Goal: Task Accomplishment & Management: Manage account settings

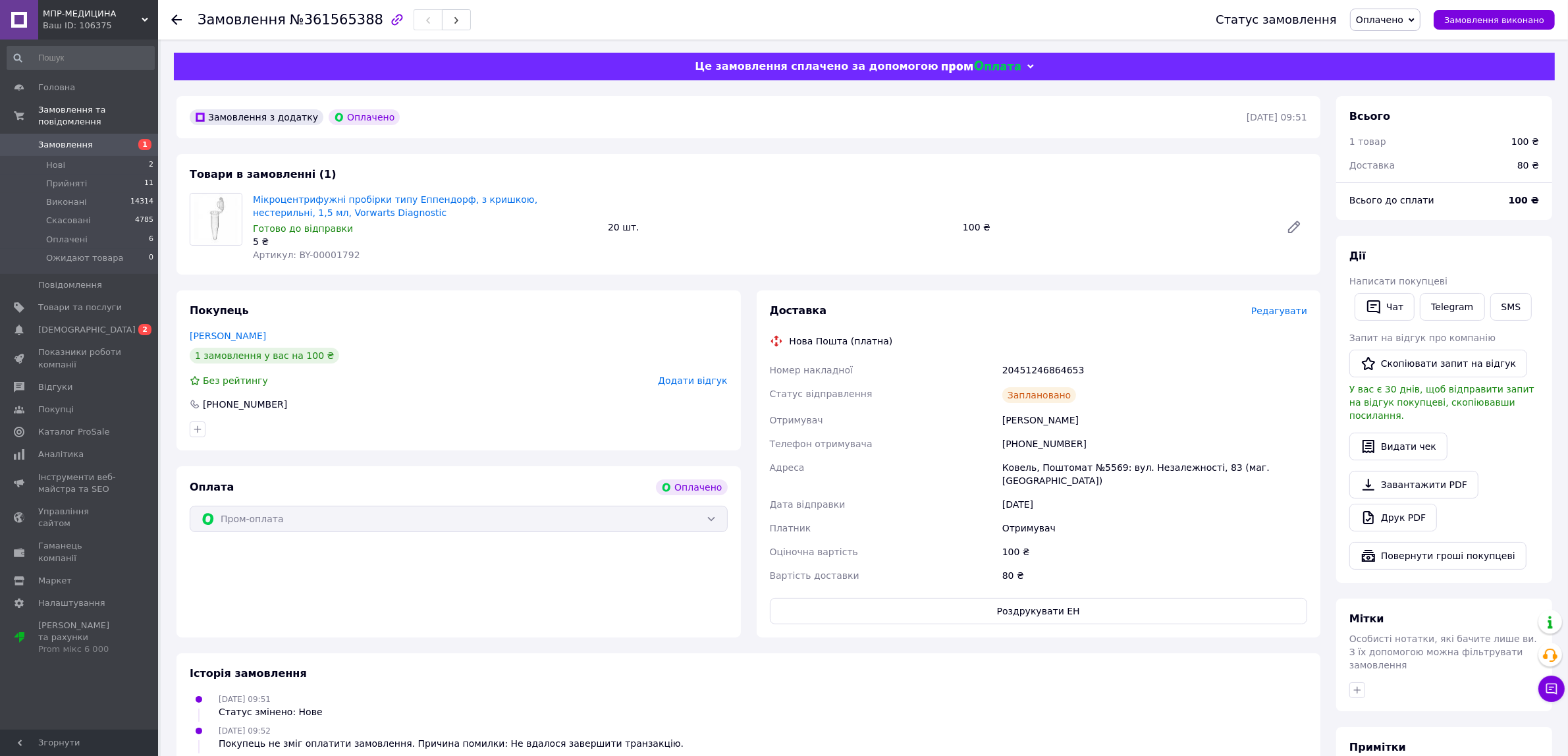
click at [130, 139] on span "1" at bounding box center [139, 144] width 36 height 12
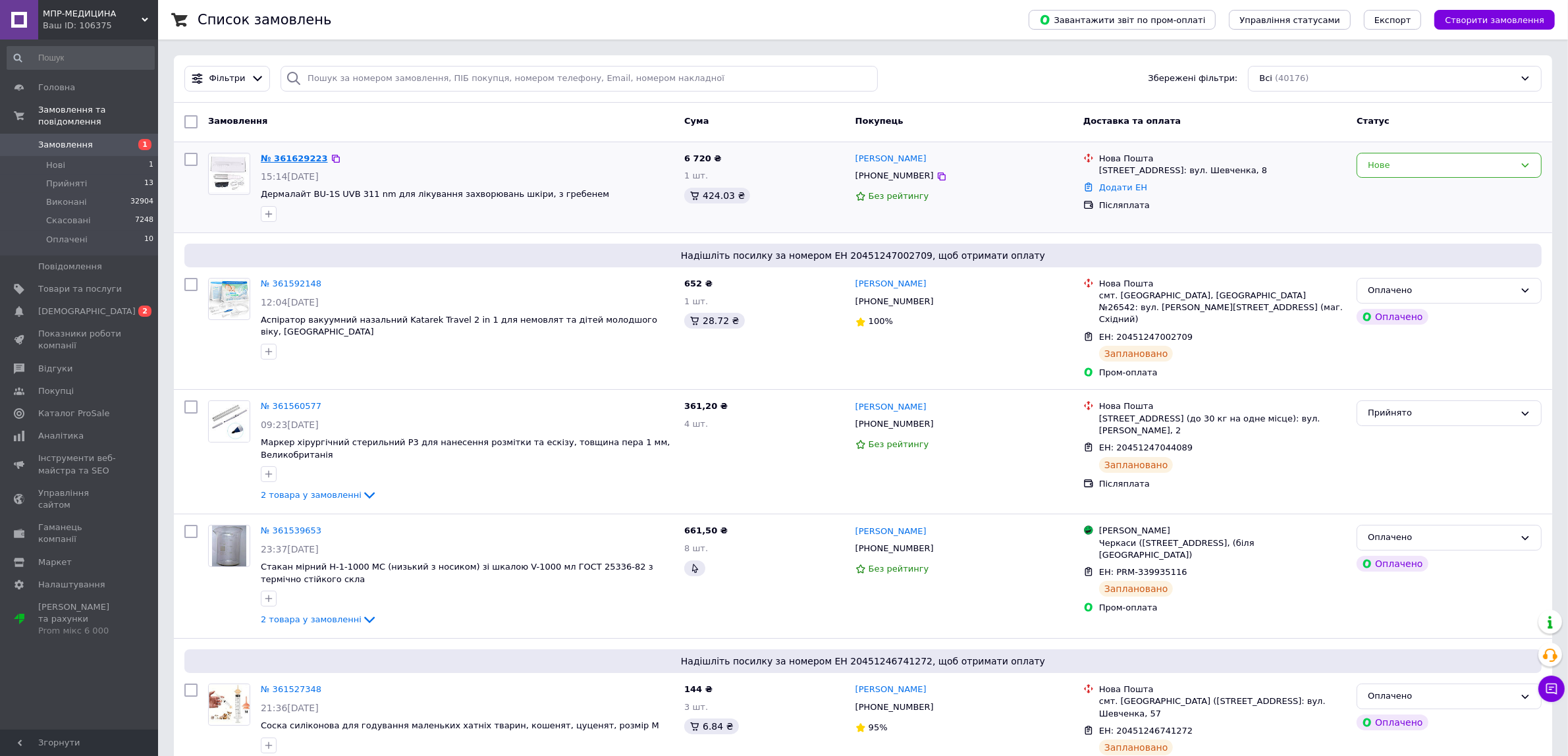
click at [280, 159] on link "№ 361629223" at bounding box center [294, 159] width 67 height 10
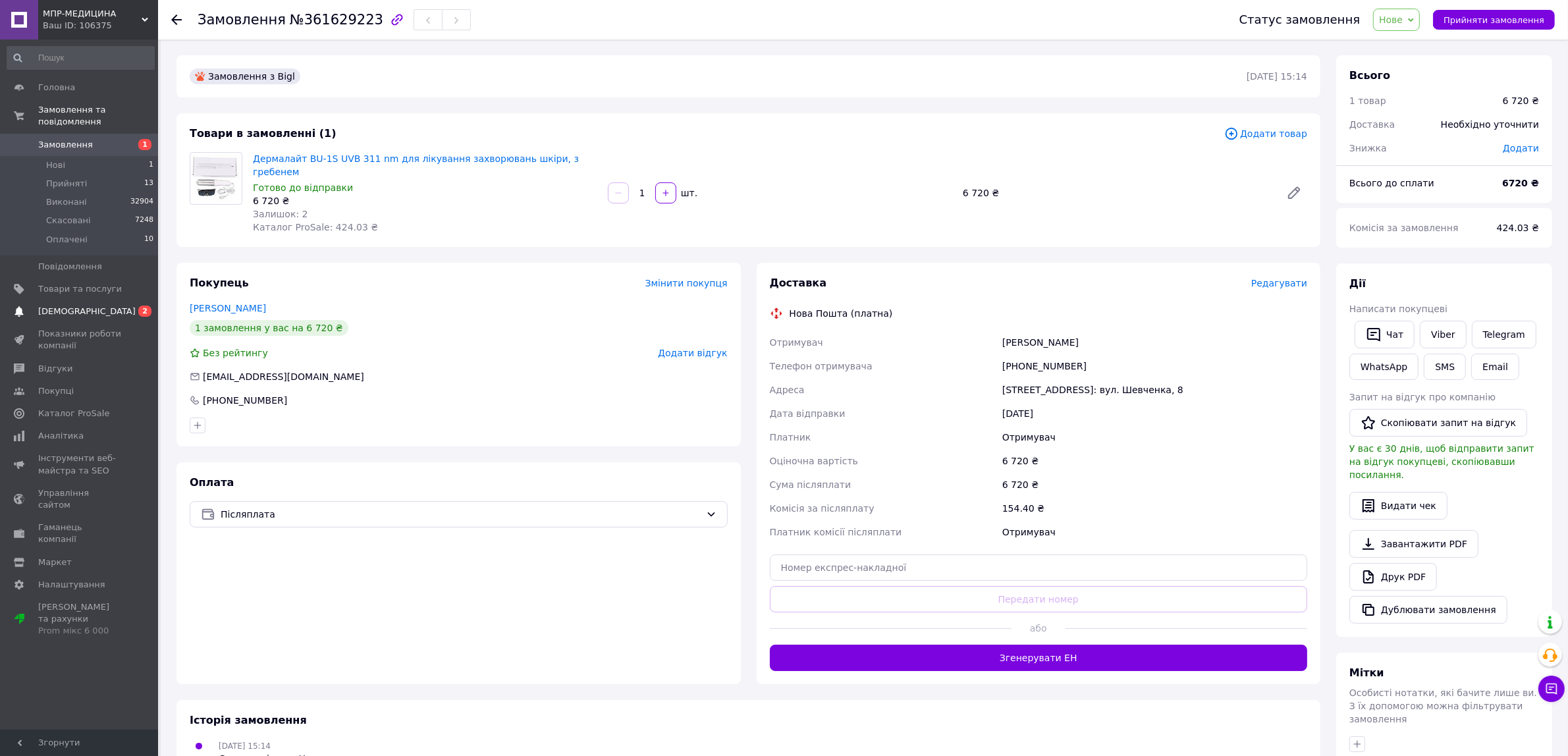
click at [84, 306] on span "[DEMOGRAPHIC_DATA]" at bounding box center [87, 311] width 98 height 12
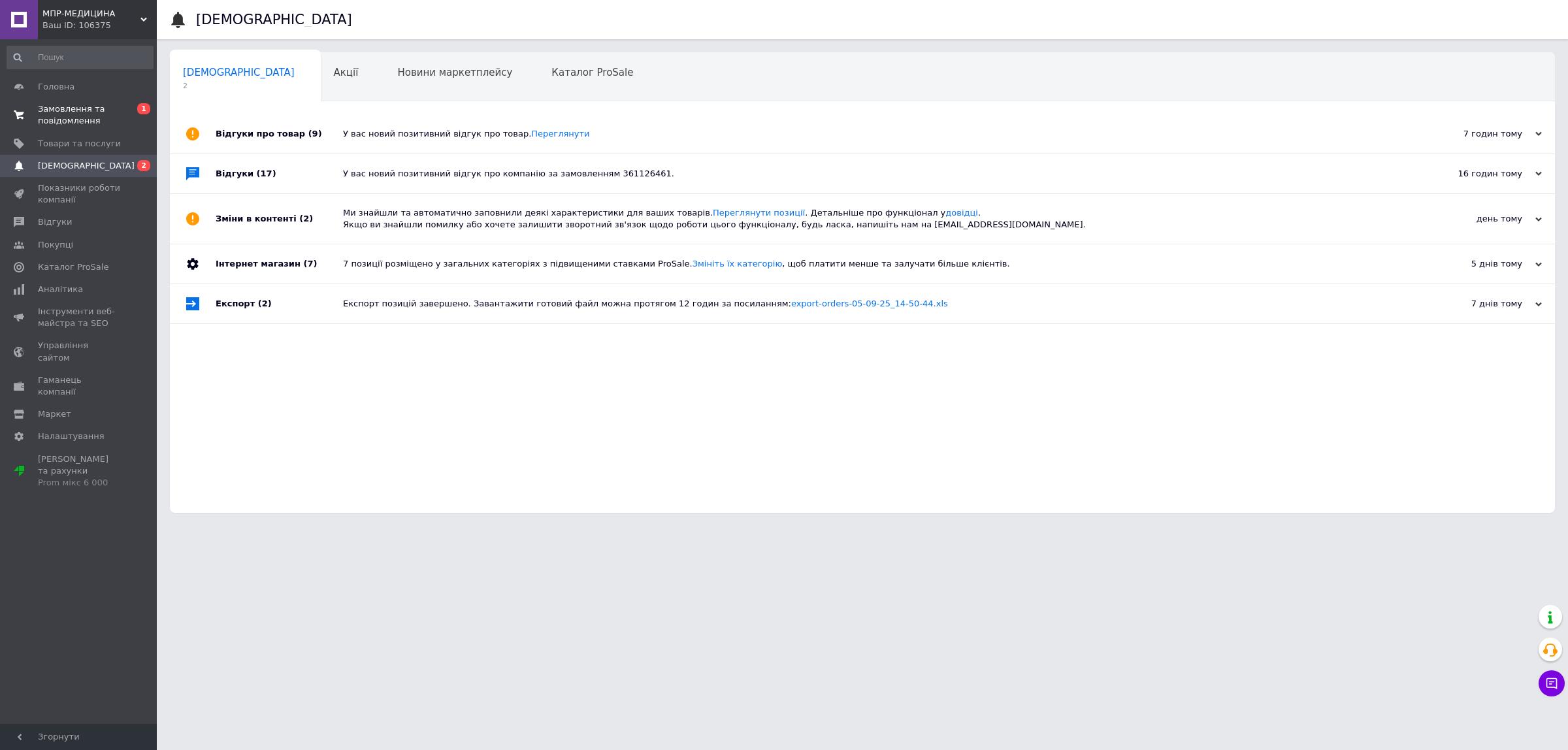
click at [108, 116] on span "Замовлення та повідомлення" at bounding box center [79, 114] width 83 height 23
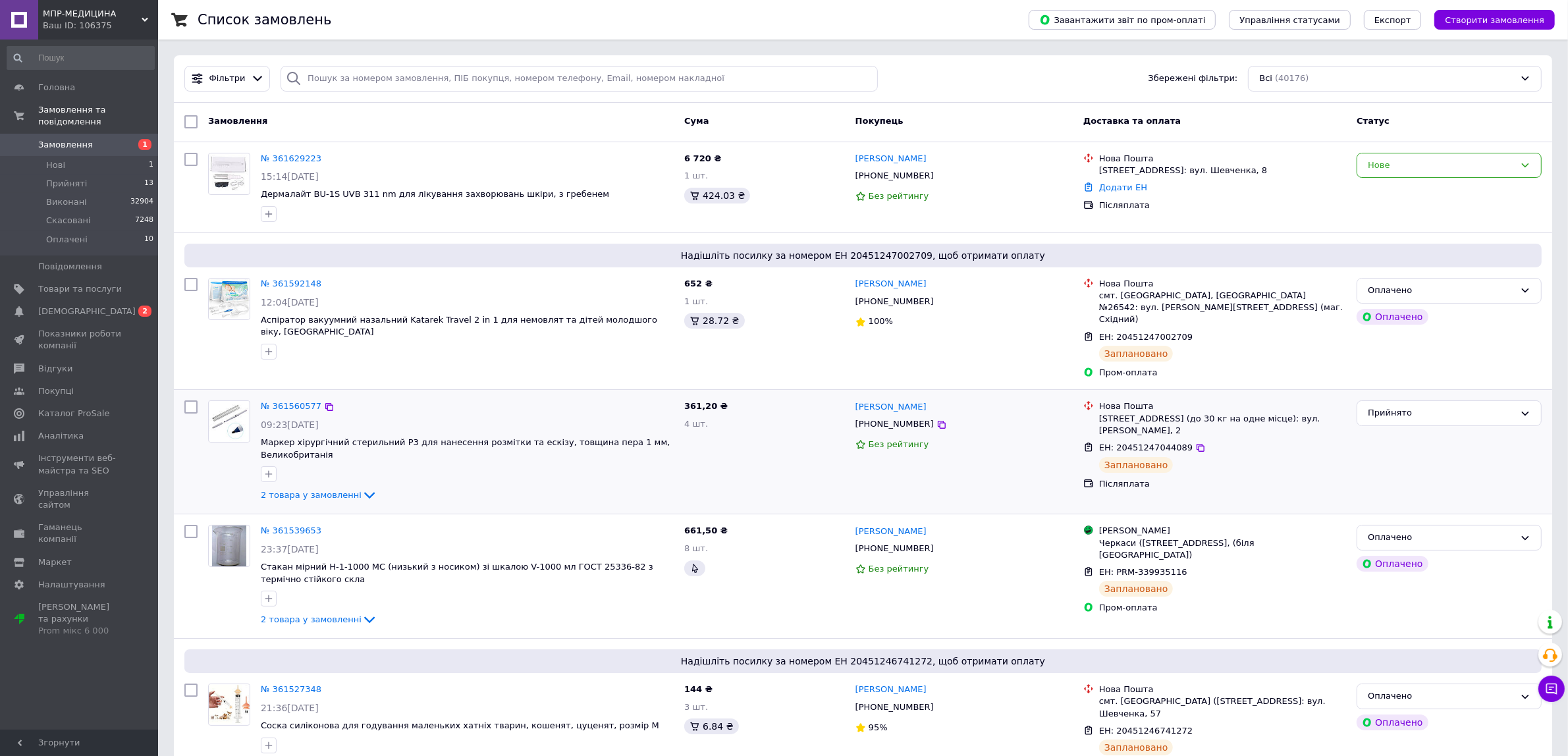
click at [1482, 446] on div "Прийнято" at bounding box center [1449, 452] width 195 height 113
click at [1484, 169] on div "Нове" at bounding box center [1441, 166] width 147 height 14
click at [1444, 195] on li "Прийнято" at bounding box center [1449, 193] width 184 height 24
click at [76, 283] on span "Товари та послуги" at bounding box center [80, 289] width 84 height 12
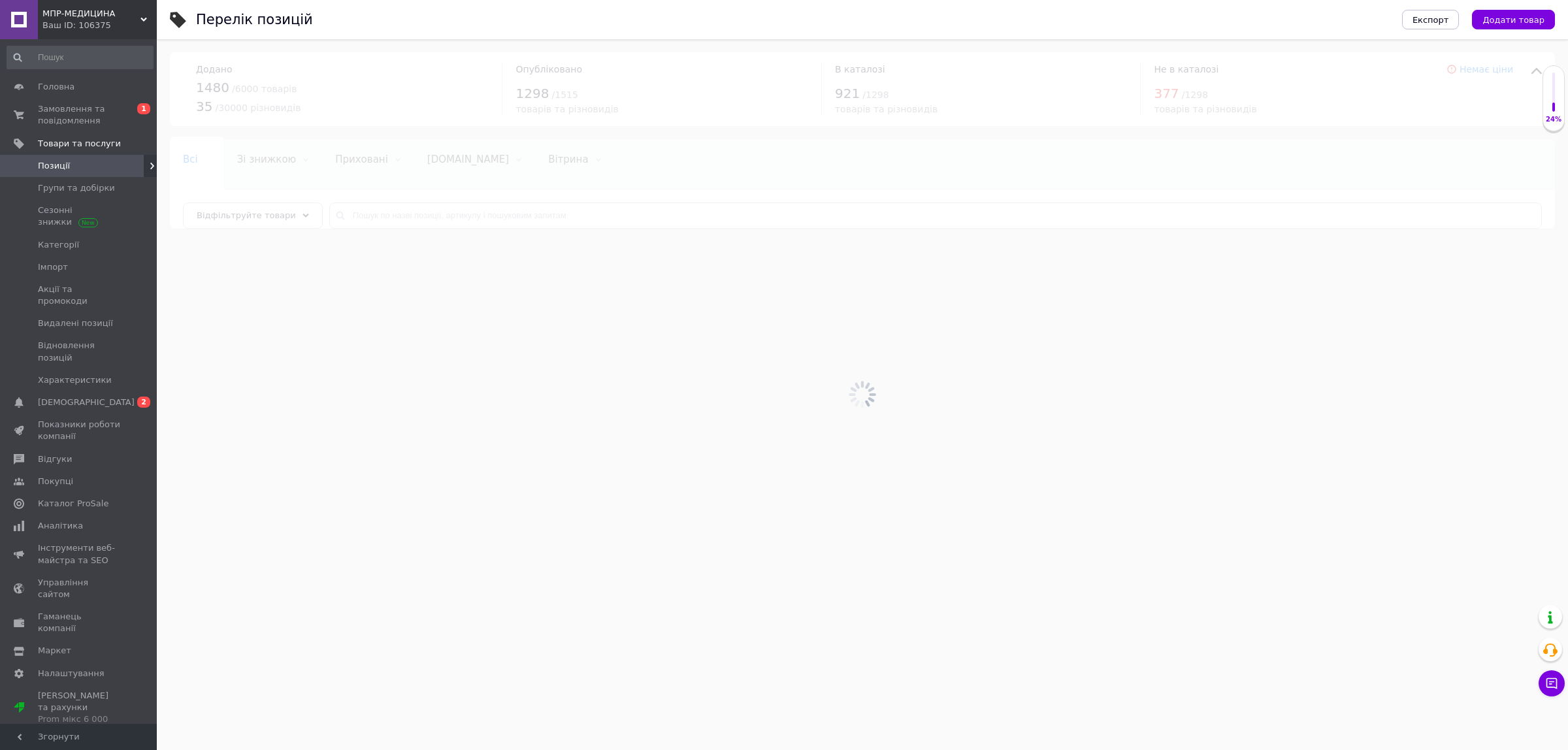
click at [549, 213] on div at bounding box center [862, 395] width 1411 height 711
click at [583, 214] on div at bounding box center [862, 395] width 1411 height 711
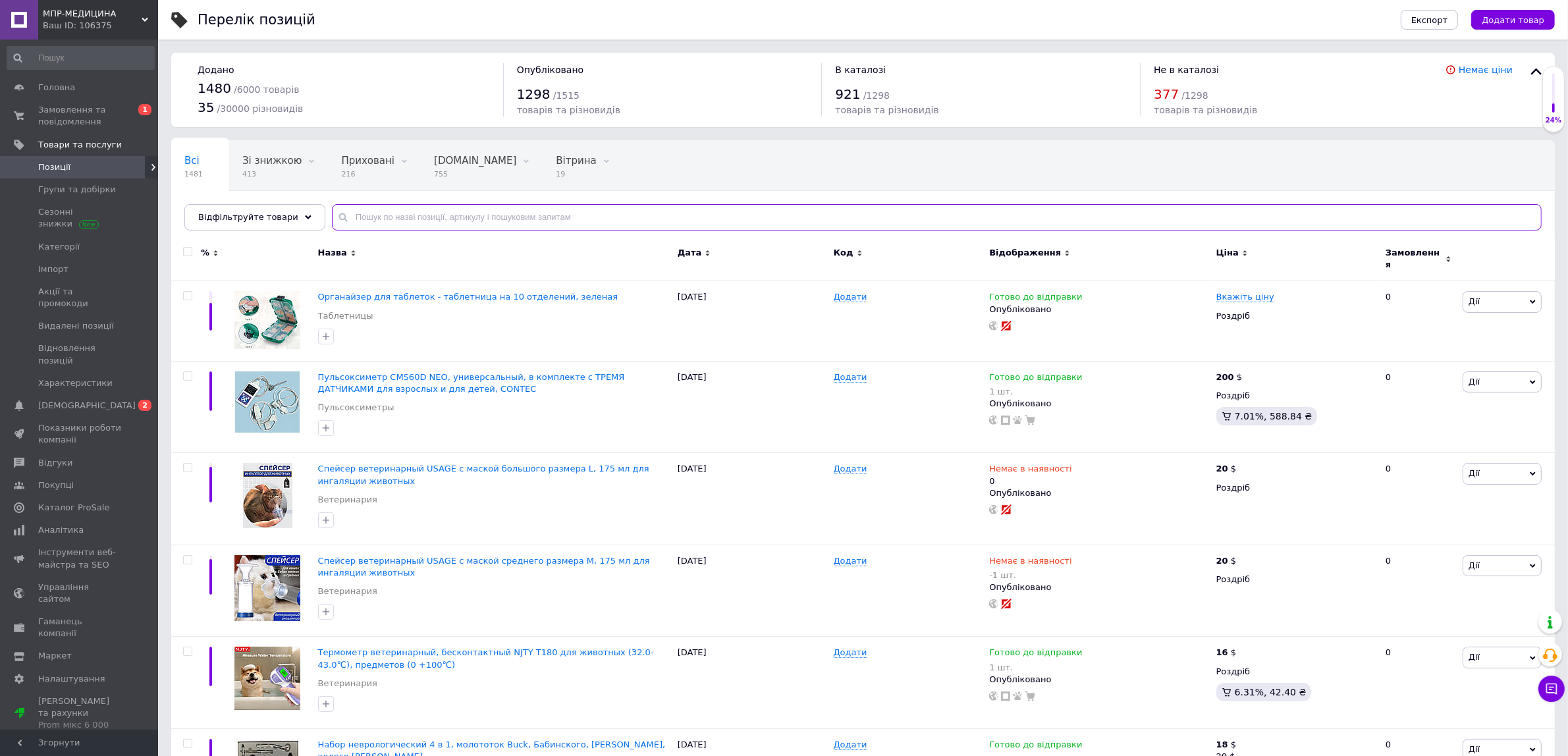
click at [588, 216] on input "text" at bounding box center [937, 217] width 1210 height 26
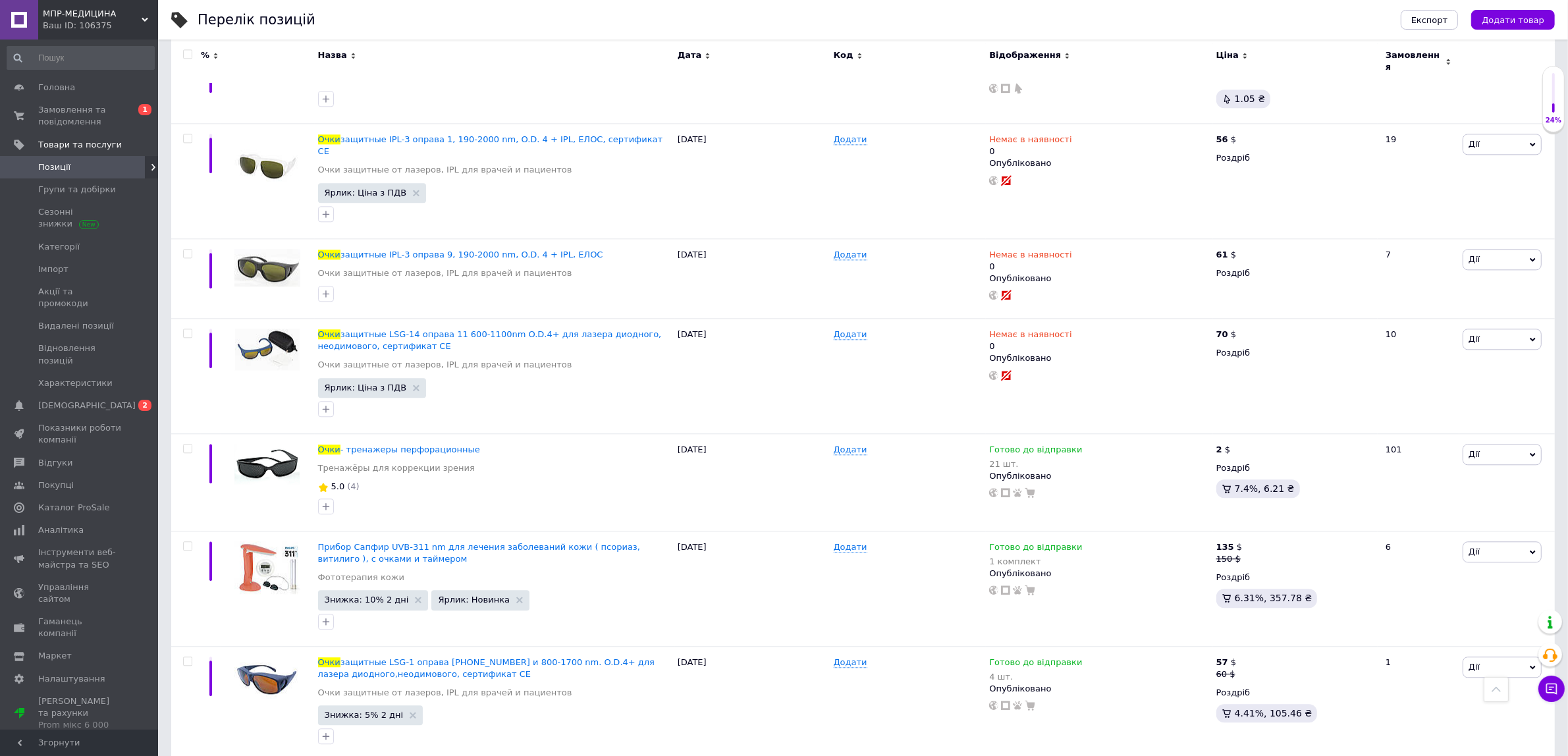
scroll to position [4130, 0]
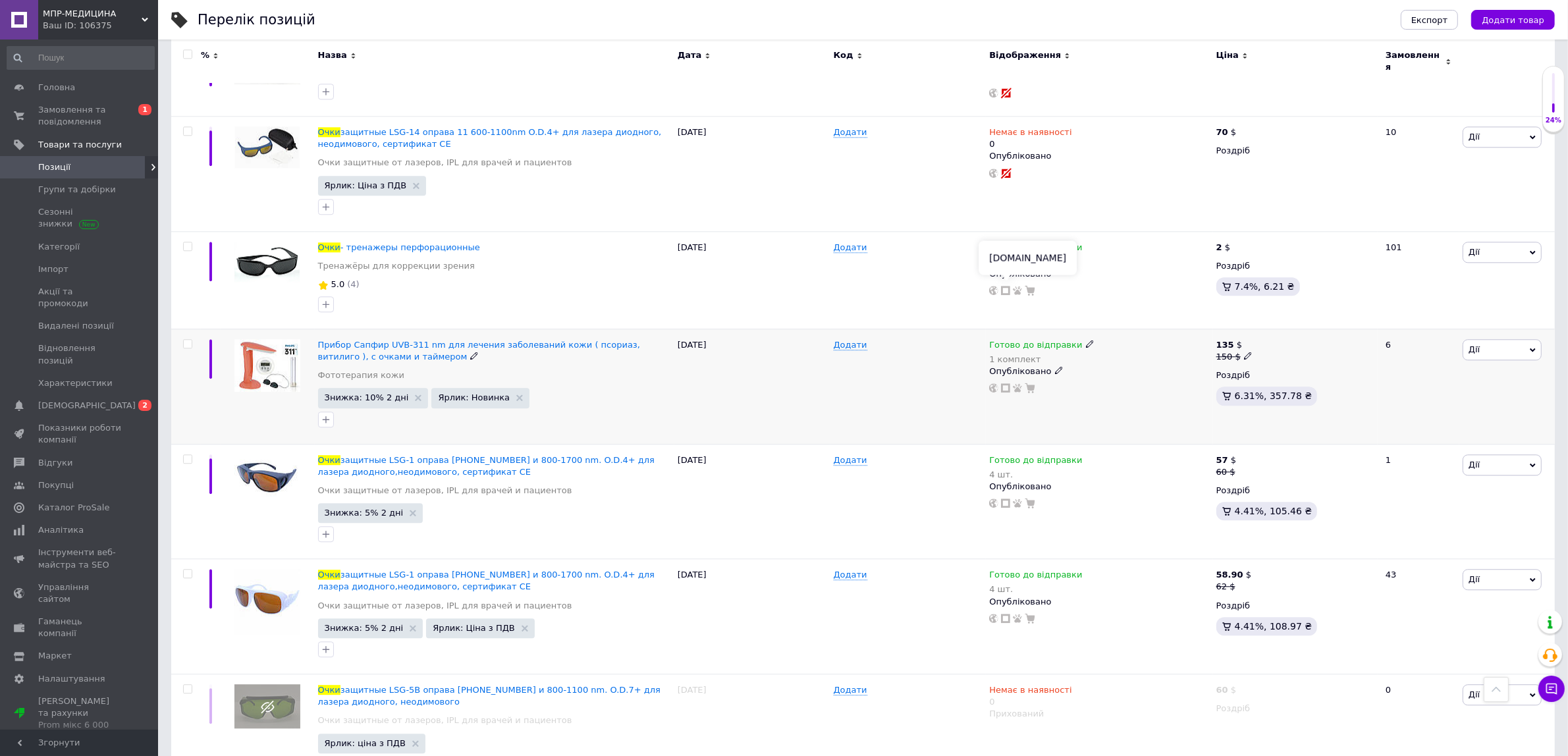
type input "очки"
click at [1005, 383] on icon at bounding box center [1005, 387] width 9 height 9
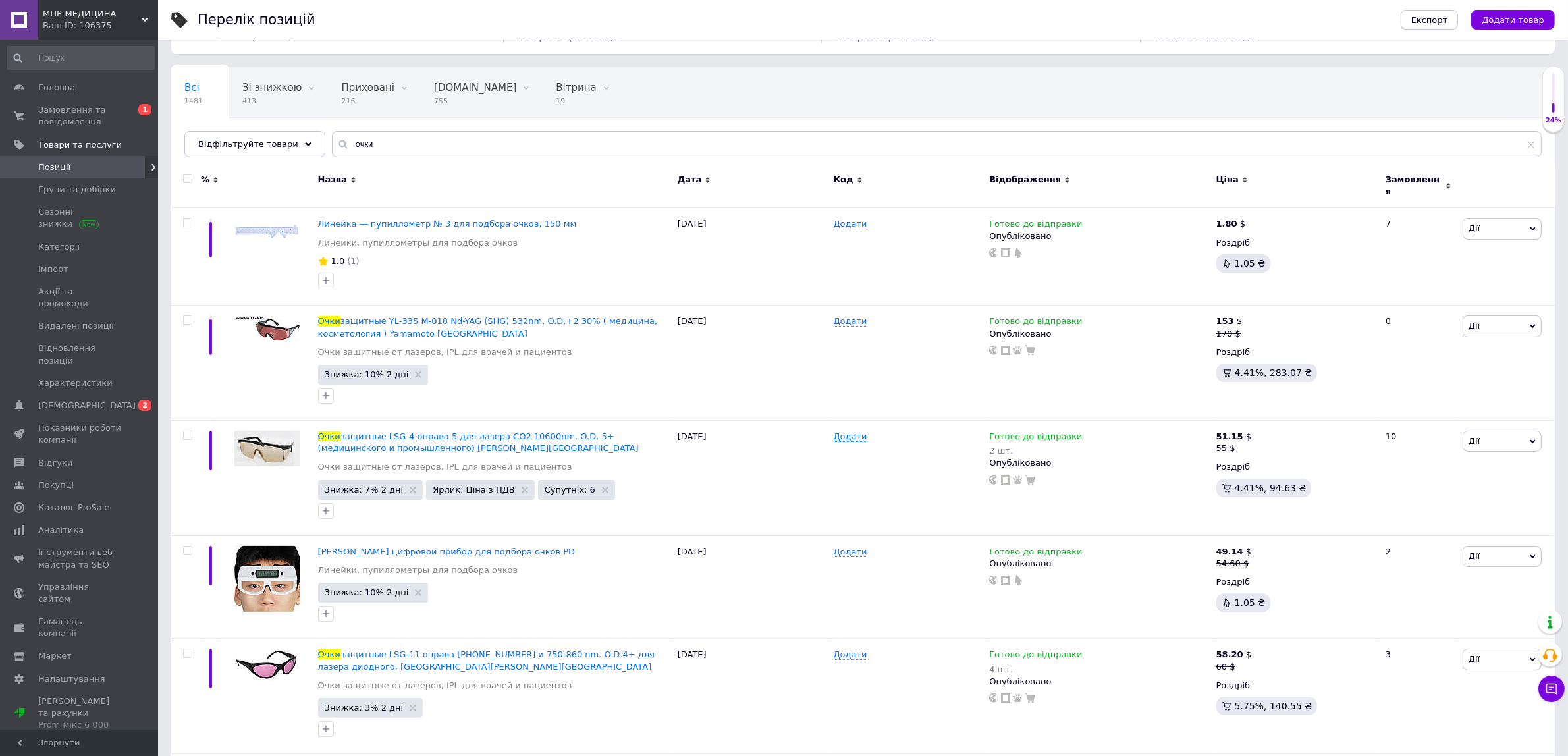
scroll to position [0, 0]
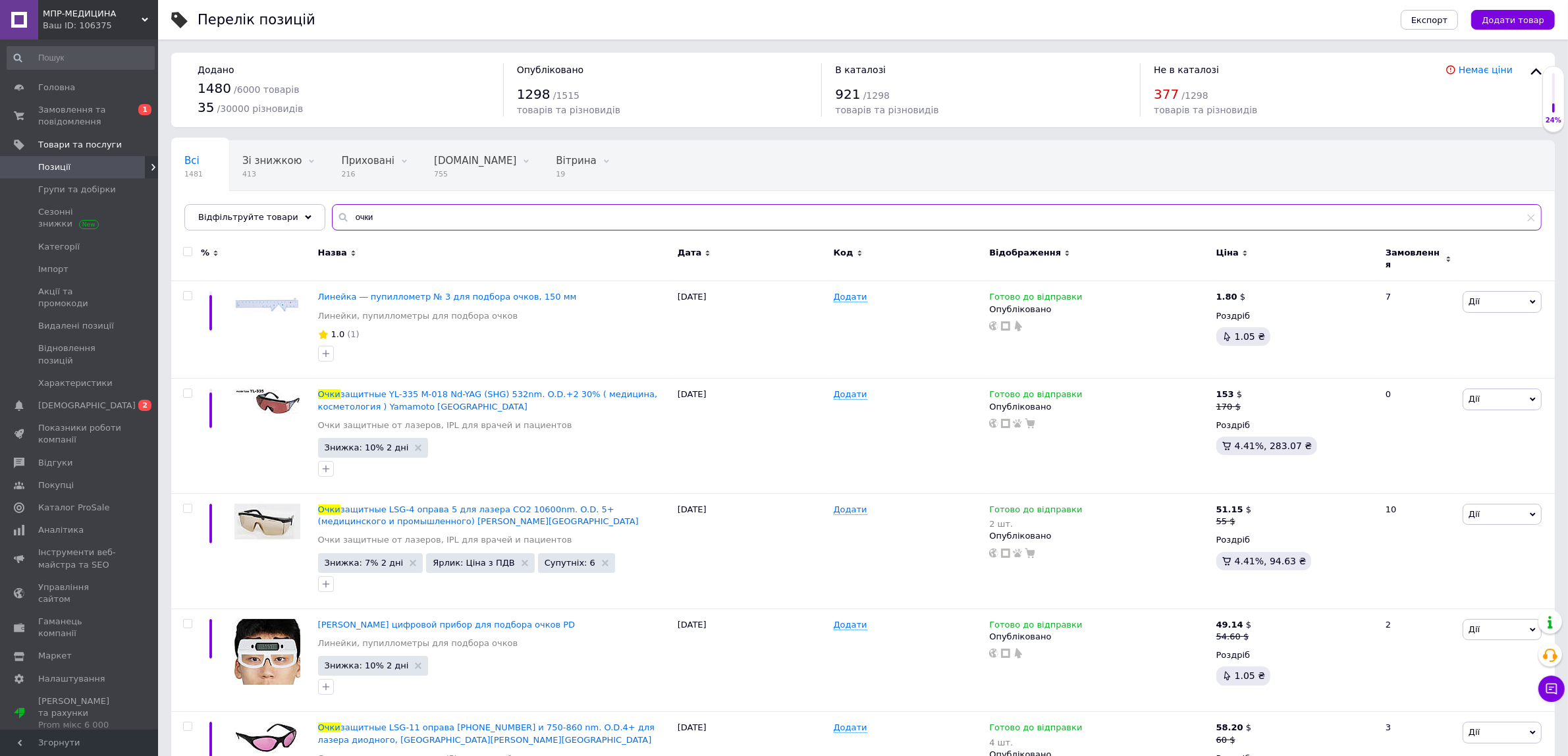
drag, startPoint x: 430, startPoint y: 206, endPoint x: 326, endPoint y: 205, distance: 104.0
click at [332, 205] on input "очки" at bounding box center [937, 217] width 1210 height 26
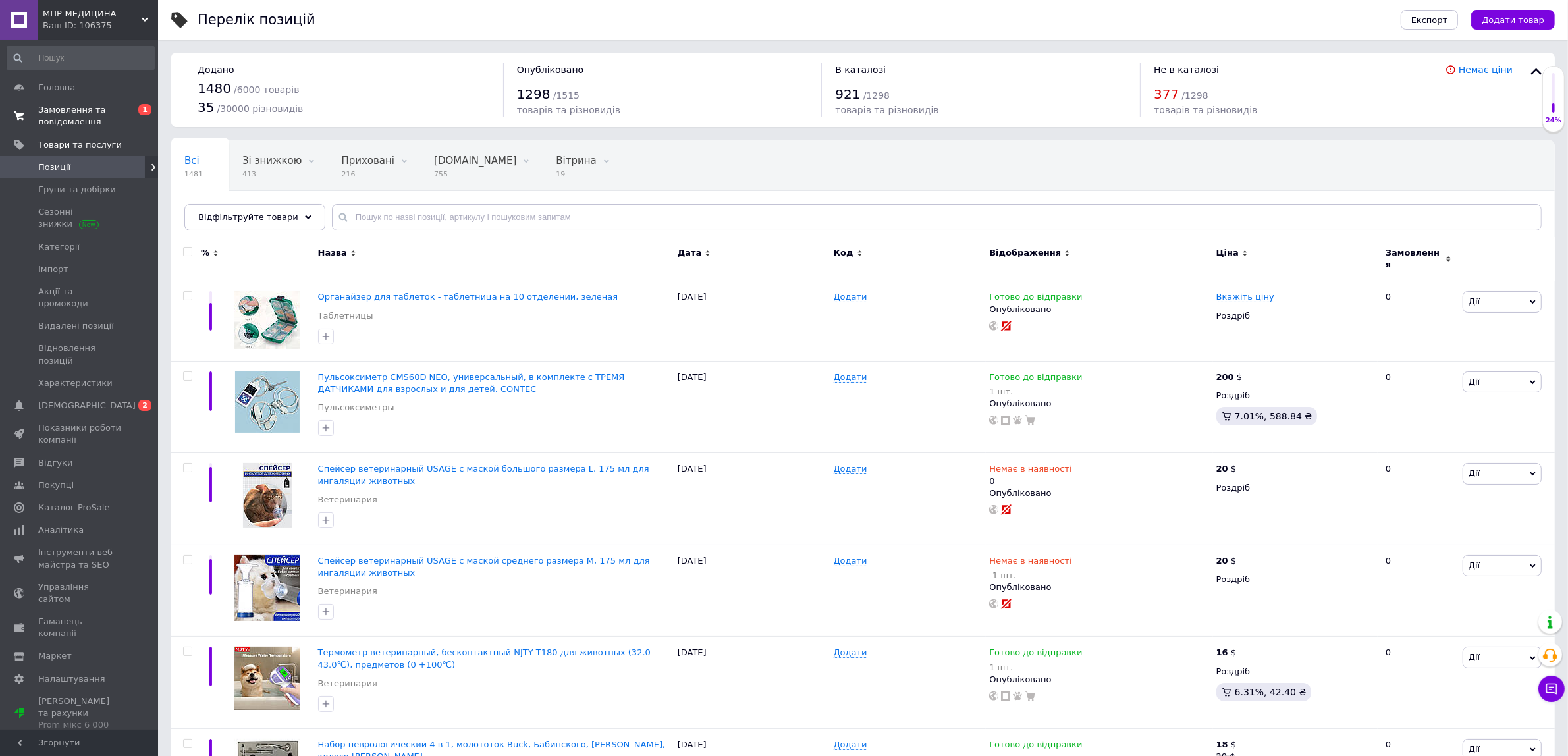
click at [110, 109] on span "Замовлення та повідомлення" at bounding box center [80, 115] width 84 height 23
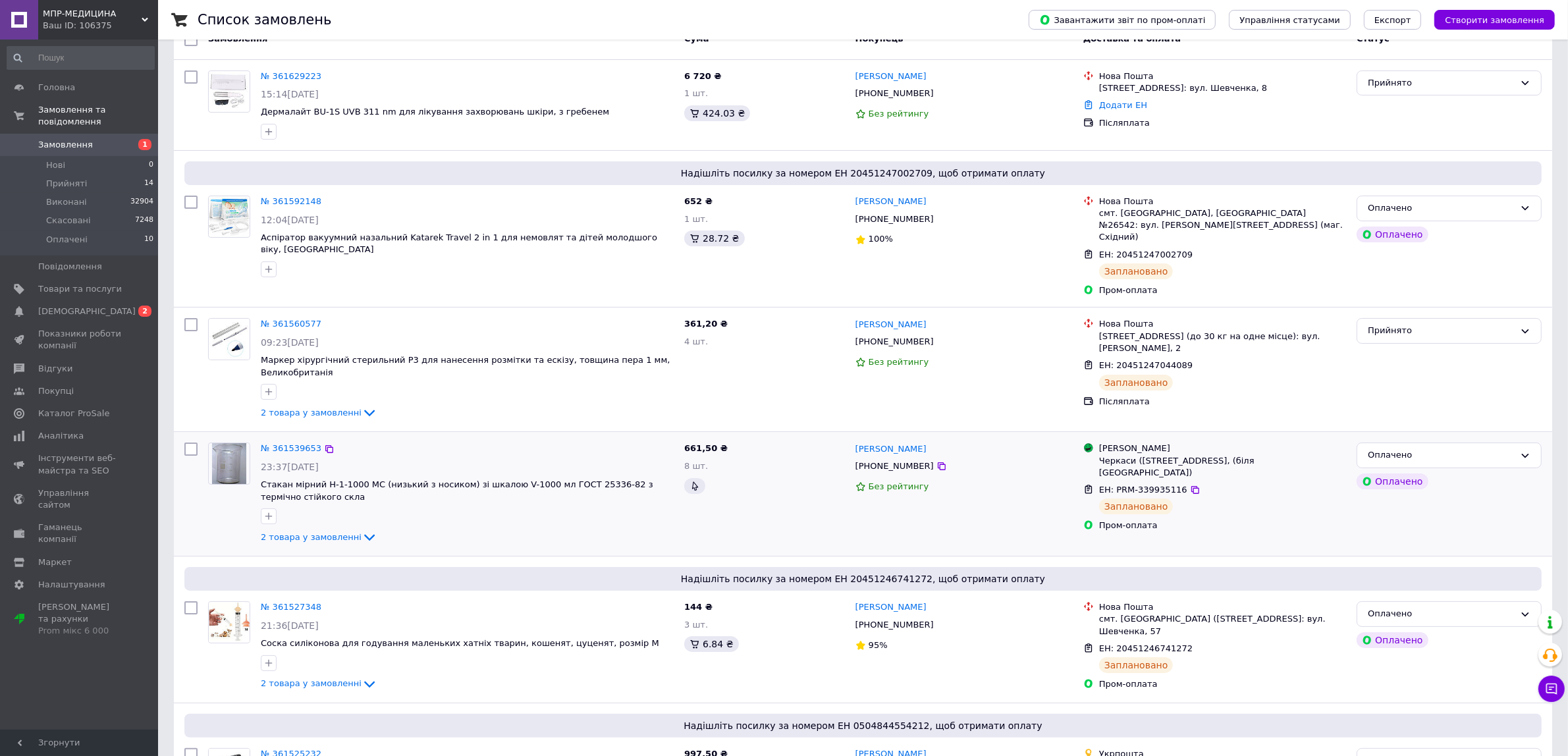
scroll to position [192, 0]
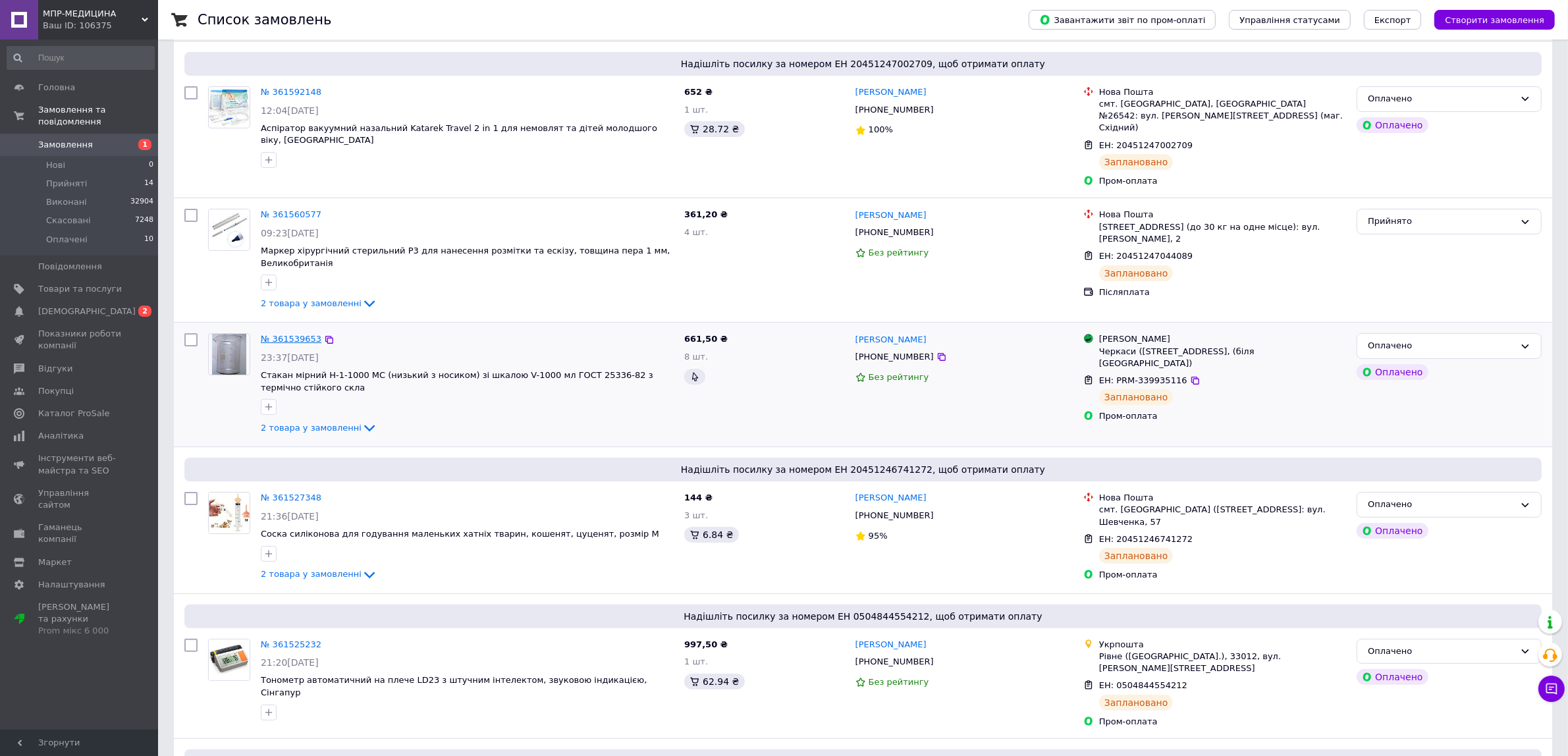
click at [295, 334] on link "№ 361539653" at bounding box center [291, 339] width 61 height 10
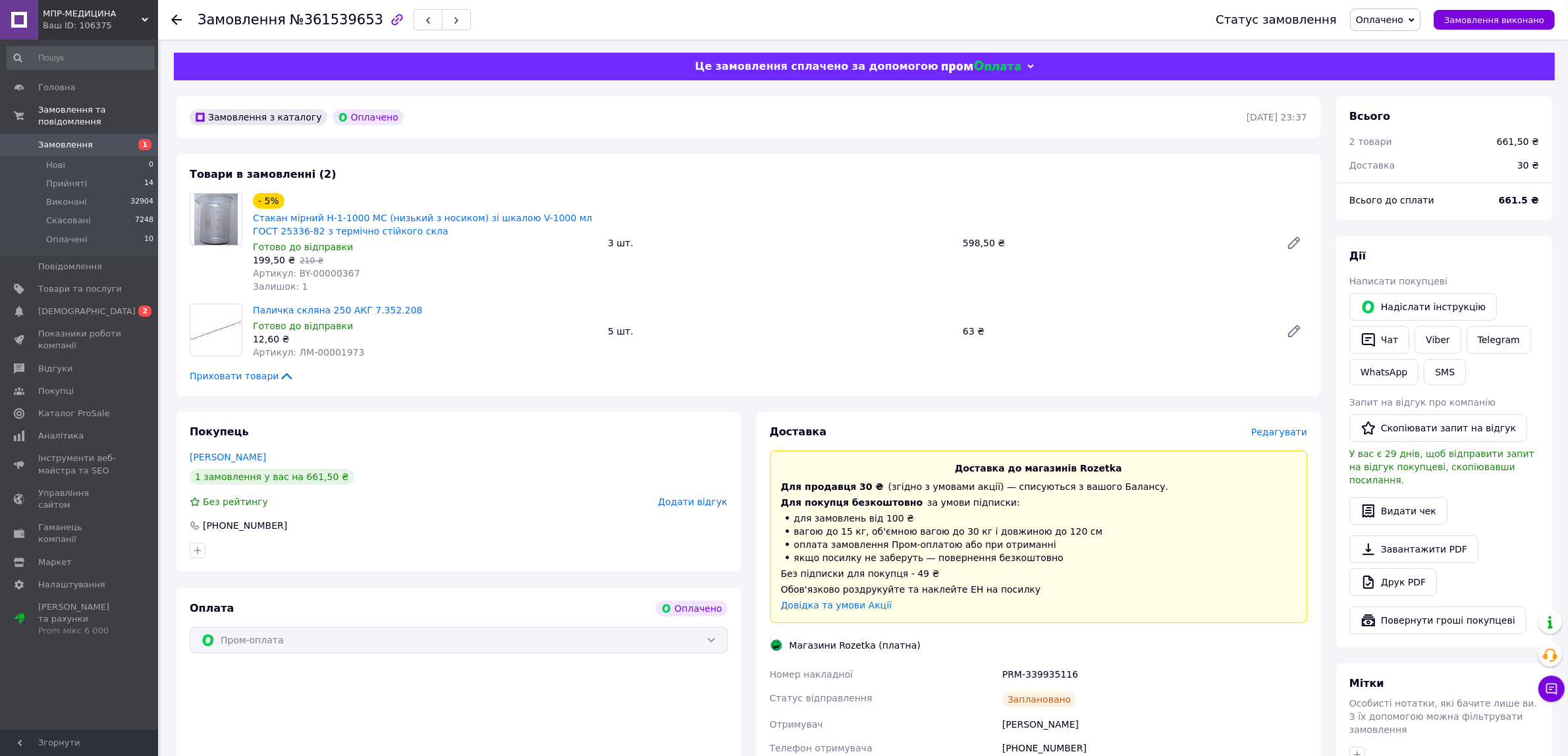
click at [639, 706] on div "Оплата Оплачено Пром-оплата" at bounding box center [458, 746] width 564 height 317
click at [118, 134] on link "Замовлення 1" at bounding box center [81, 145] width 161 height 23
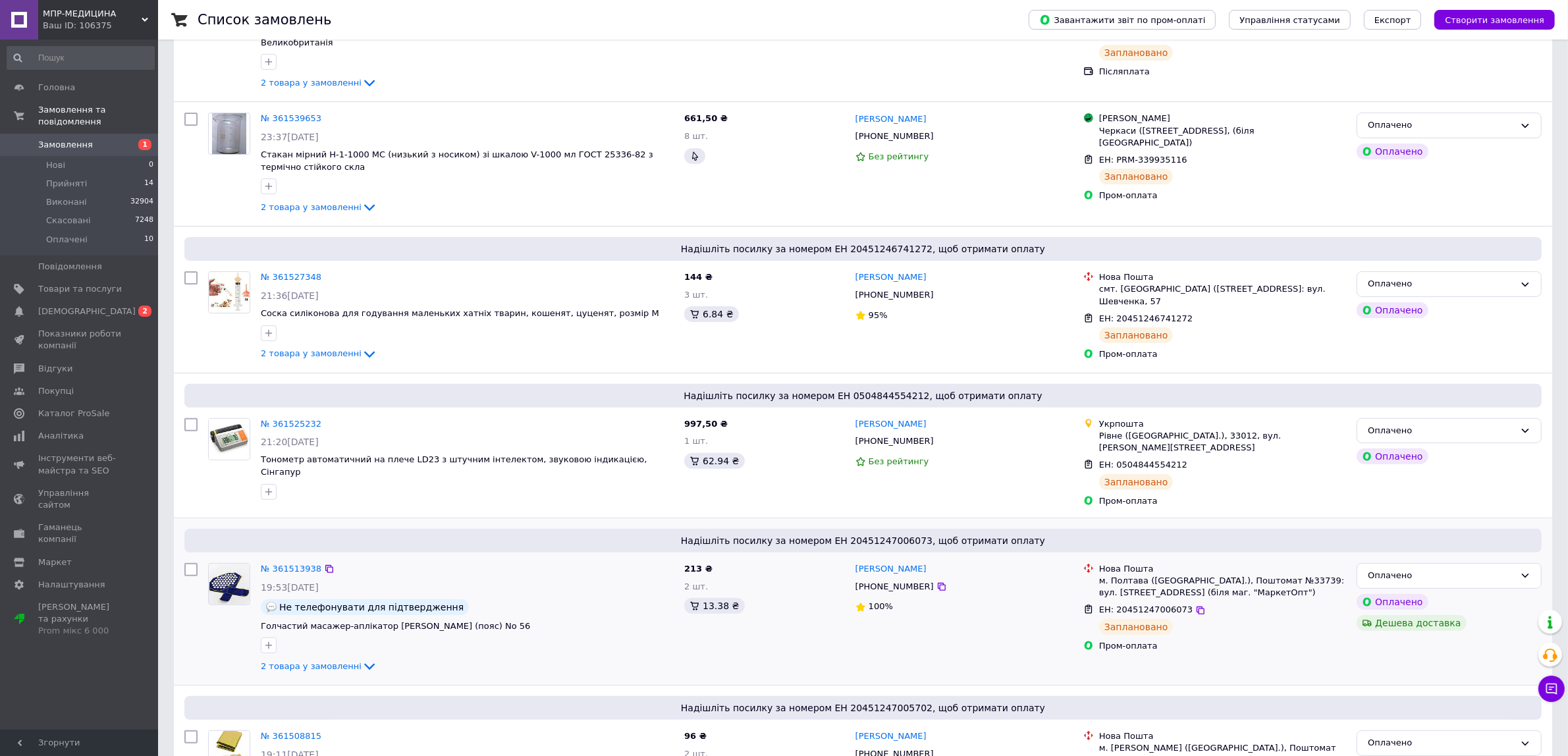
scroll to position [466, 0]
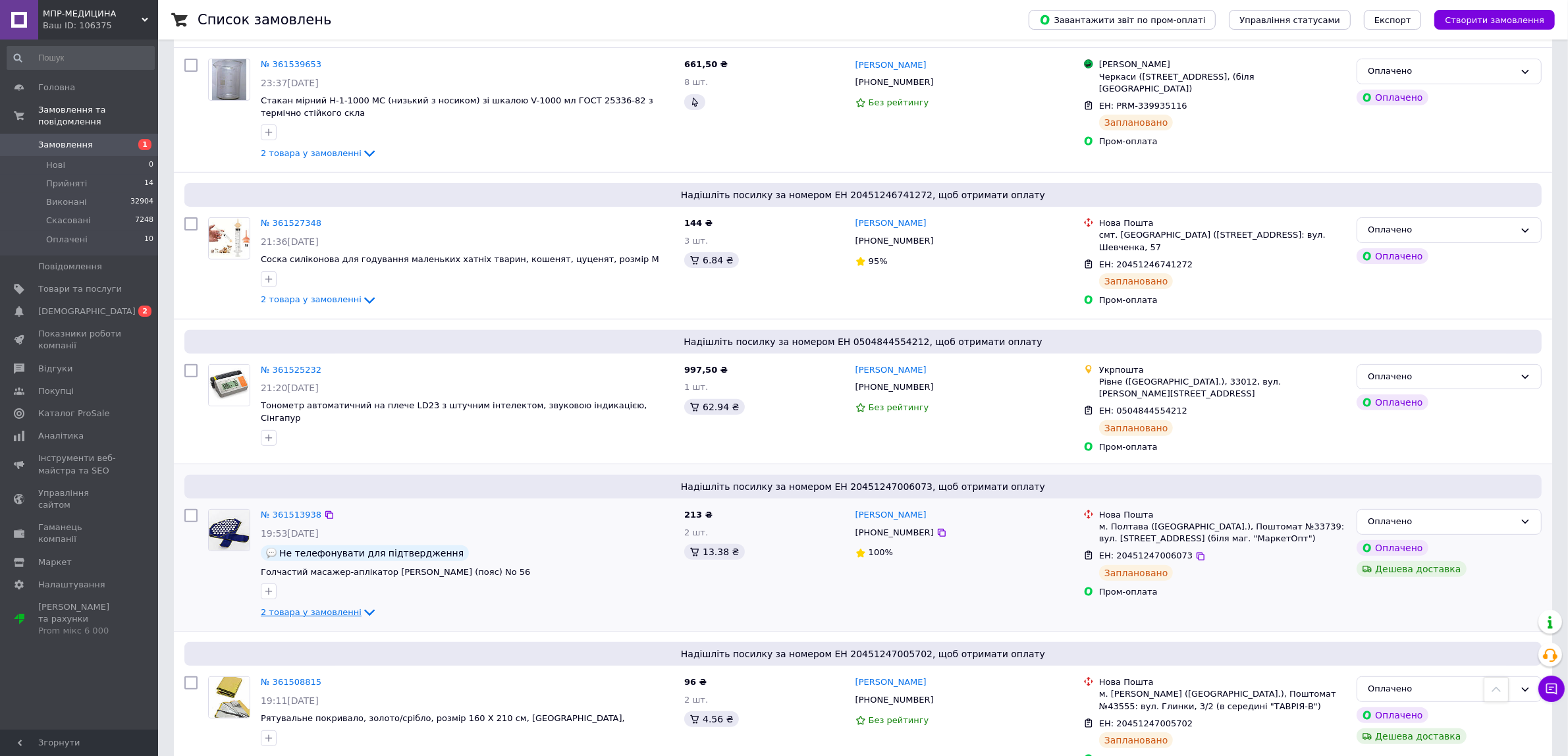
click at [364, 610] on icon at bounding box center [369, 613] width 11 height 6
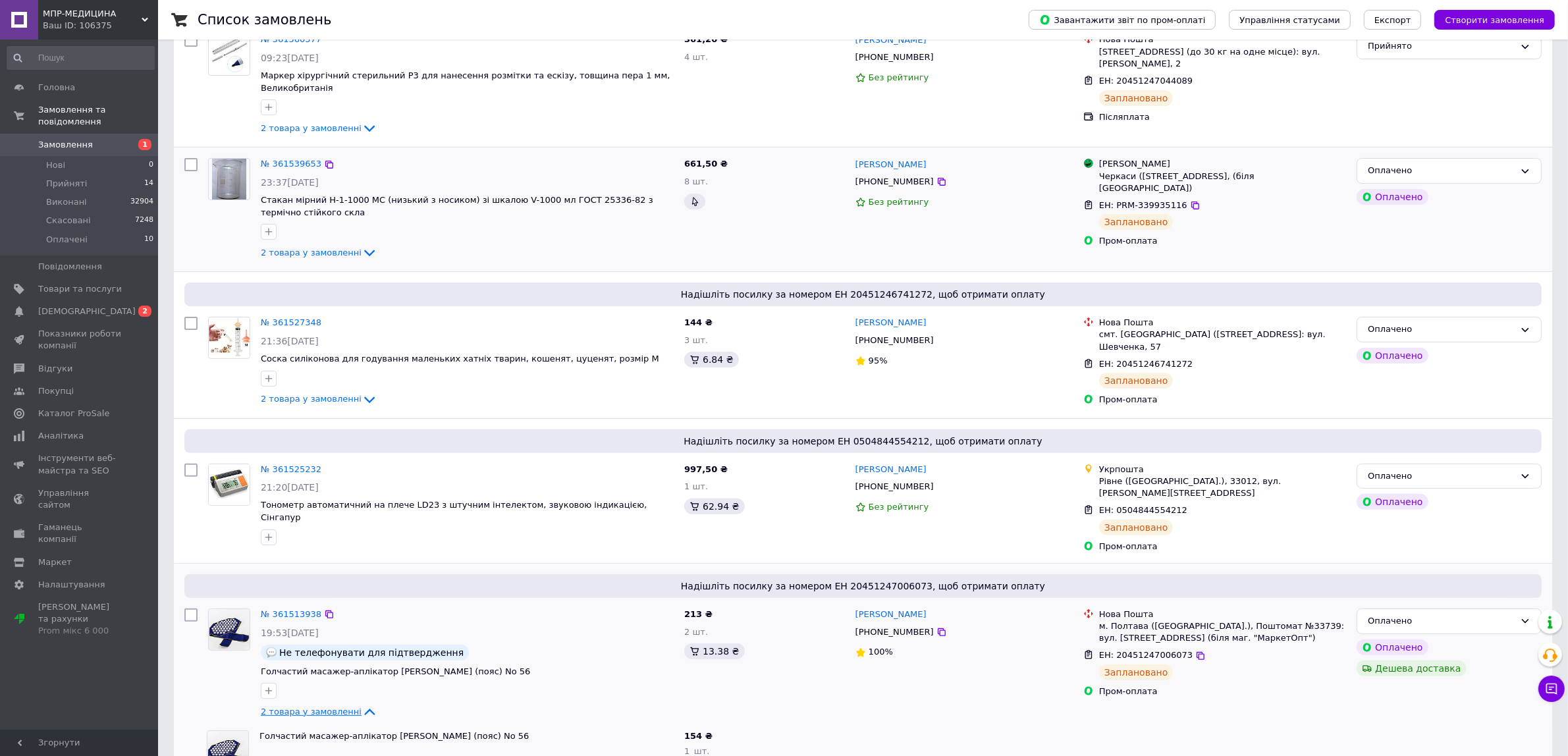
scroll to position [384, 0]
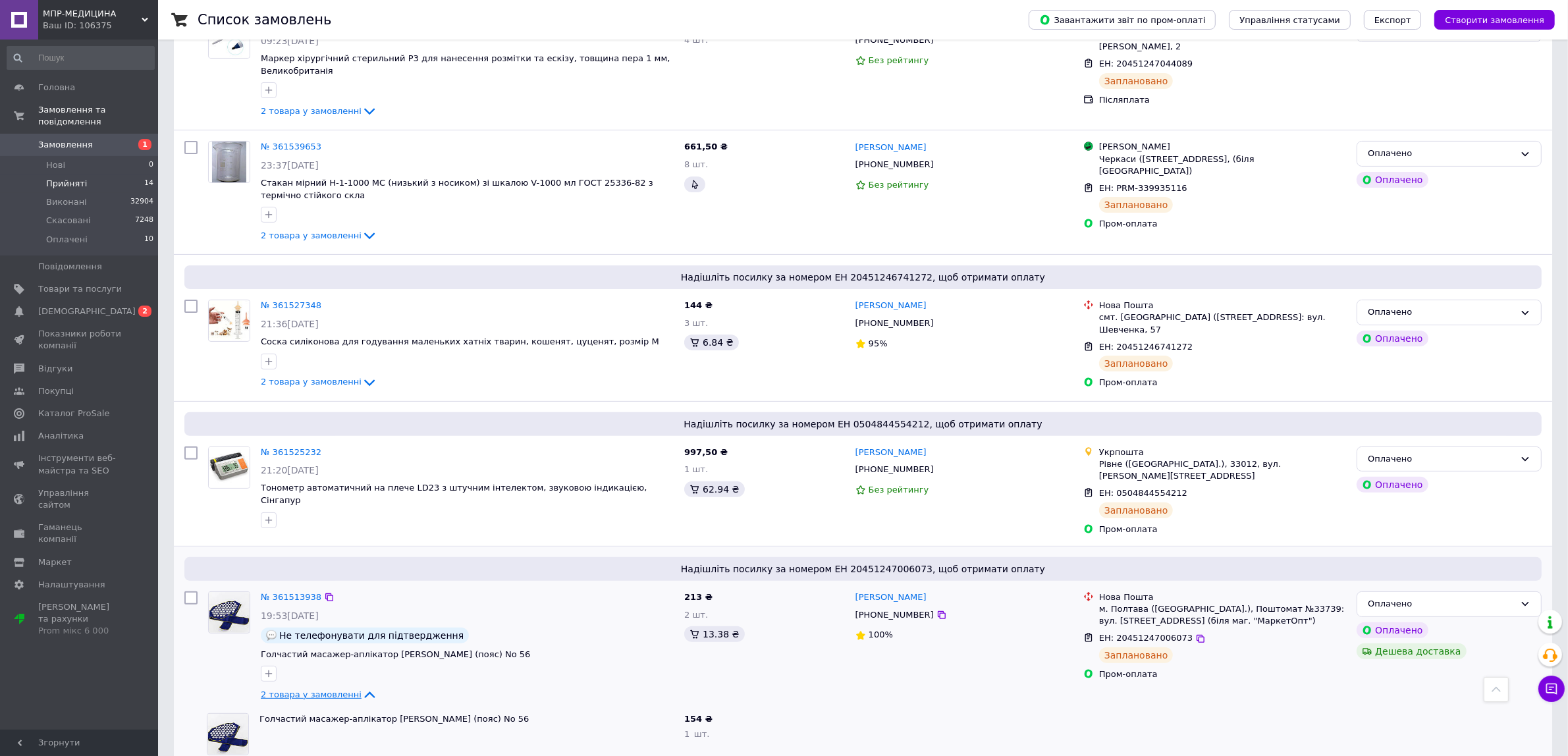
click at [99, 175] on li "Прийняті 14" at bounding box center [81, 184] width 161 height 18
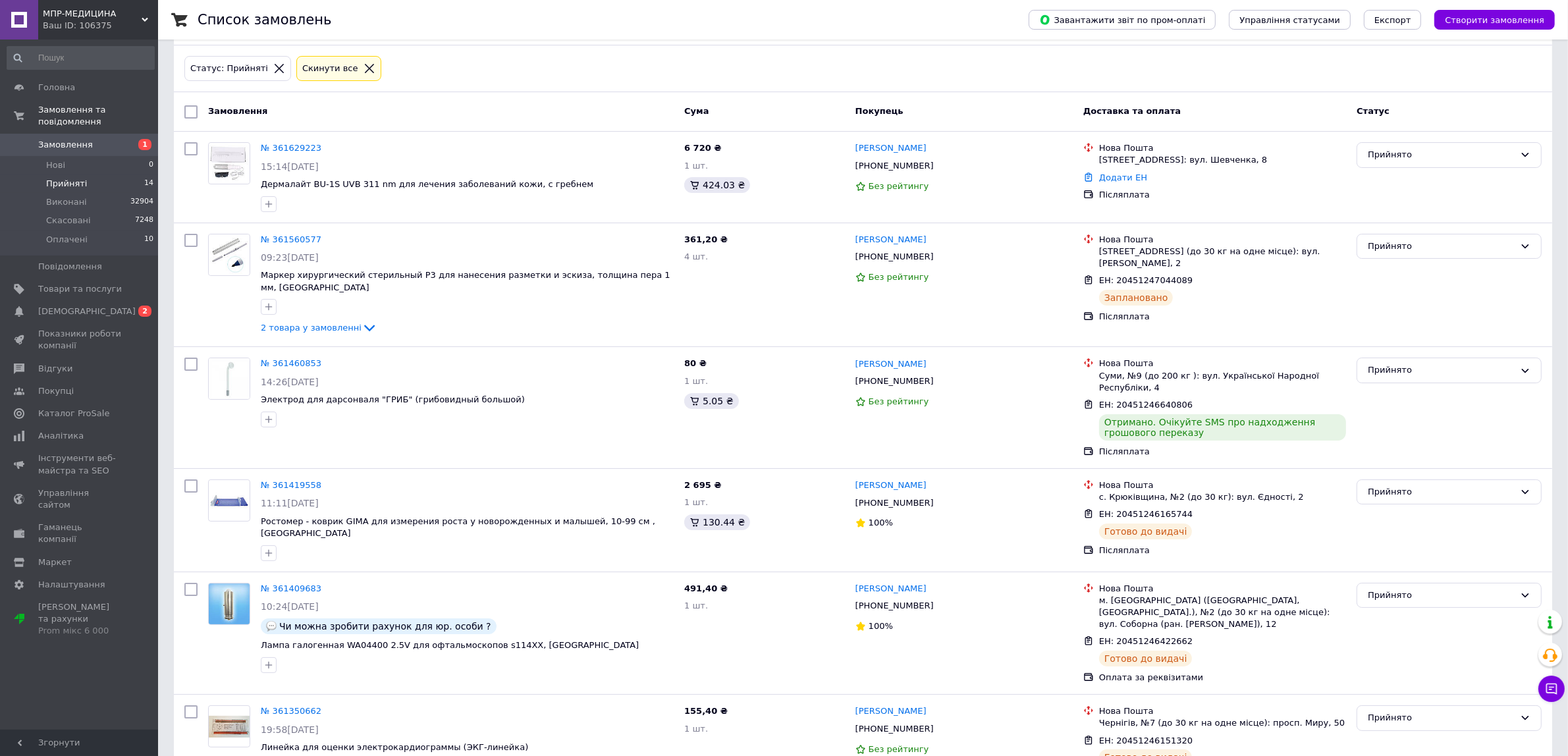
scroll to position [55, 0]
click at [108, 175] on li "Прийняті 14" at bounding box center [81, 184] width 161 height 18
click at [109, 175] on li "Прийняті 14" at bounding box center [81, 184] width 161 height 18
click at [937, 171] on icon at bounding box center [942, 168] width 11 height 11
copy link "Віталій Лукашук"
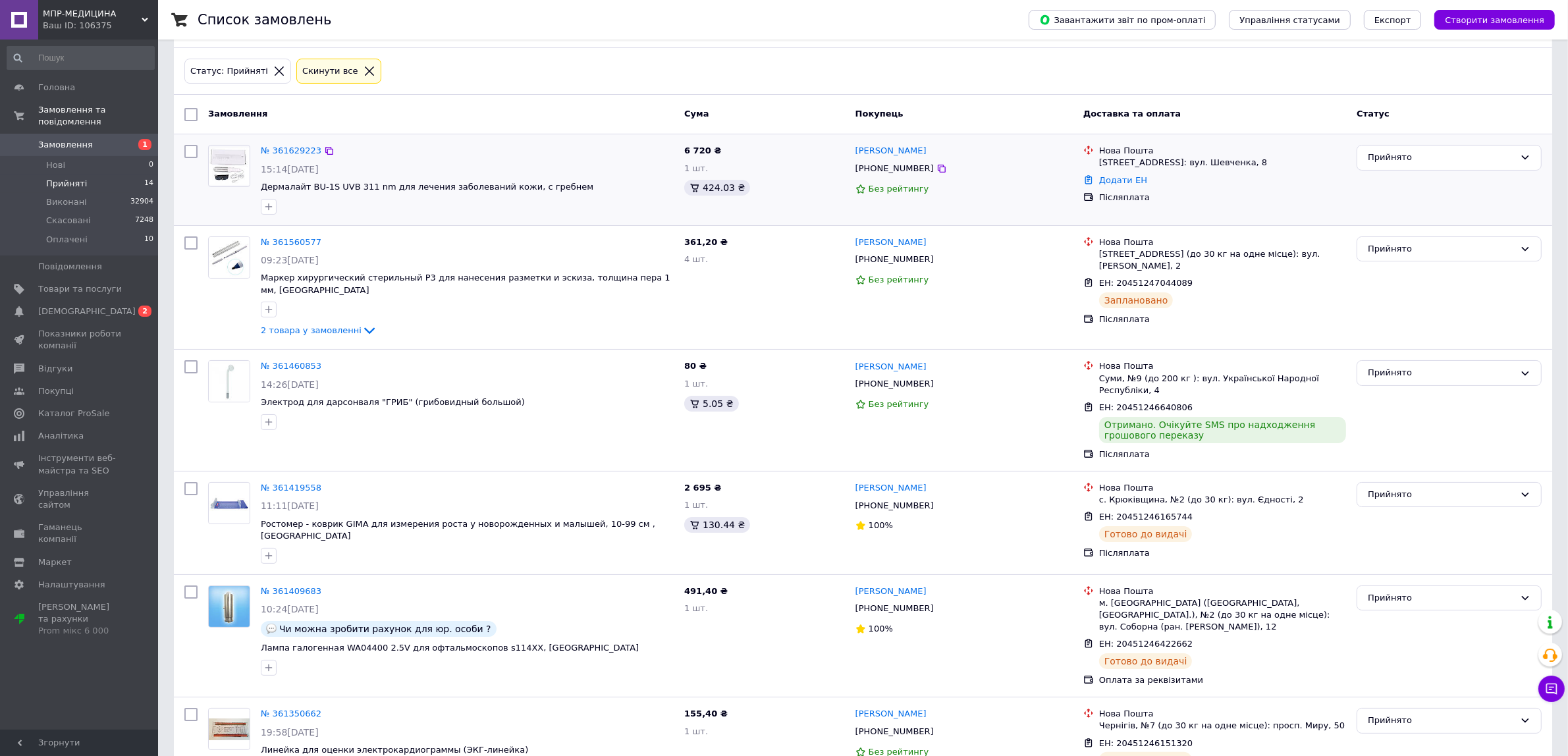
drag, startPoint x: 954, startPoint y: 150, endPoint x: 850, endPoint y: 150, distance: 104.0
click at [850, 150] on div "Віталій Лукашук +380931128021 Без рейтингу" at bounding box center [964, 179] width 228 height 80
drag, startPoint x: 1093, startPoint y: 162, endPoint x: 1125, endPoint y: 166, distance: 32.2
click at [1125, 166] on div "Нова Пошта Ківерці, №1: вул. Шевченка, 8" at bounding box center [1215, 156] width 268 height 23
click at [1128, 168] on div "[STREET_ADDRESS]: вул. Шевченка, 8" at bounding box center [1223, 162] width 247 height 12
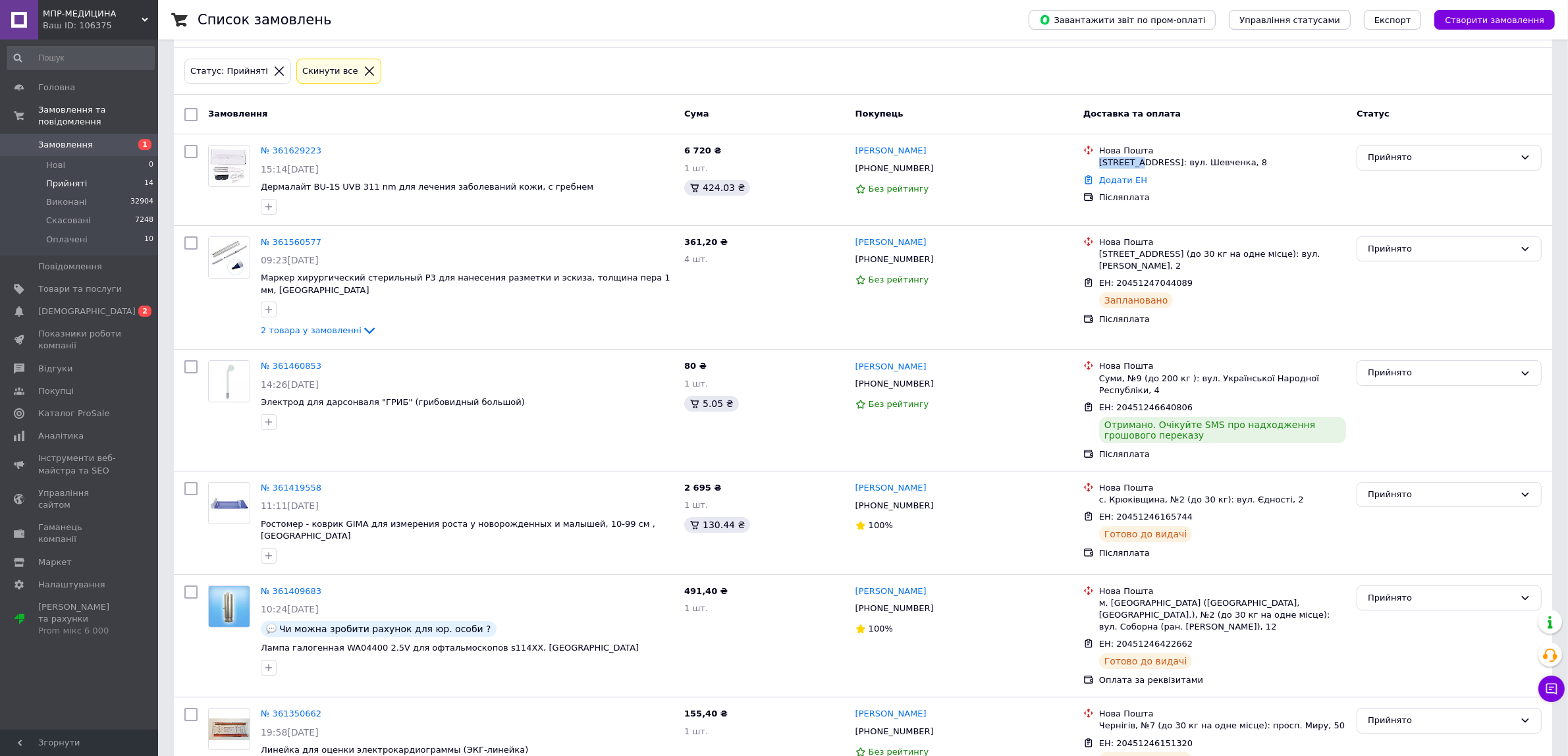
drag, startPoint x: 1128, startPoint y: 168, endPoint x: 1220, endPoint y: 82, distance: 125.9
click at [1101, 168] on div "[STREET_ADDRESS]: вул. Шевченка, 8" at bounding box center [1223, 162] width 247 height 12
copy div "Ківерці,"
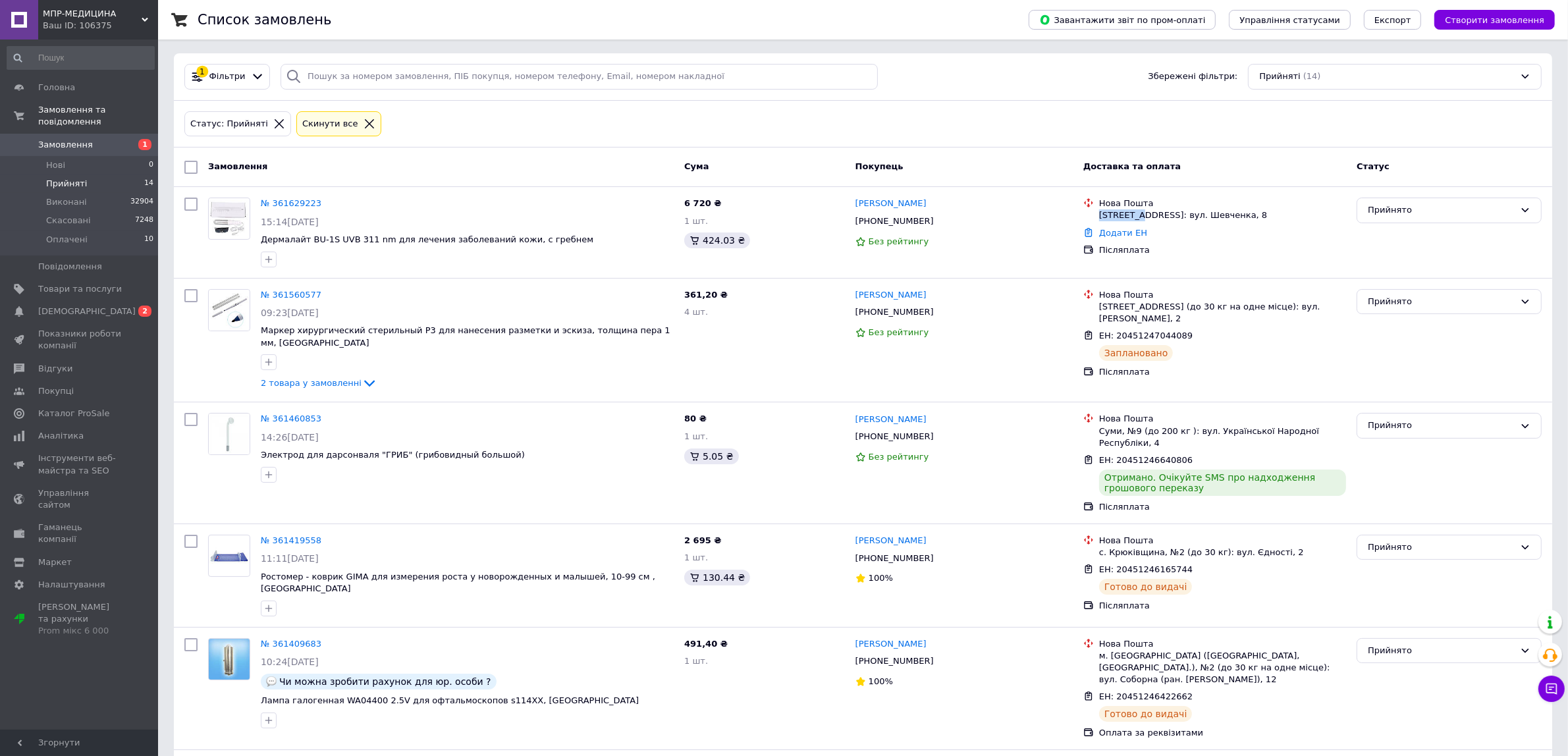
scroll to position [0, 0]
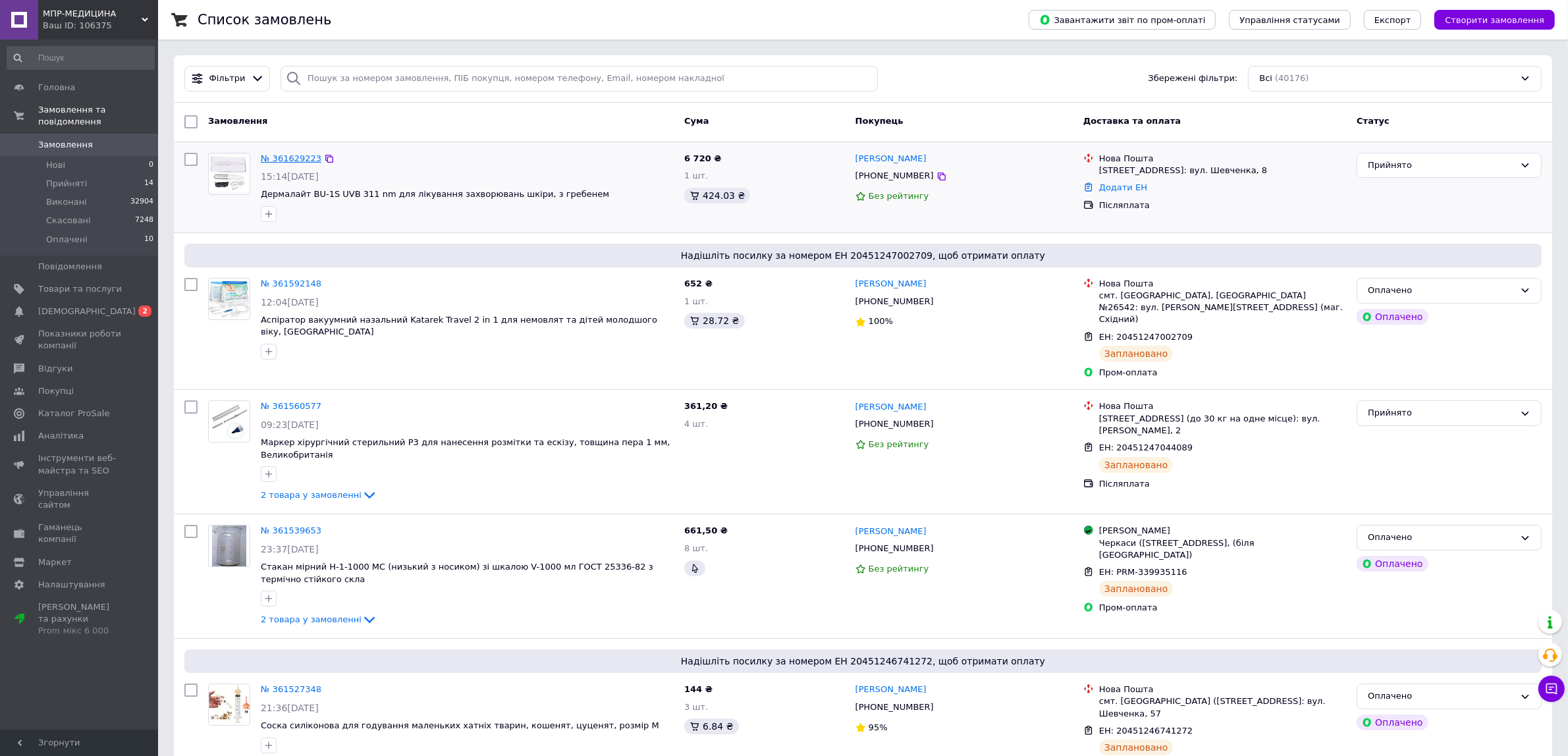
click at [278, 159] on link "№ 361629223" at bounding box center [291, 159] width 61 height 10
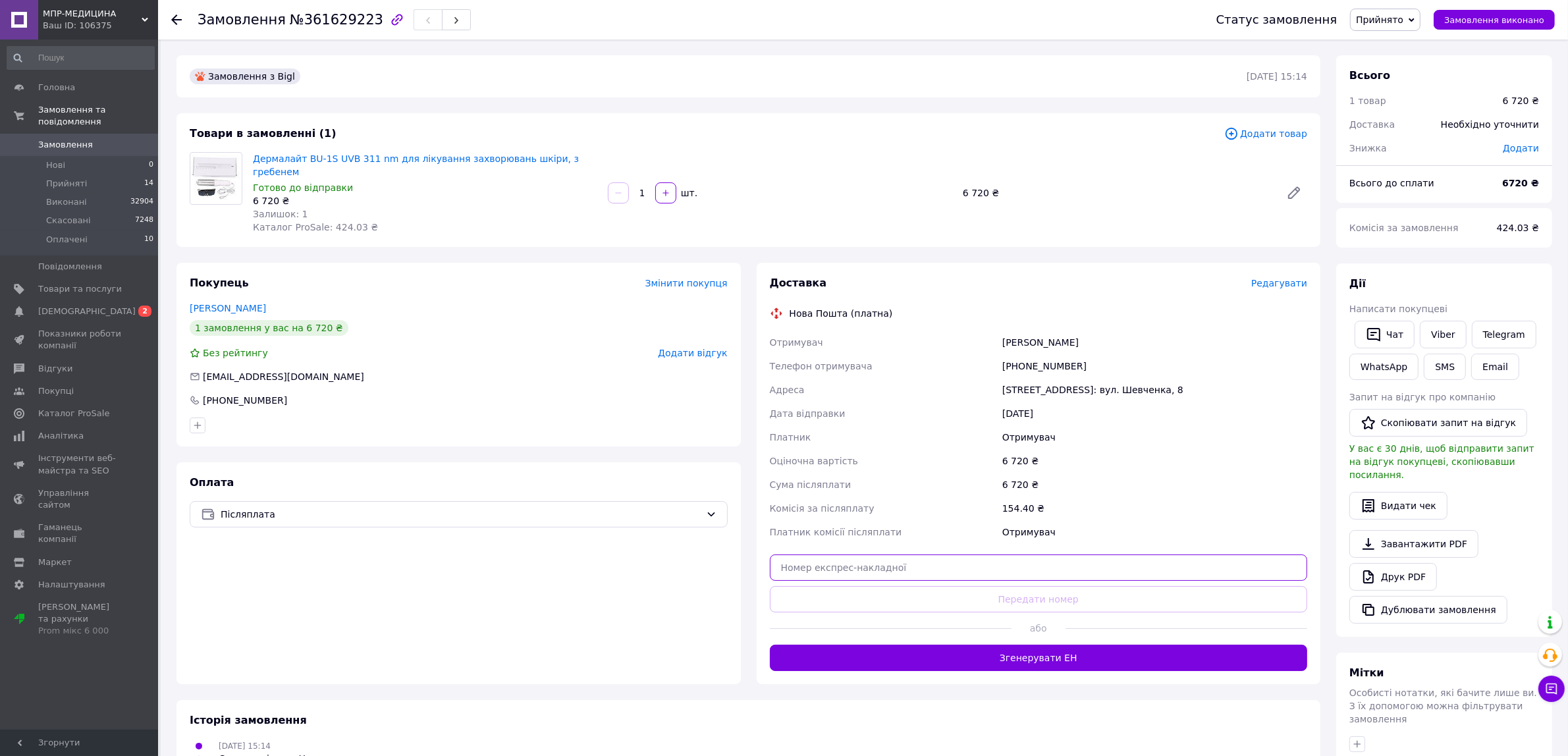
click at [949, 554] on input "text" at bounding box center [1039, 567] width 538 height 26
paste input "20451247306825"
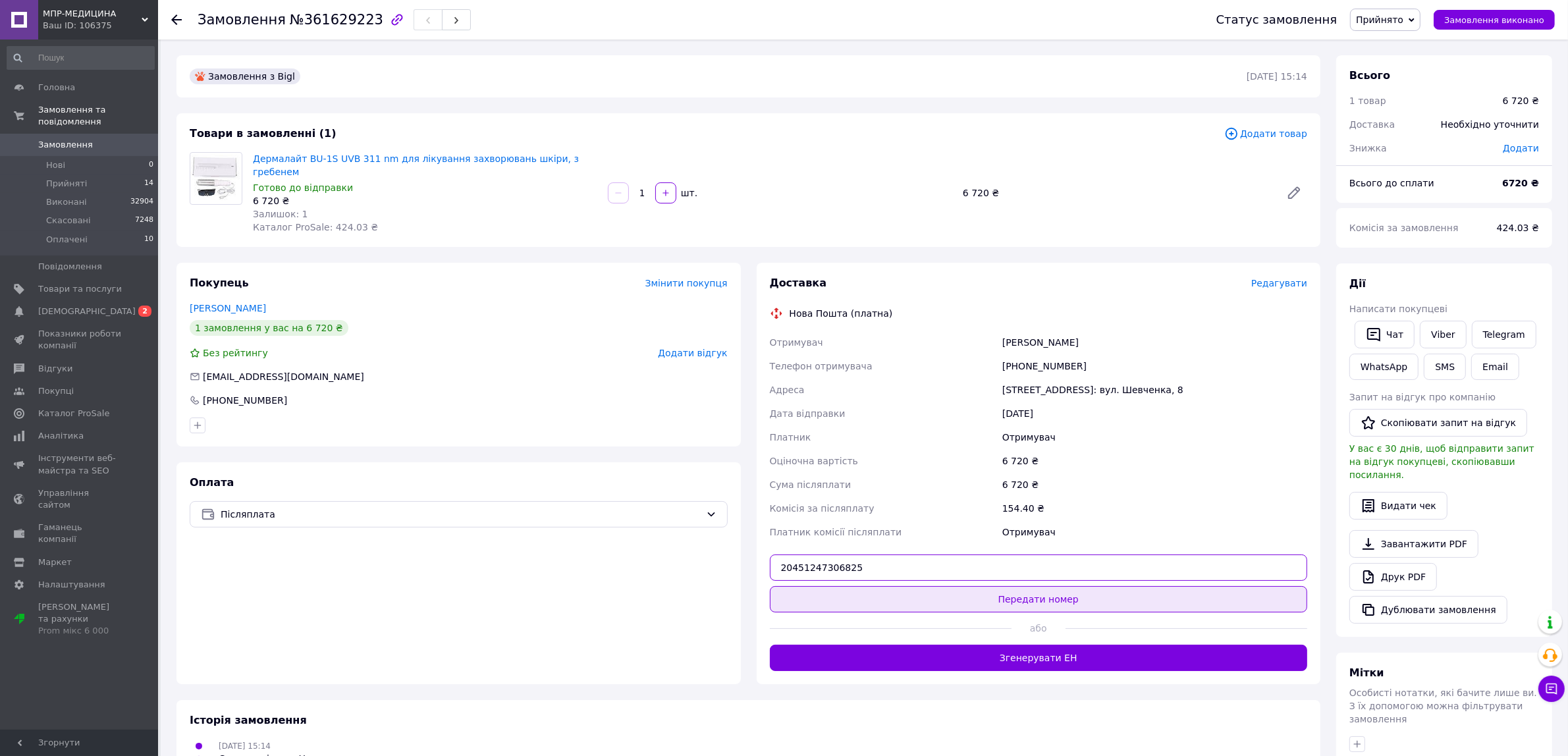
type input "20451247306825"
click at [1045, 590] on button "Передати номер" at bounding box center [1039, 599] width 538 height 26
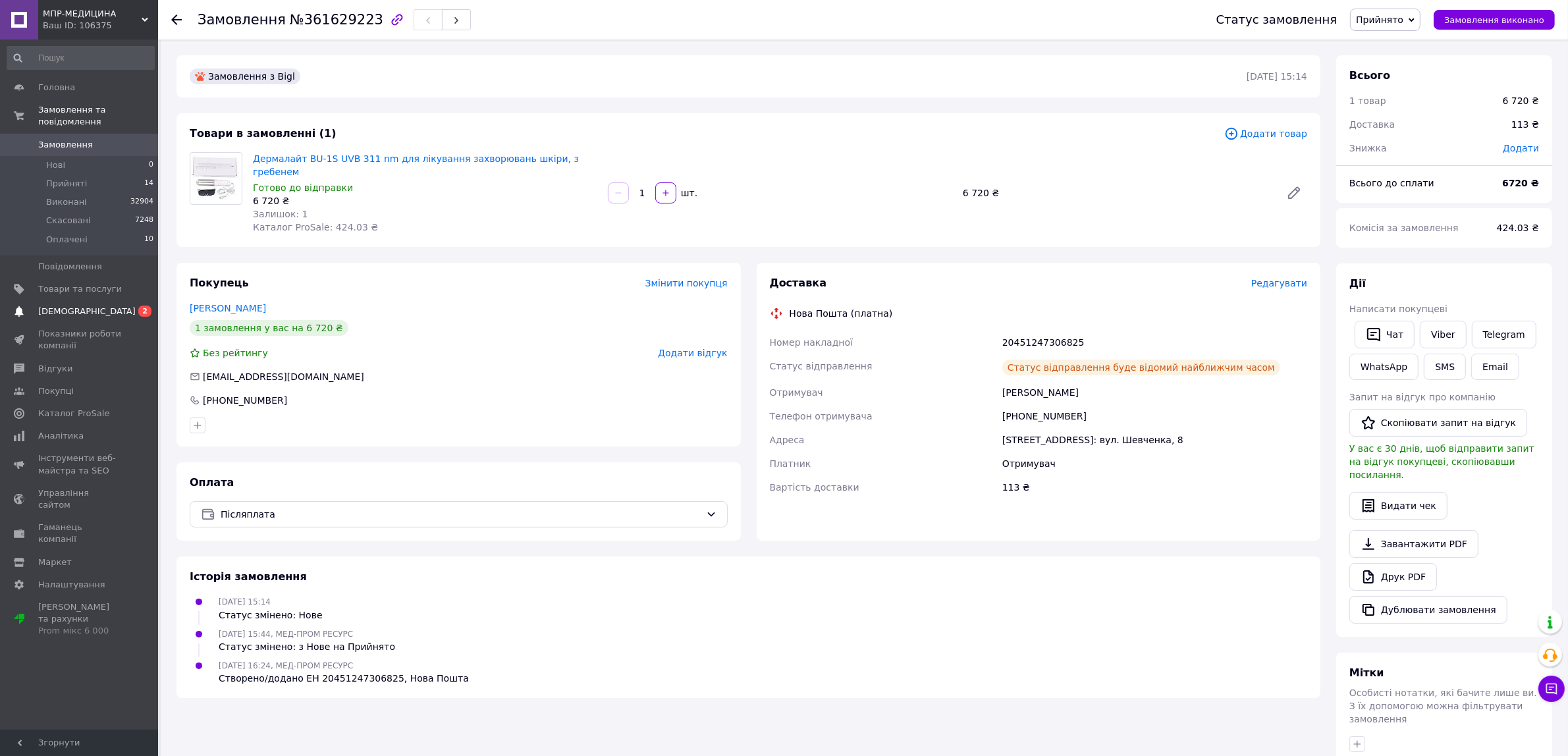
click at [74, 306] on span "[DEMOGRAPHIC_DATA]" at bounding box center [87, 311] width 98 height 12
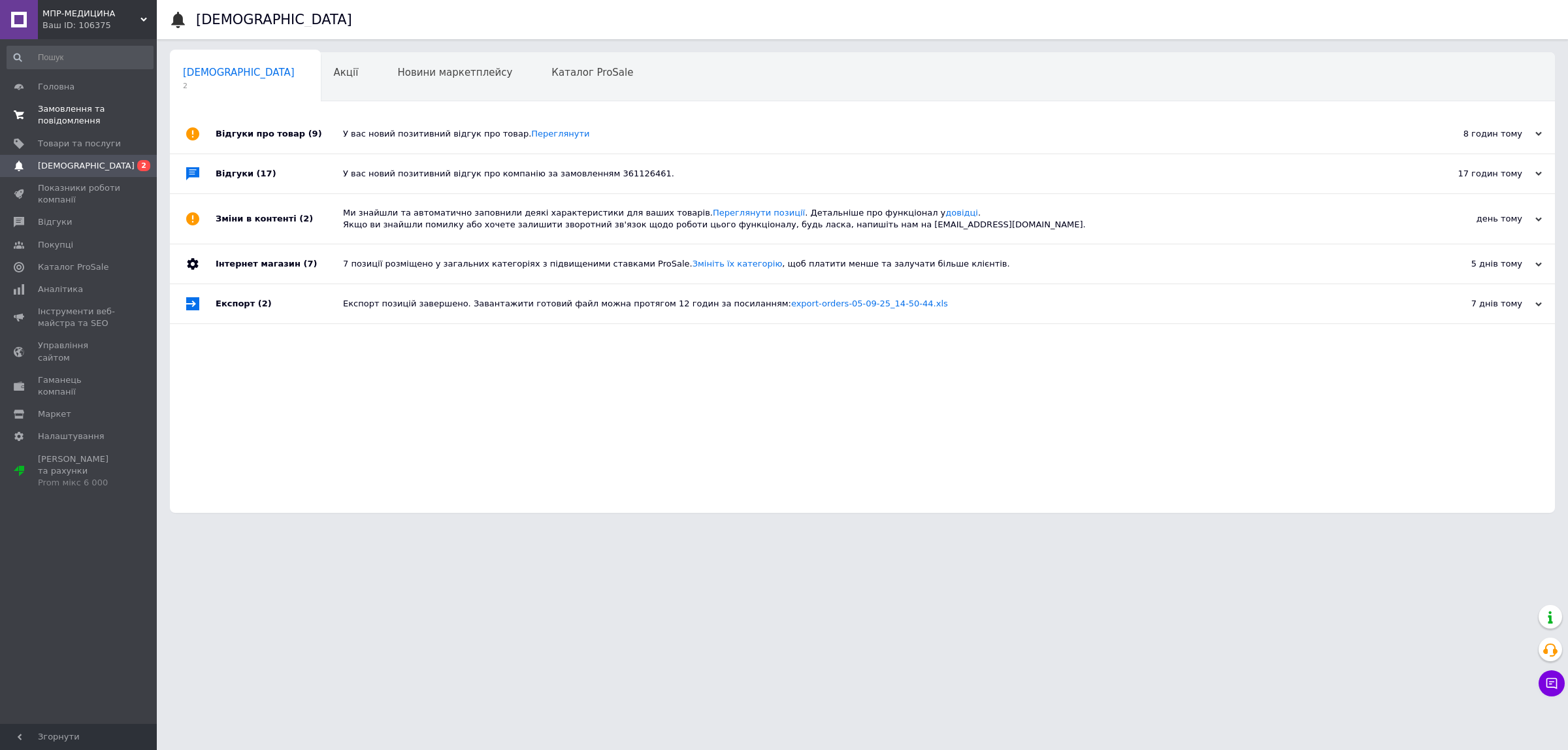
click at [106, 121] on span "Замовлення та повідомлення" at bounding box center [79, 114] width 83 height 23
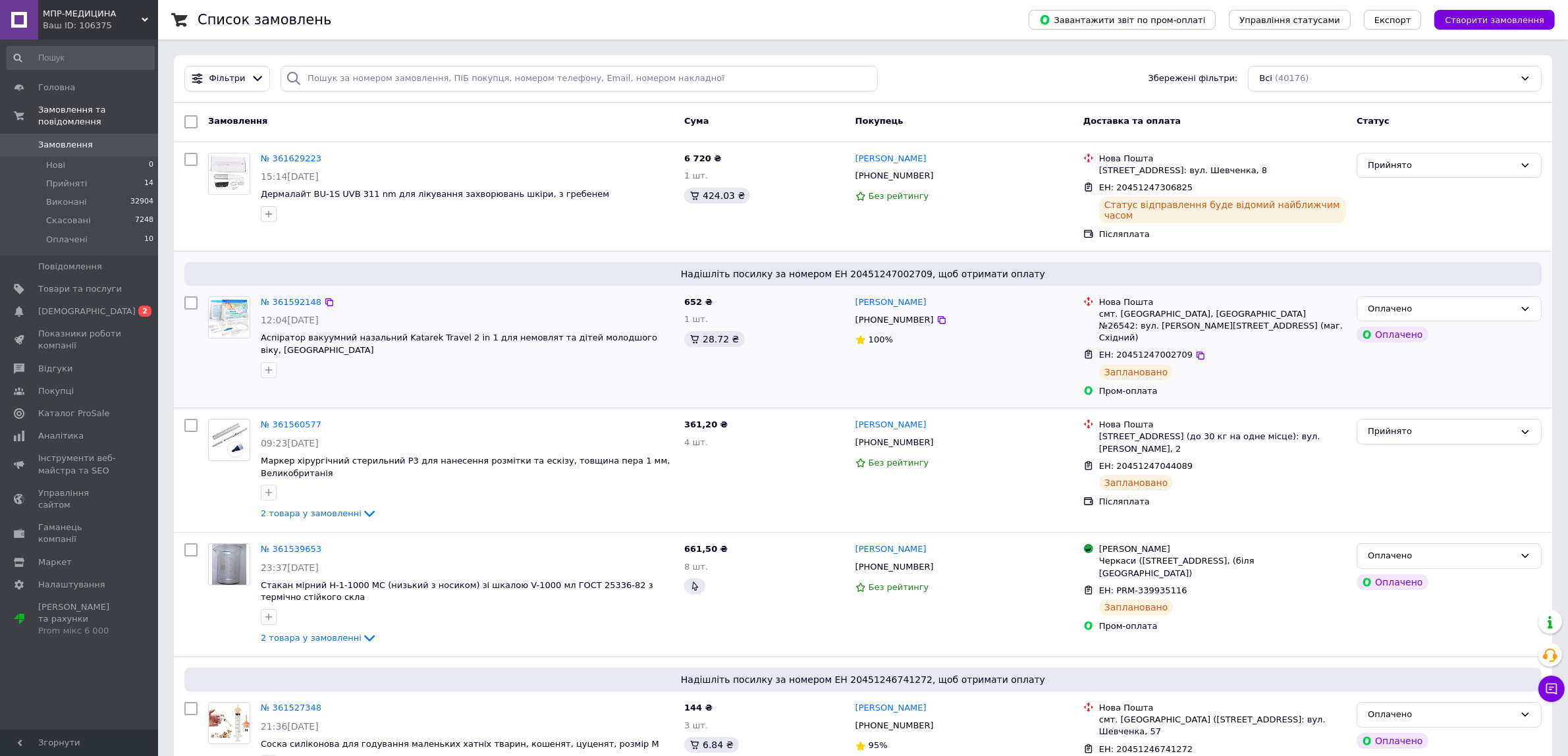
click at [1489, 348] on div "Оплачено Оплачено" at bounding box center [1449, 347] width 195 height 112
click at [102, 175] on li "Прийняті 14" at bounding box center [81, 184] width 161 height 18
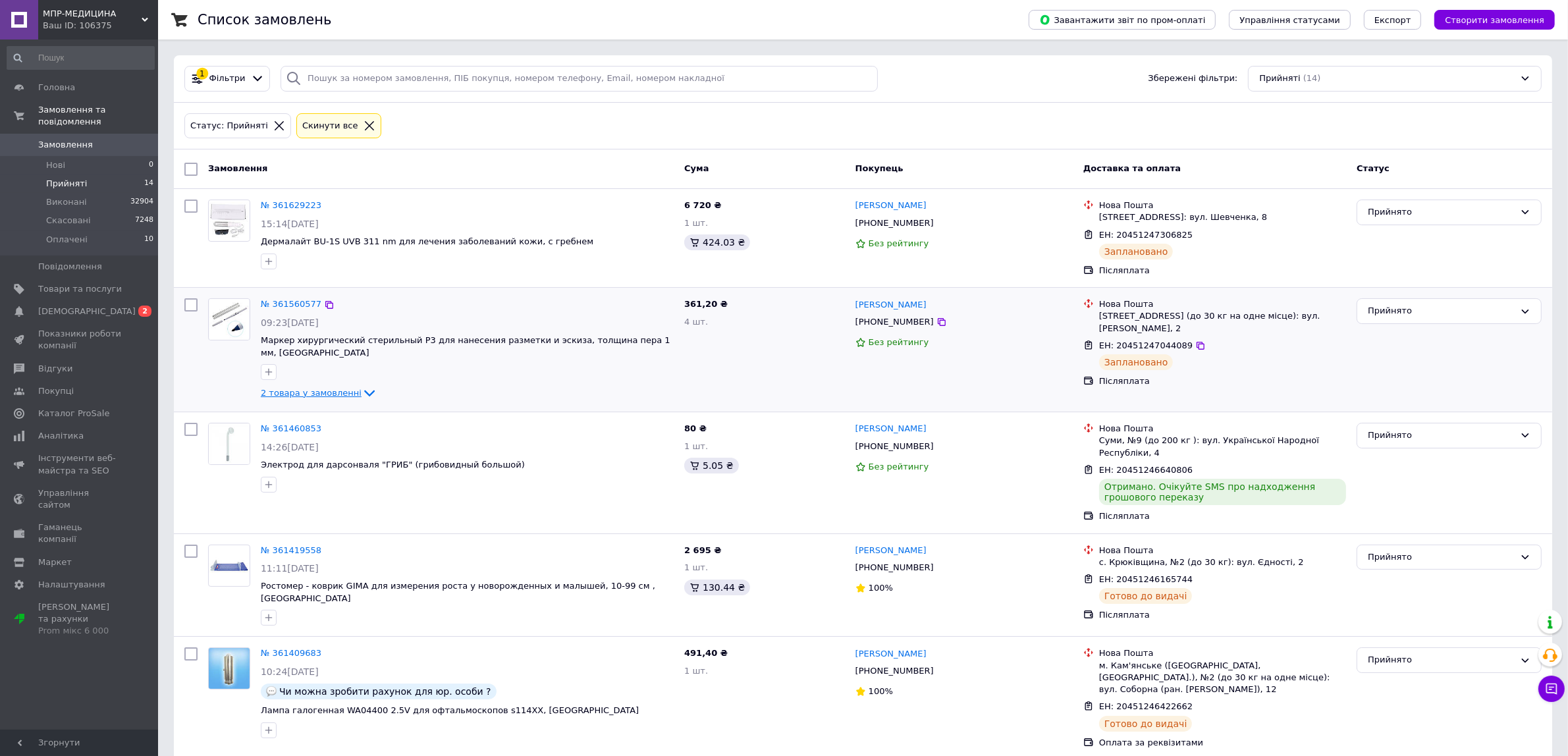
click at [362, 391] on icon at bounding box center [370, 393] width 16 height 16
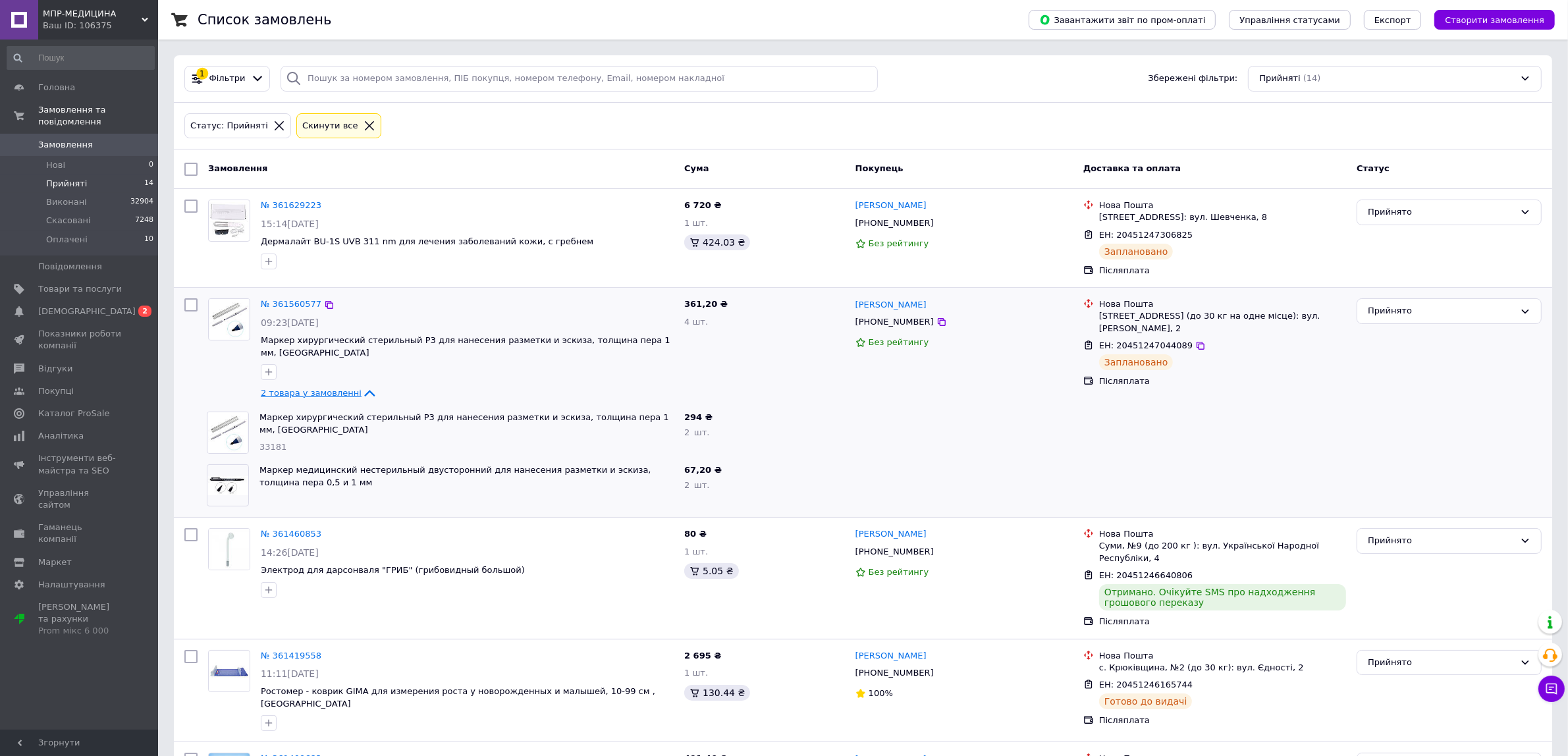
click at [364, 392] on icon at bounding box center [369, 393] width 11 height 6
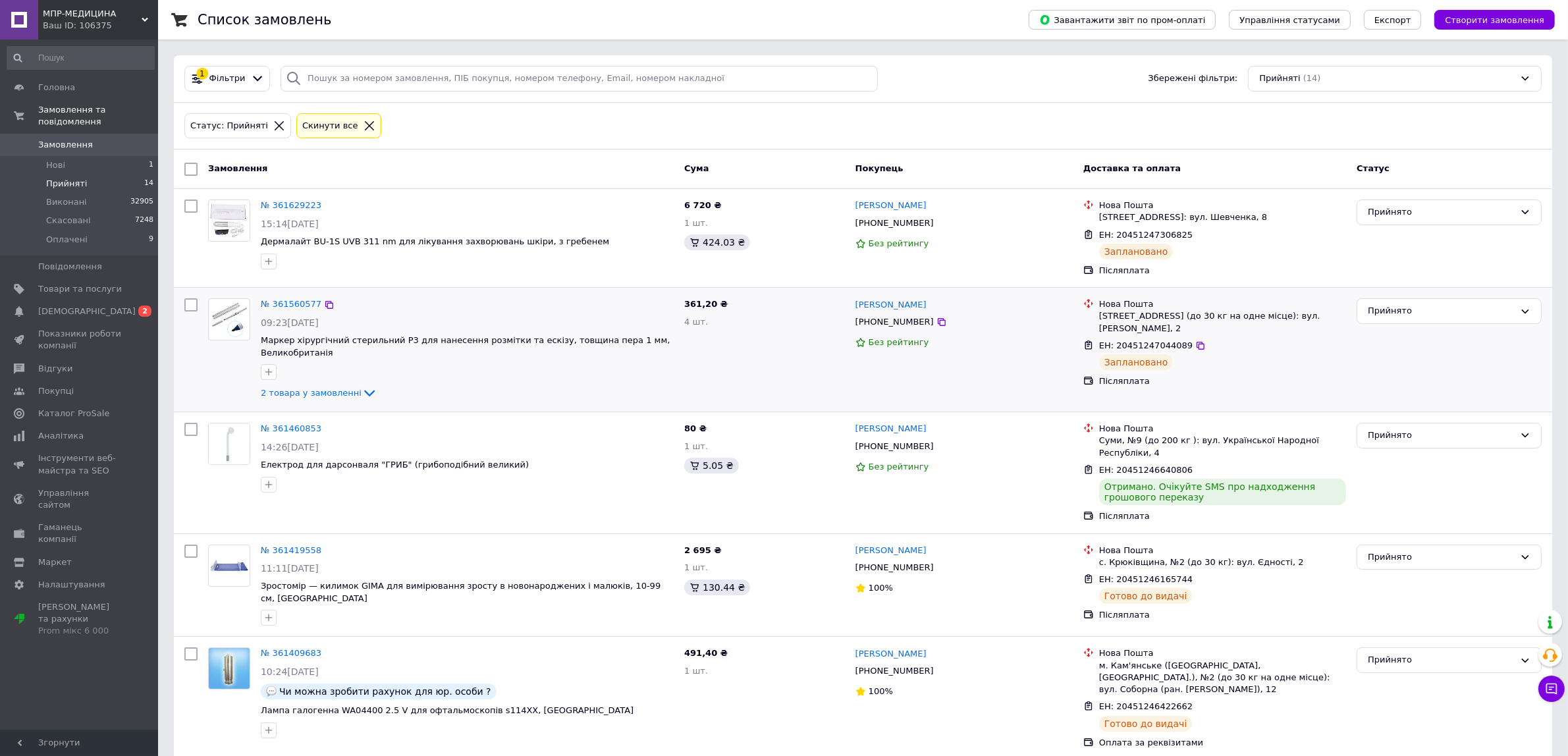
click at [1473, 355] on div "Прийнято" at bounding box center [1449, 350] width 195 height 113
click at [118, 158] on li "Нові 1" at bounding box center [81, 165] width 161 height 18
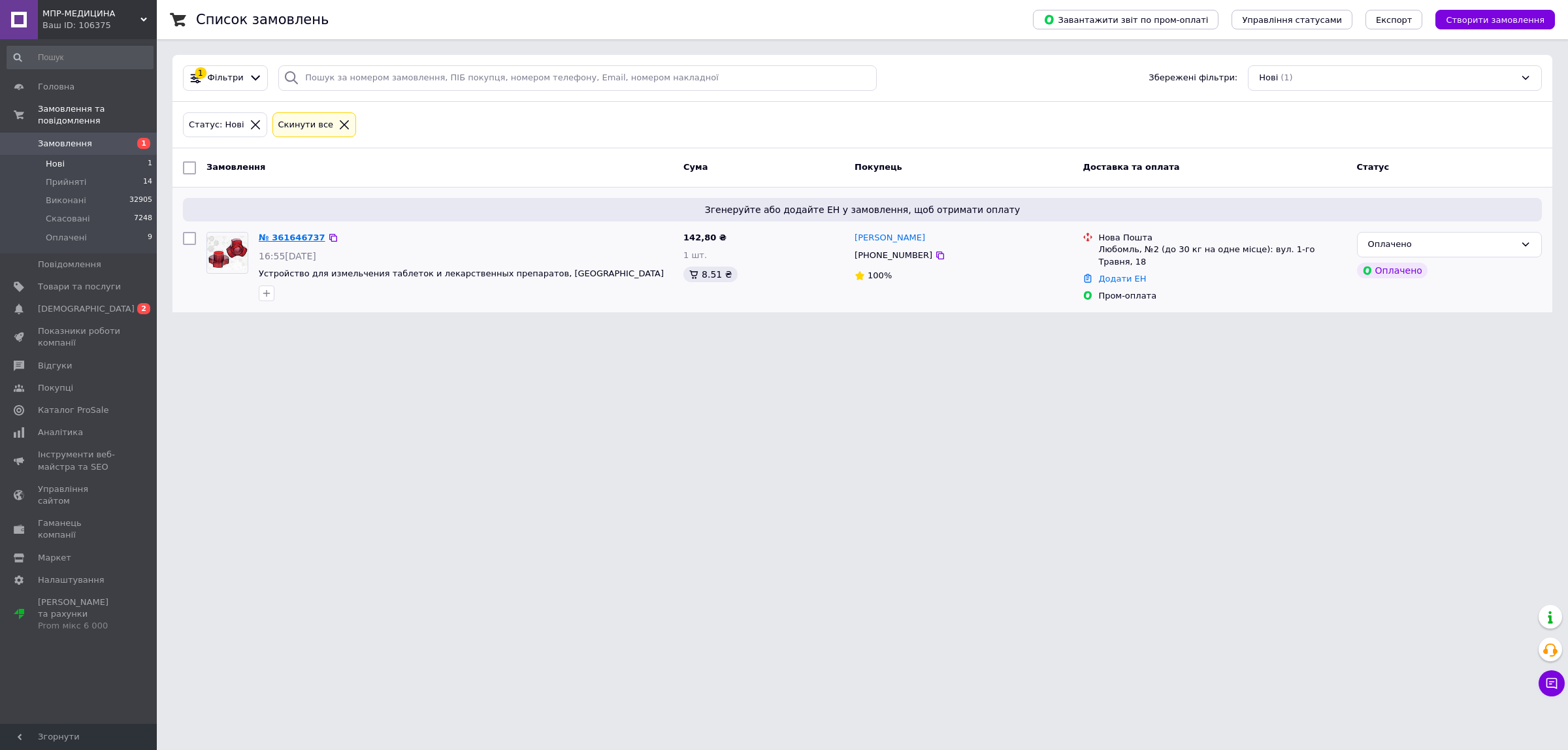
click at [276, 240] on link "№ 361646737" at bounding box center [291, 237] width 67 height 10
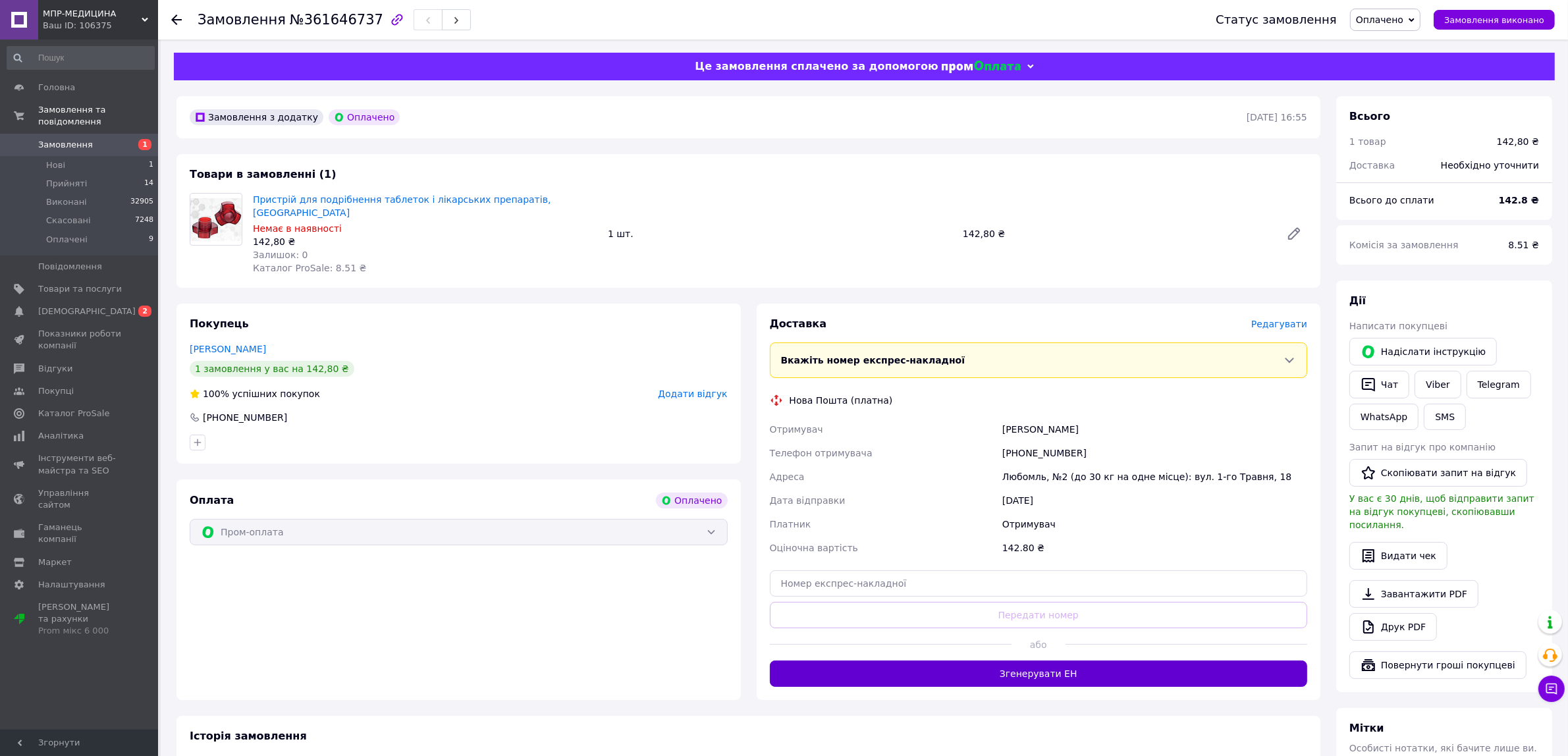
click at [1008, 660] on button "Згенерувати ЕН" at bounding box center [1039, 673] width 538 height 26
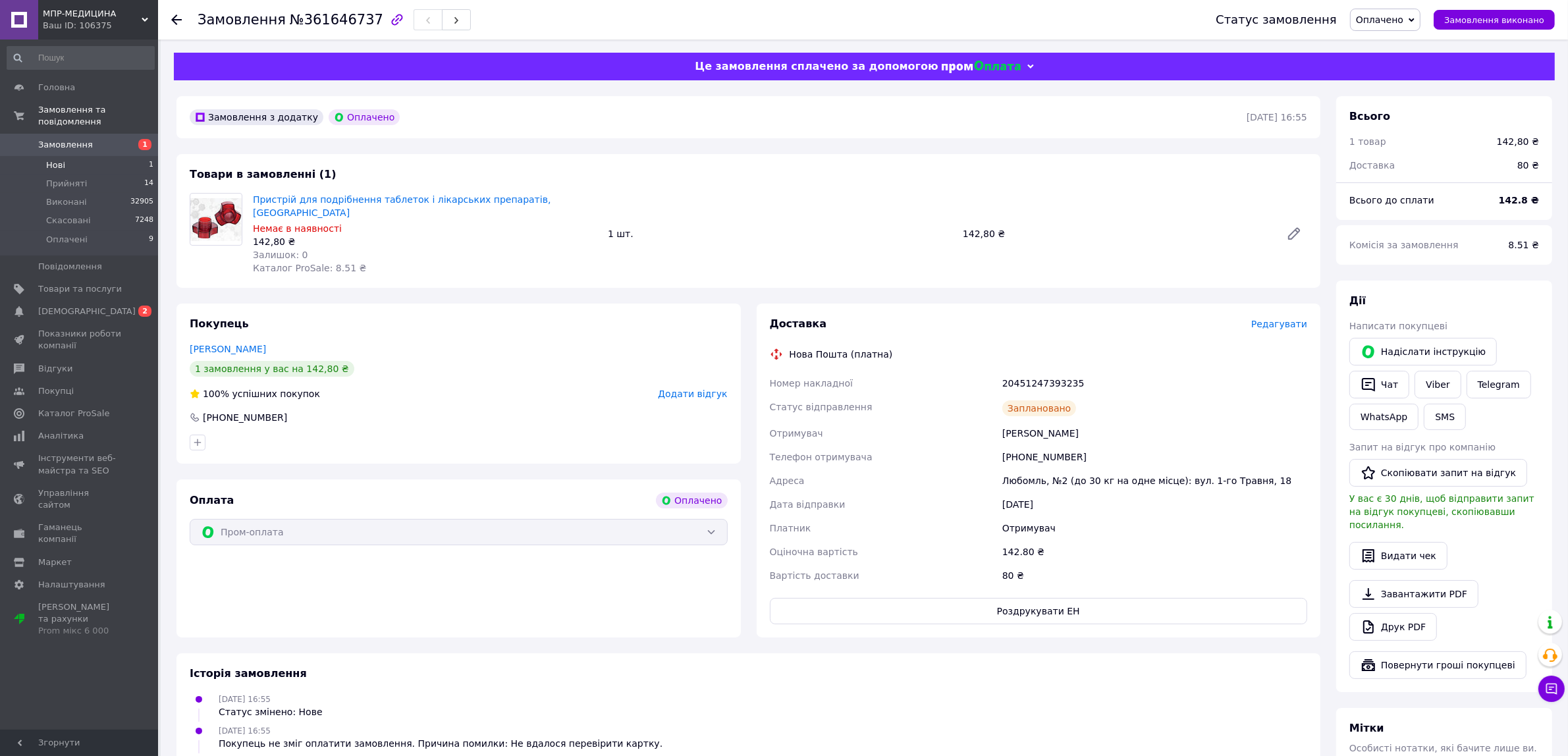
click at [116, 156] on li "Нові 1" at bounding box center [81, 165] width 161 height 18
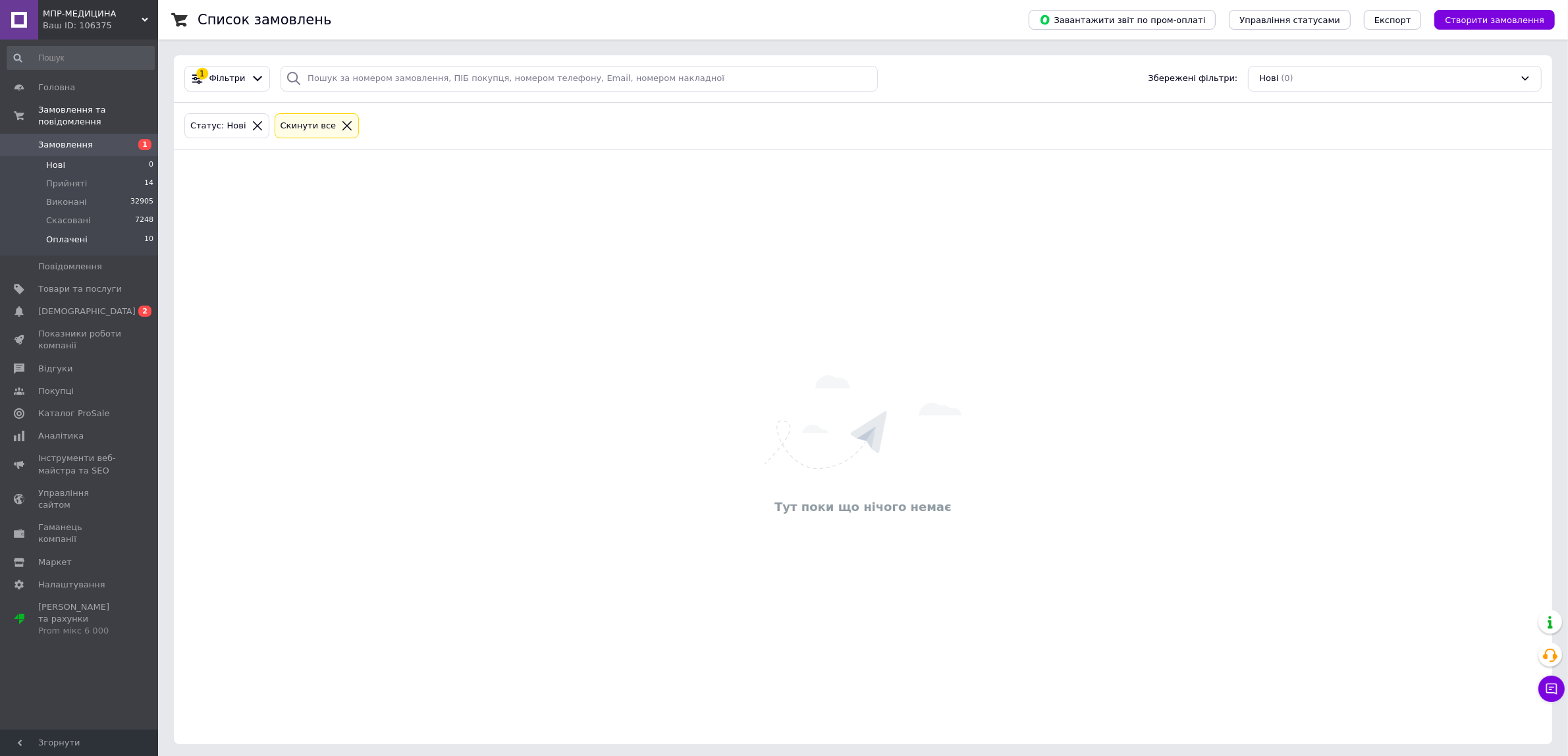
click at [87, 231] on li "Оплачені 10" at bounding box center [81, 243] width 161 height 25
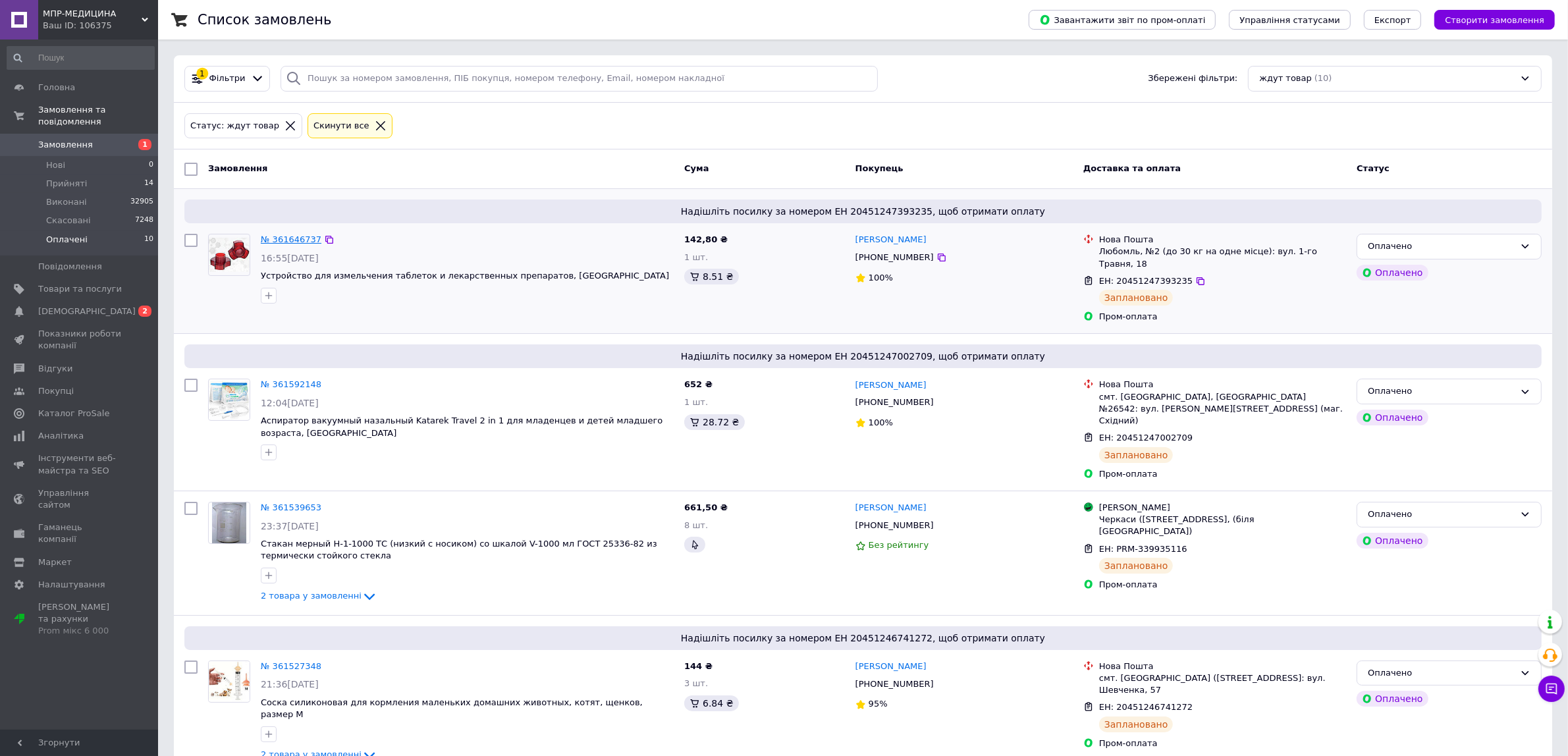
click at [288, 244] on link "№ 361646737" at bounding box center [291, 239] width 61 height 10
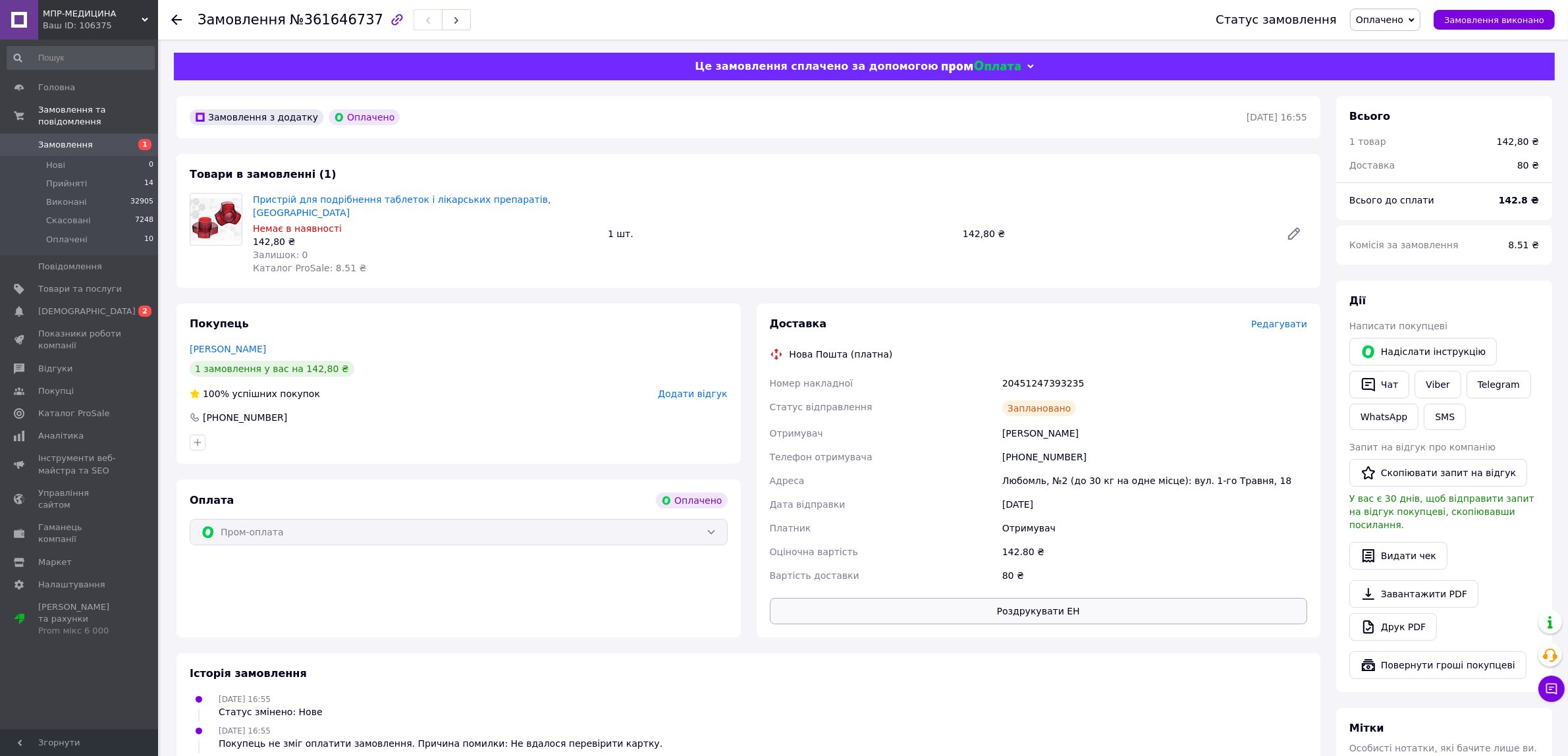
click at [1051, 598] on button "Роздрукувати ЕН" at bounding box center [1039, 611] width 538 height 26
click at [71, 306] on span "[DEMOGRAPHIC_DATA]" at bounding box center [87, 311] width 98 height 12
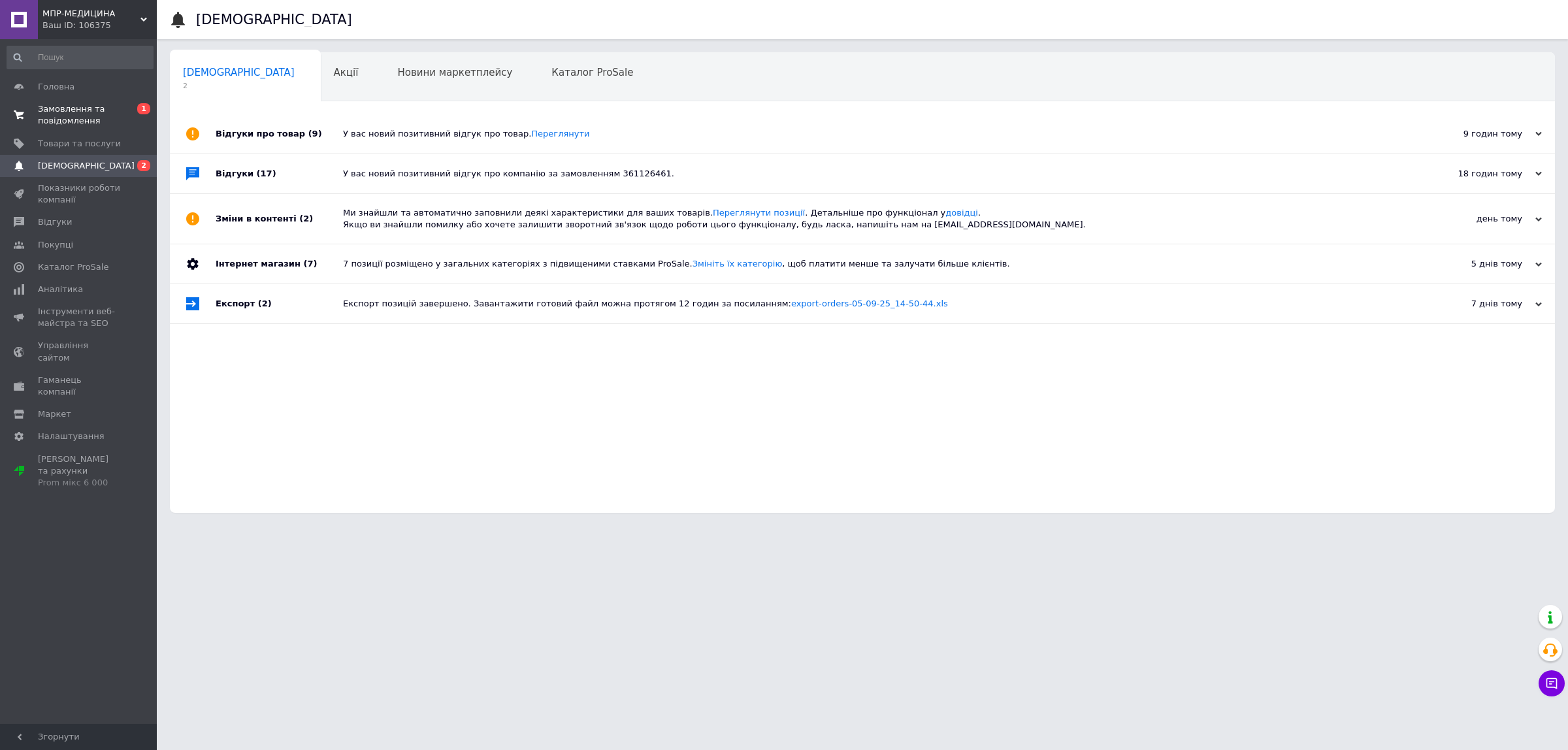
click at [99, 112] on span "Замовлення та повідомлення" at bounding box center [79, 114] width 83 height 23
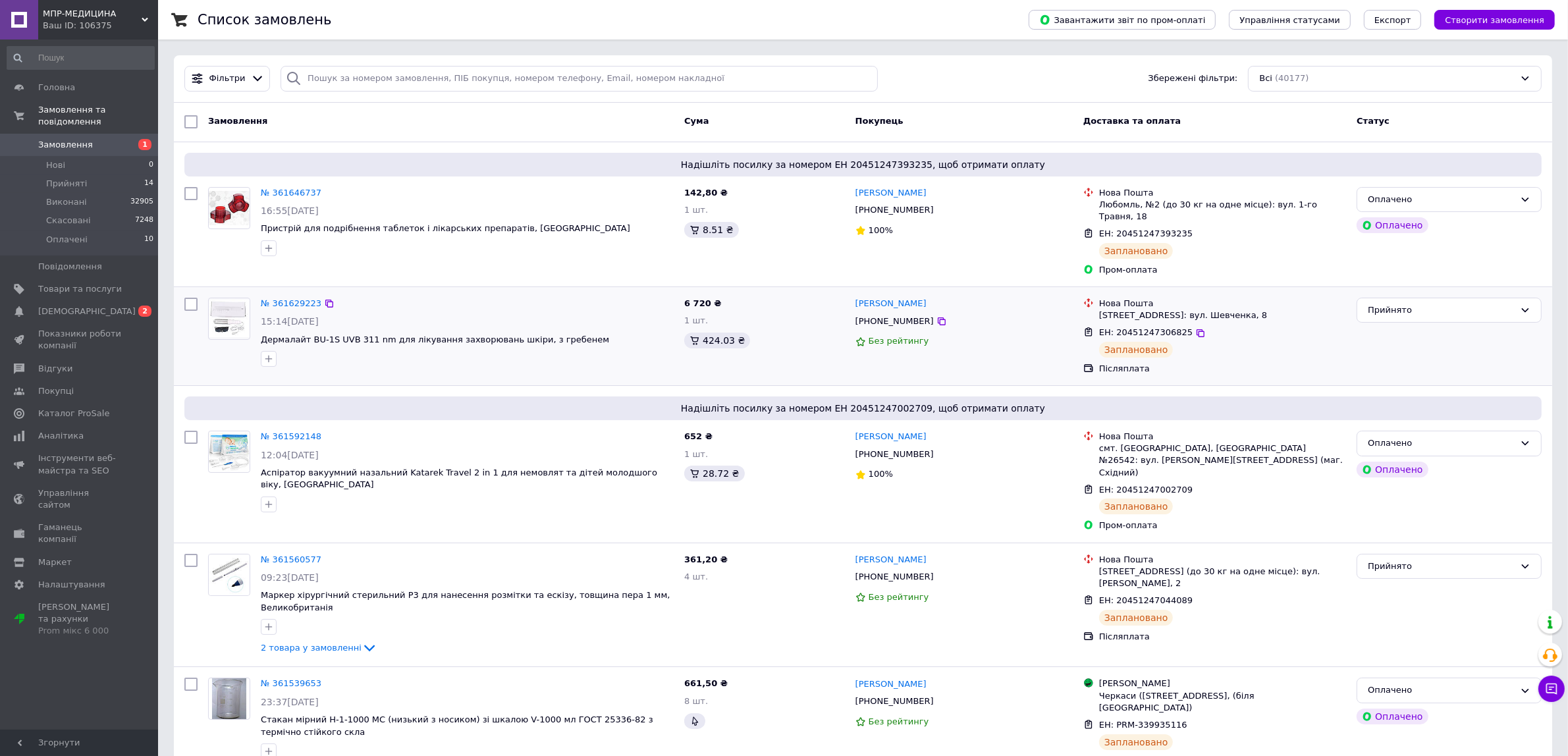
click at [353, 355] on div at bounding box center [467, 359] width 418 height 21
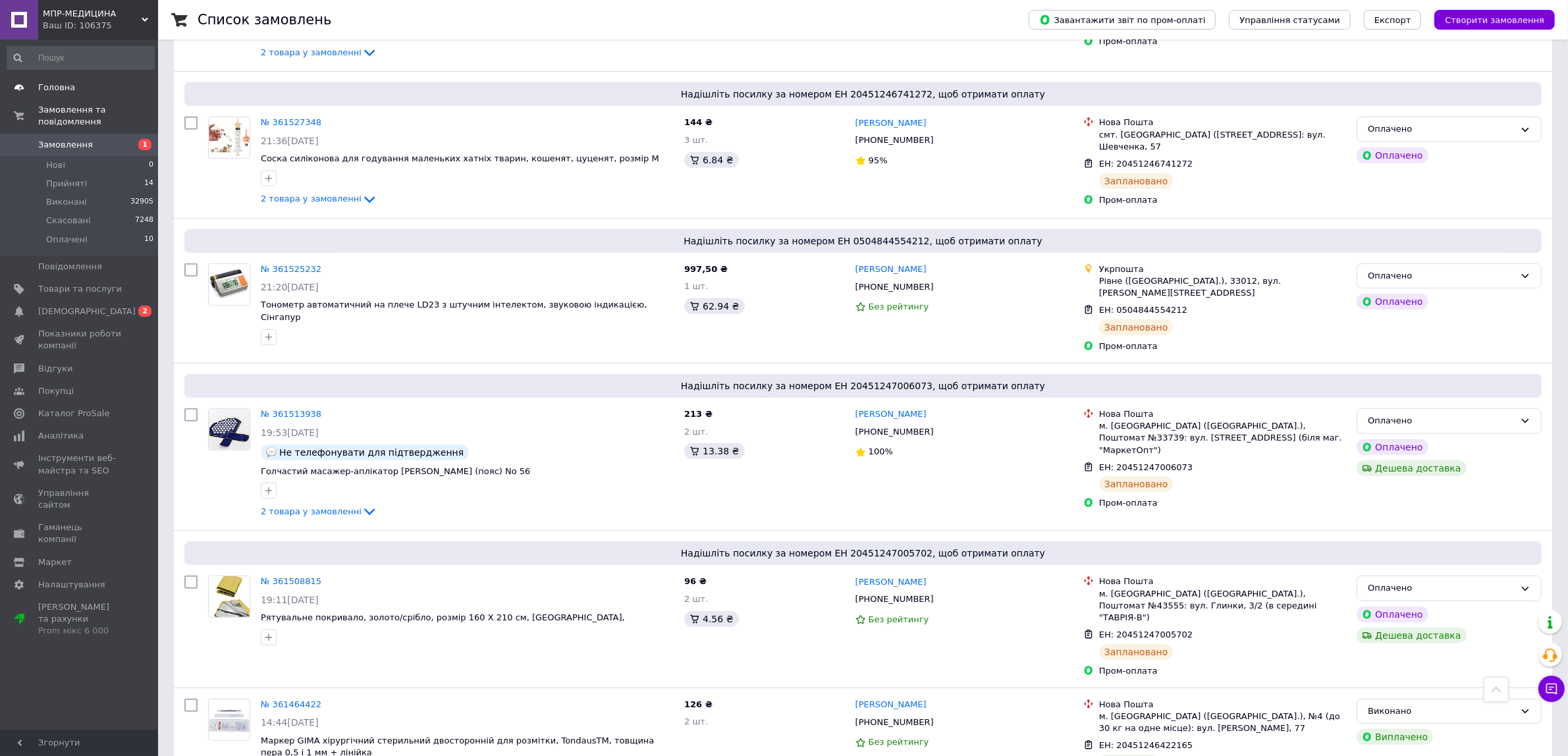
scroll to position [714, 0]
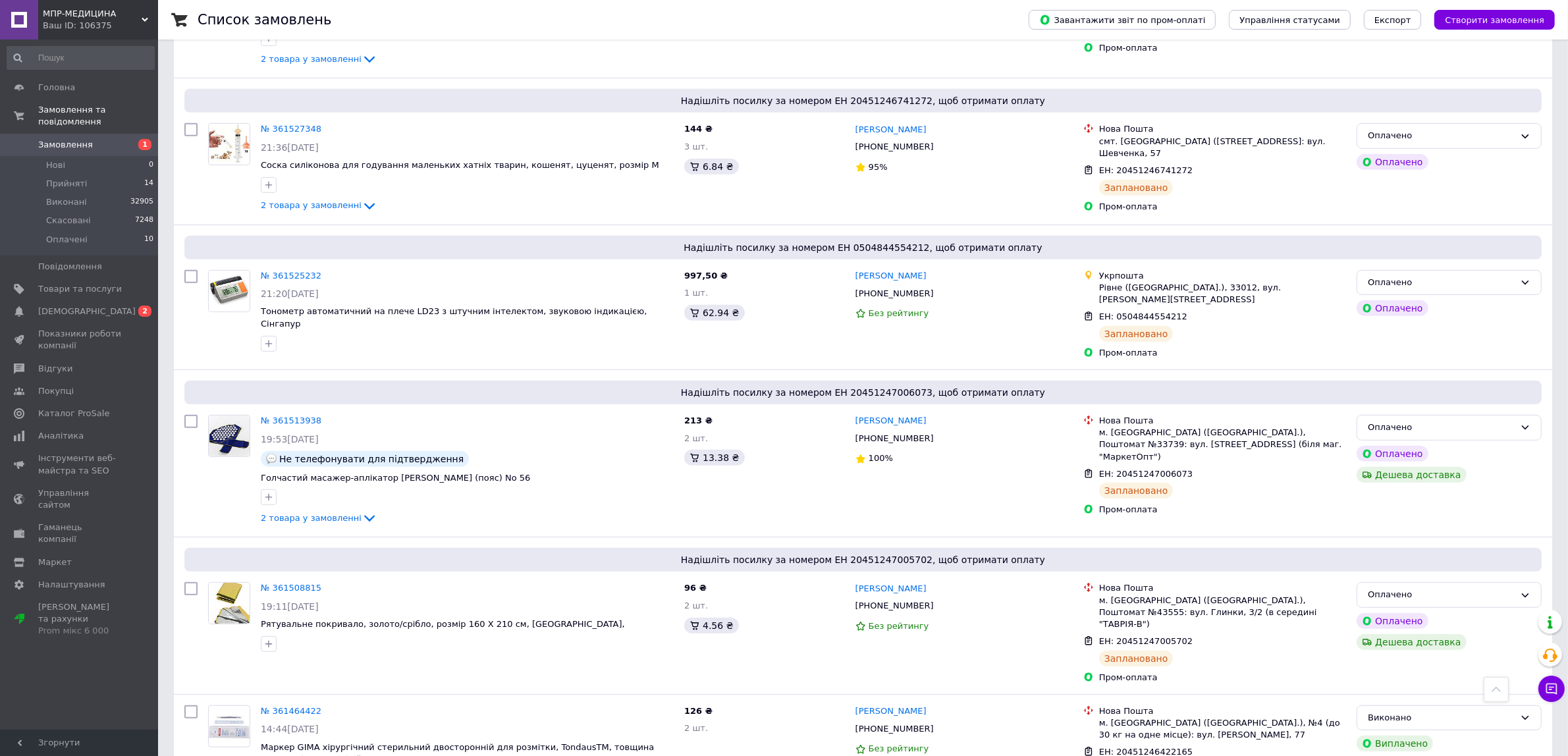
click at [107, 23] on div "Ваш ID: 106375" at bounding box center [100, 25] width 115 height 12
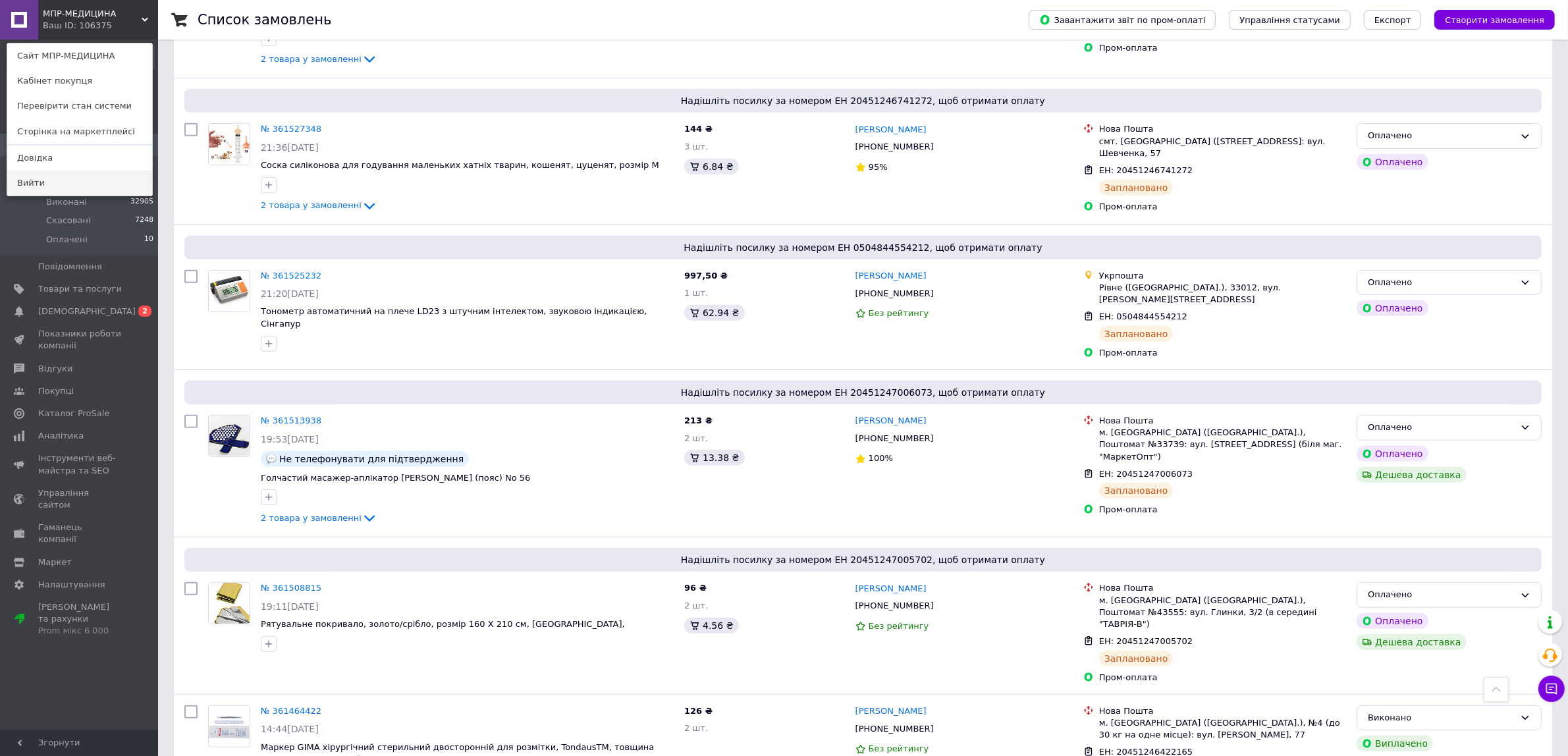
click at [86, 188] on link "Вийти" at bounding box center [79, 183] width 145 height 25
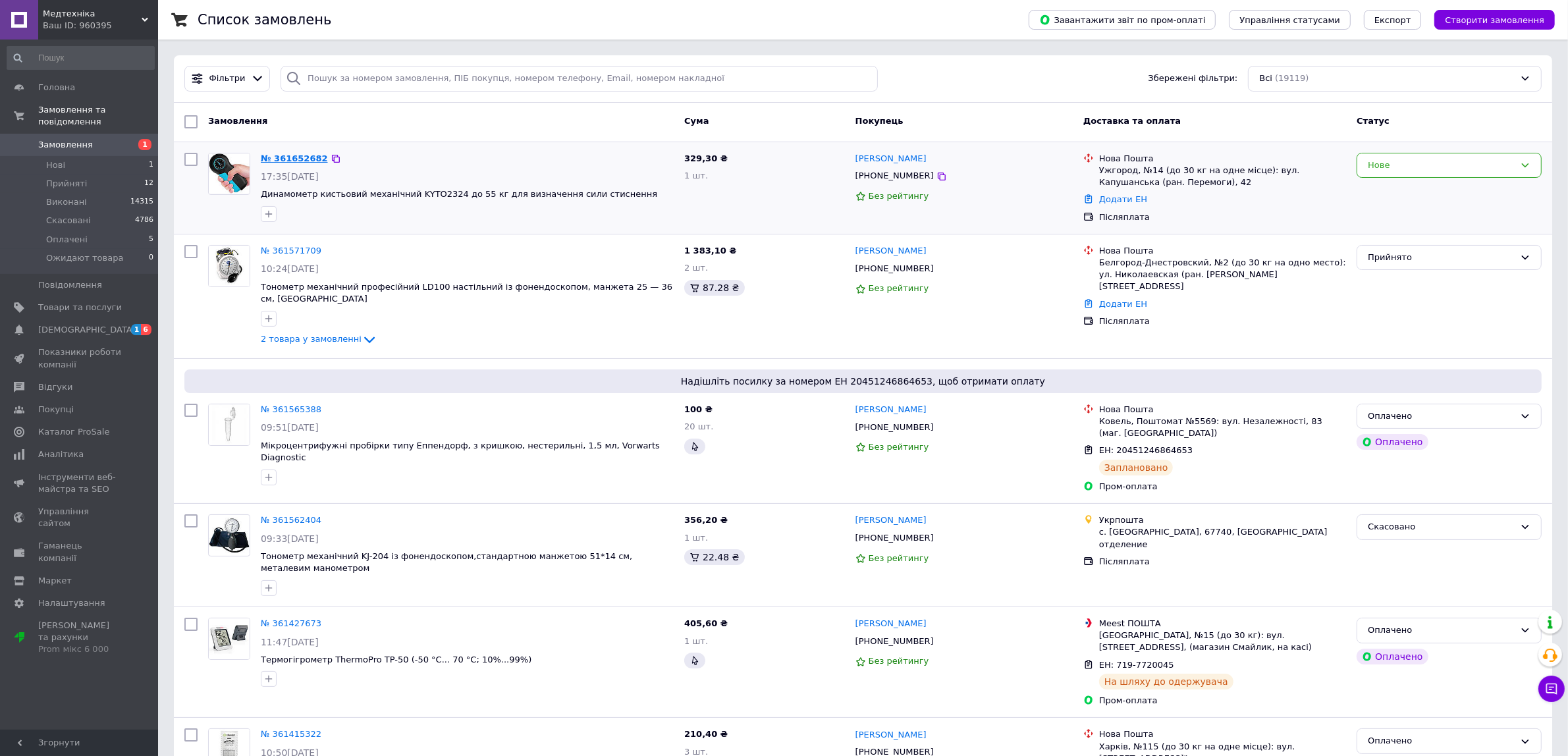
click at [280, 161] on link "№ 361652682" at bounding box center [294, 159] width 67 height 10
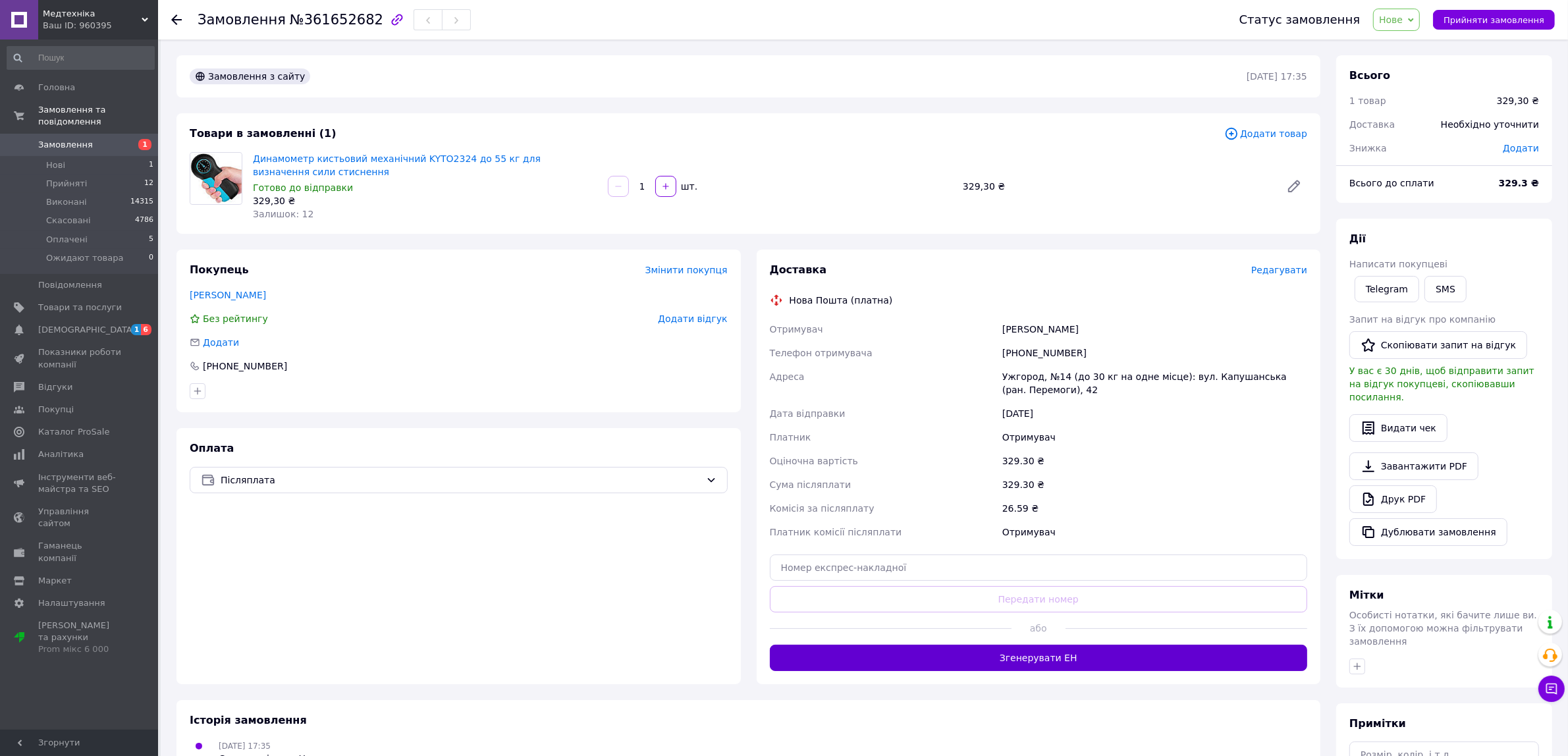
click at [1072, 663] on button "Згенерувати ЕН" at bounding box center [1039, 658] width 538 height 26
click at [1403, 18] on span "Нове" at bounding box center [1390, 19] width 23 height 11
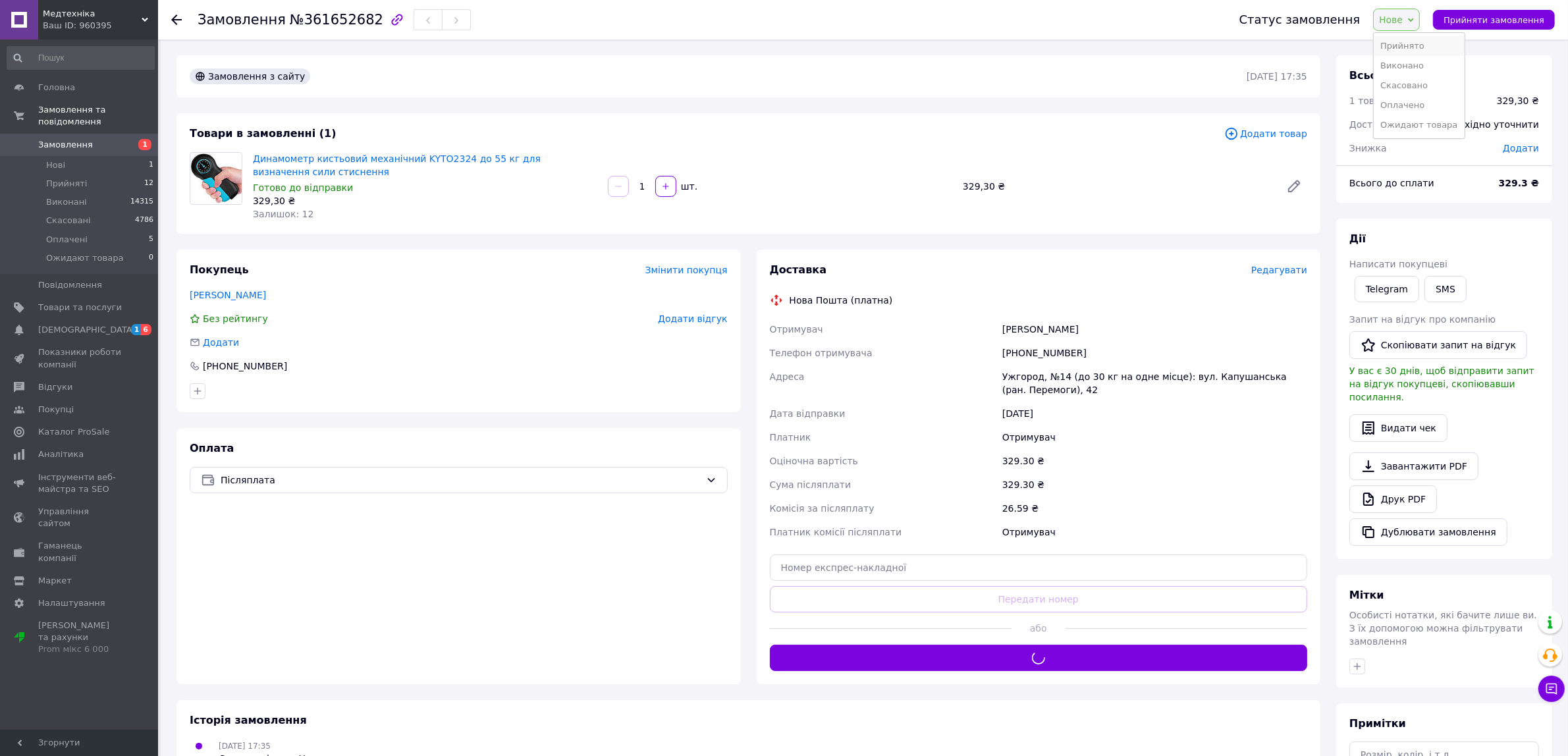
click at [1418, 42] on li "Прийнято" at bounding box center [1419, 46] width 90 height 20
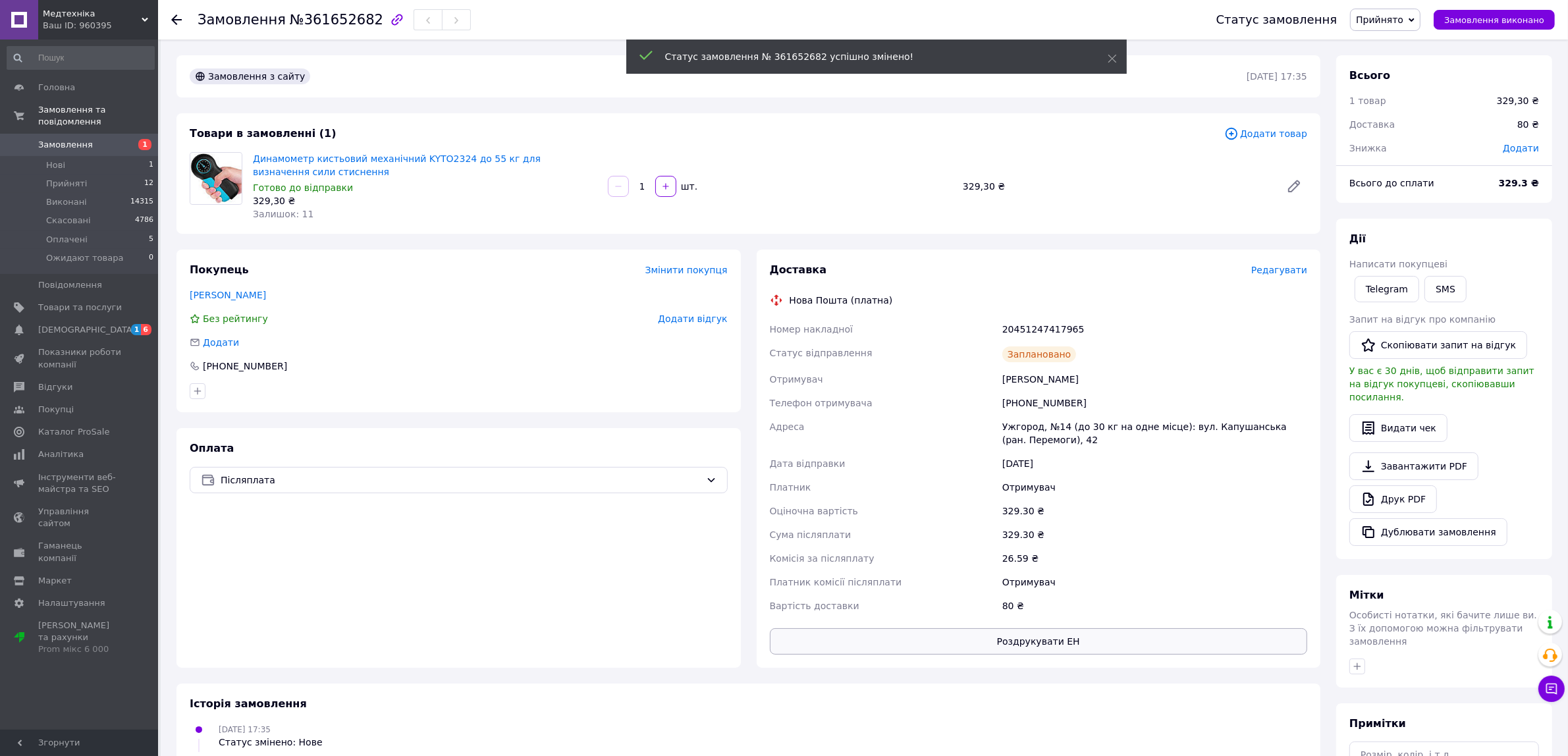
click at [1072, 631] on button "Роздрукувати ЕН" at bounding box center [1039, 641] width 538 height 26
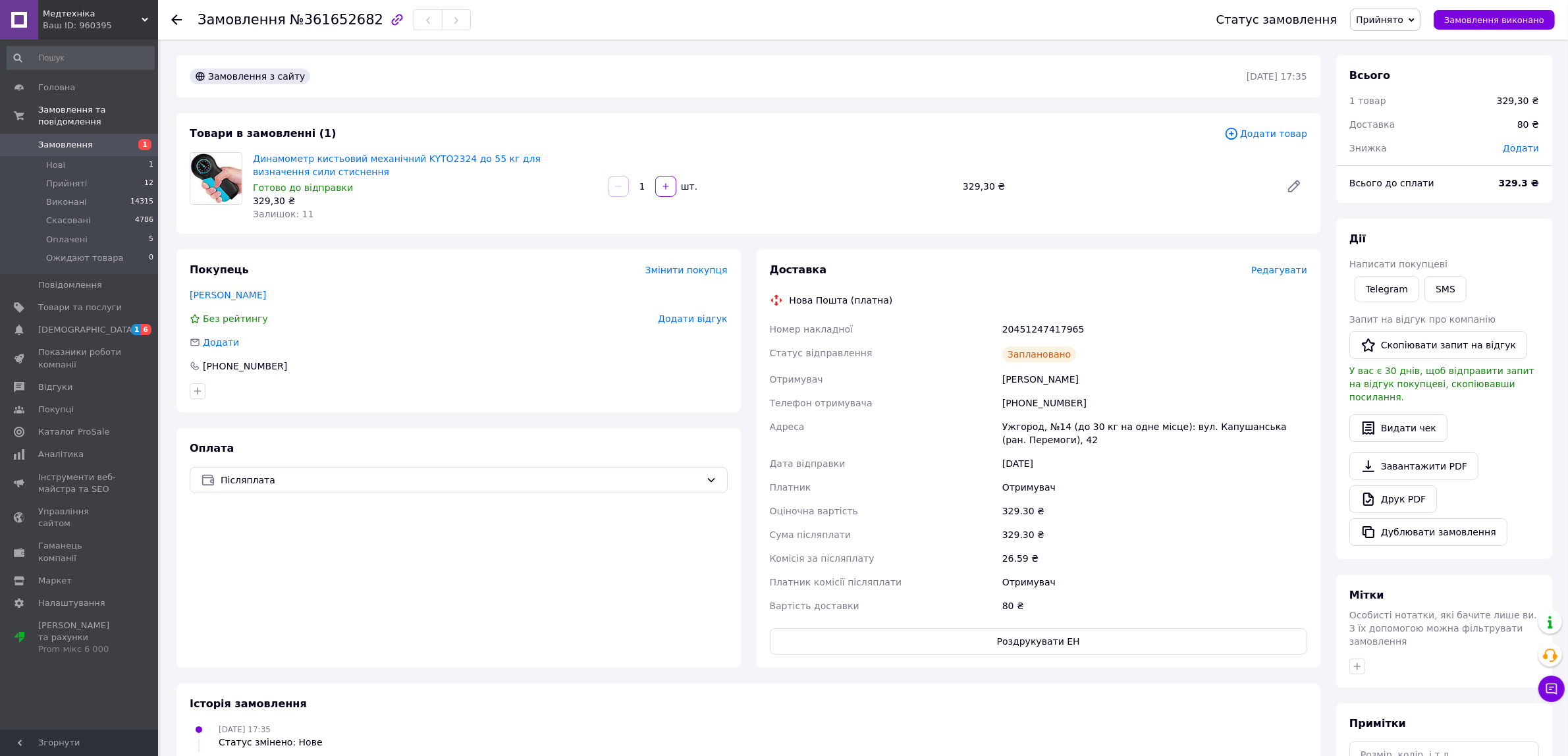
click at [110, 139] on span "Замовлення" at bounding box center [80, 144] width 84 height 12
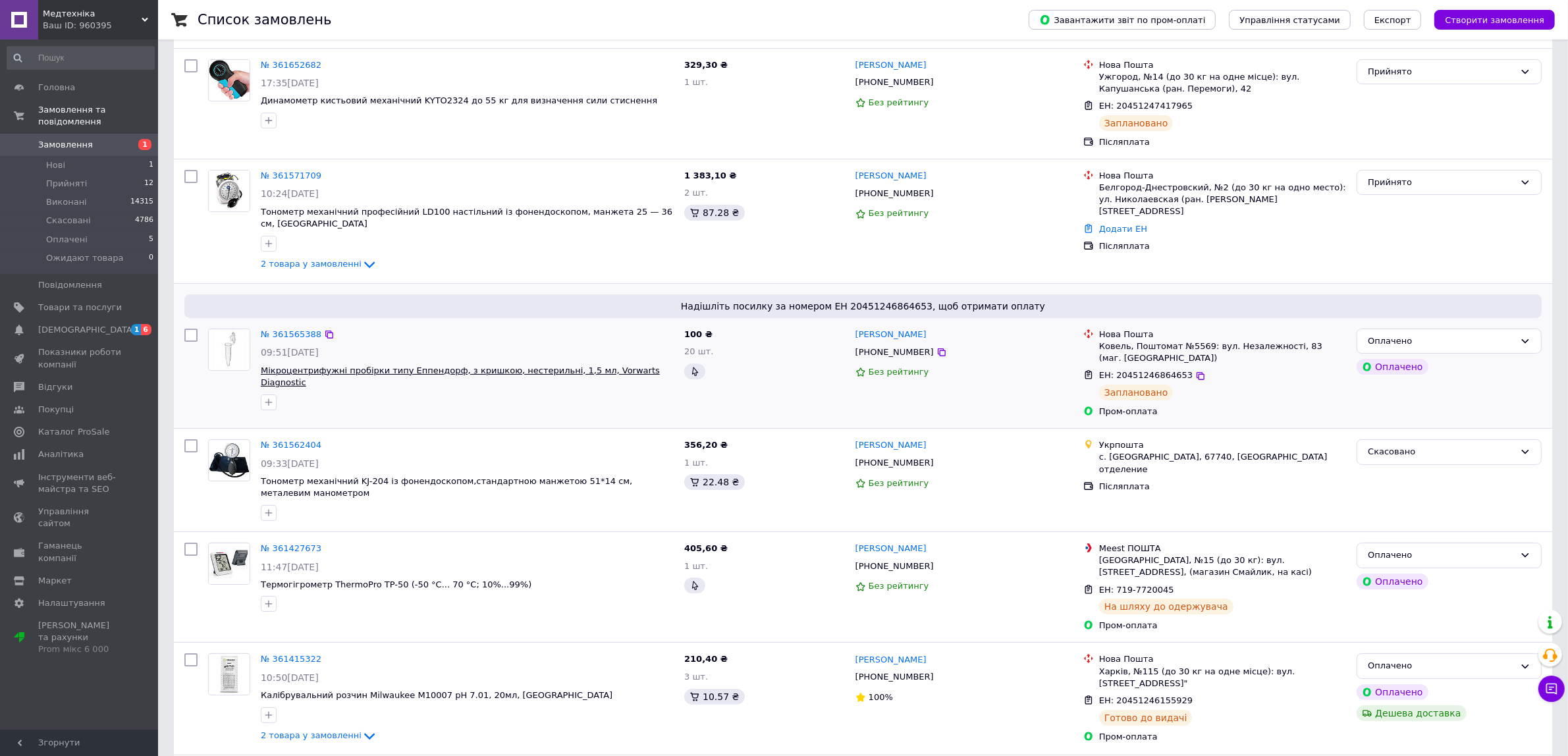
scroll to position [109, 0]
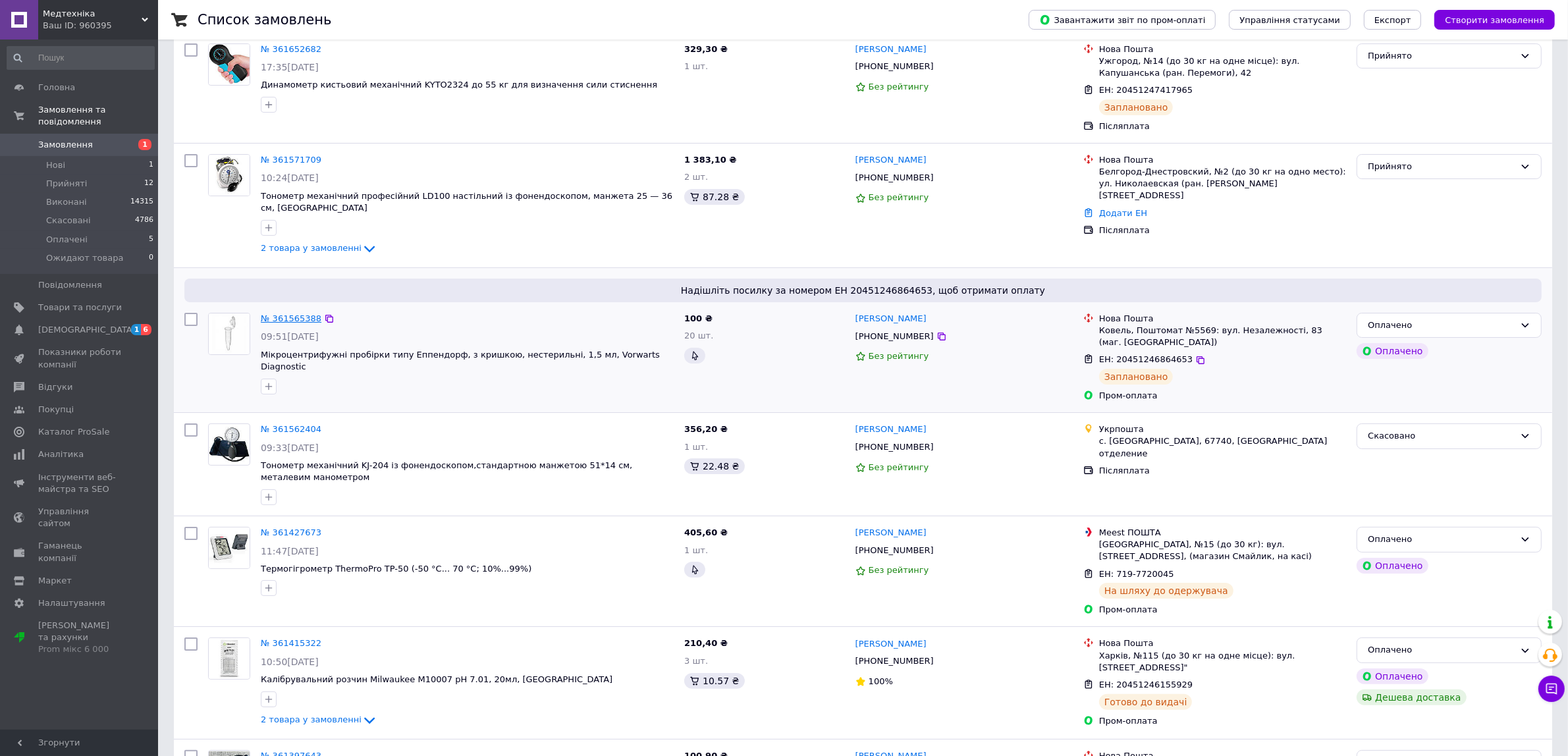
click at [287, 314] on link "№ 361565388" at bounding box center [291, 319] width 61 height 10
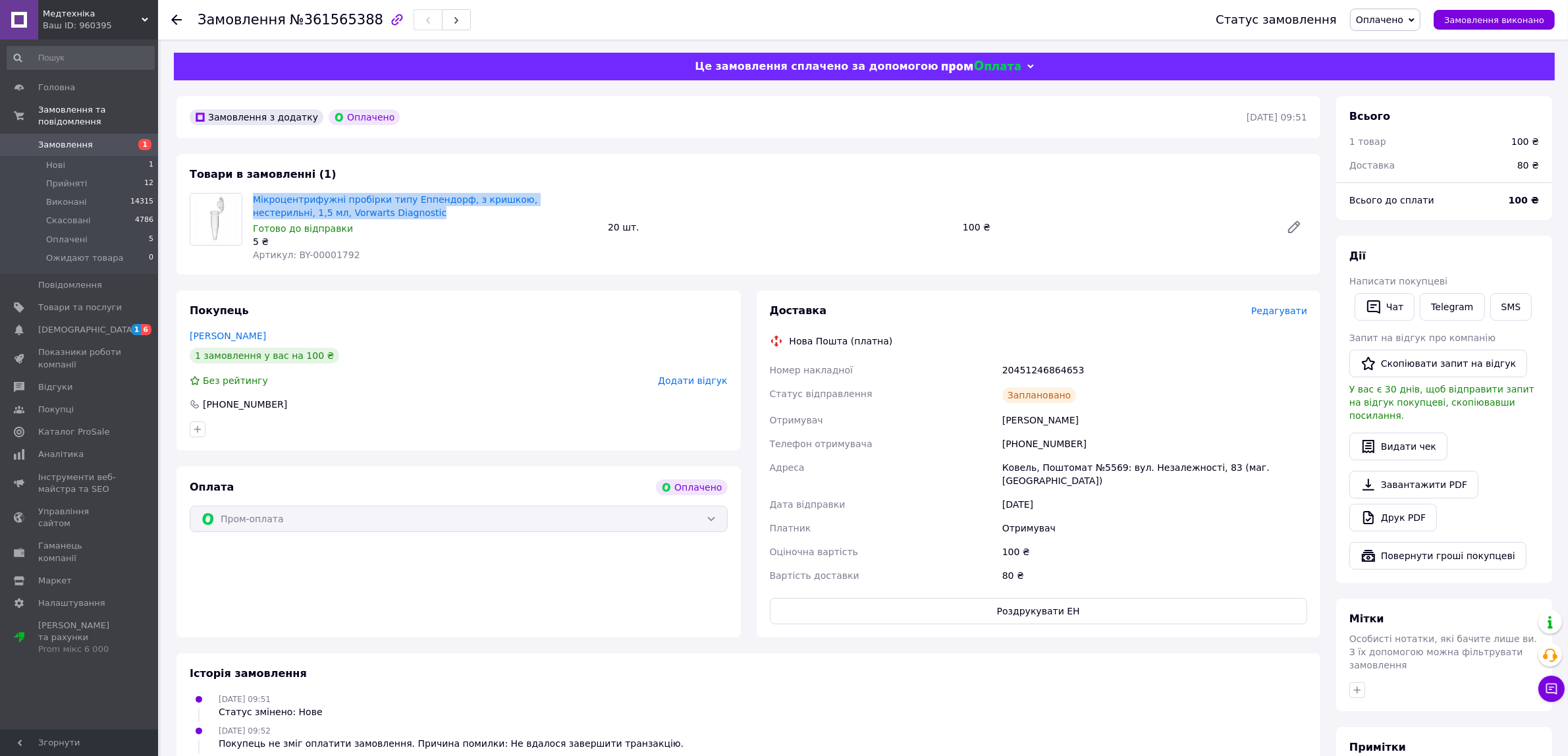
drag, startPoint x: 251, startPoint y: 191, endPoint x: 364, endPoint y: 208, distance: 114.3
click at [364, 208] on div "Мікроцентрифужні пробірки типу Еппендорф, з кришкою, нестерильні, 1,5 мл, Vorwa…" at bounding box center [425, 227] width 355 height 74
copy link "Мікроцентрифужні пробірки типу Еппендорф, з кришкою, нестерильні, 1,5 мл, Vorwa…"
click at [1300, 314] on span "Редагувати" at bounding box center [1279, 311] width 56 height 11
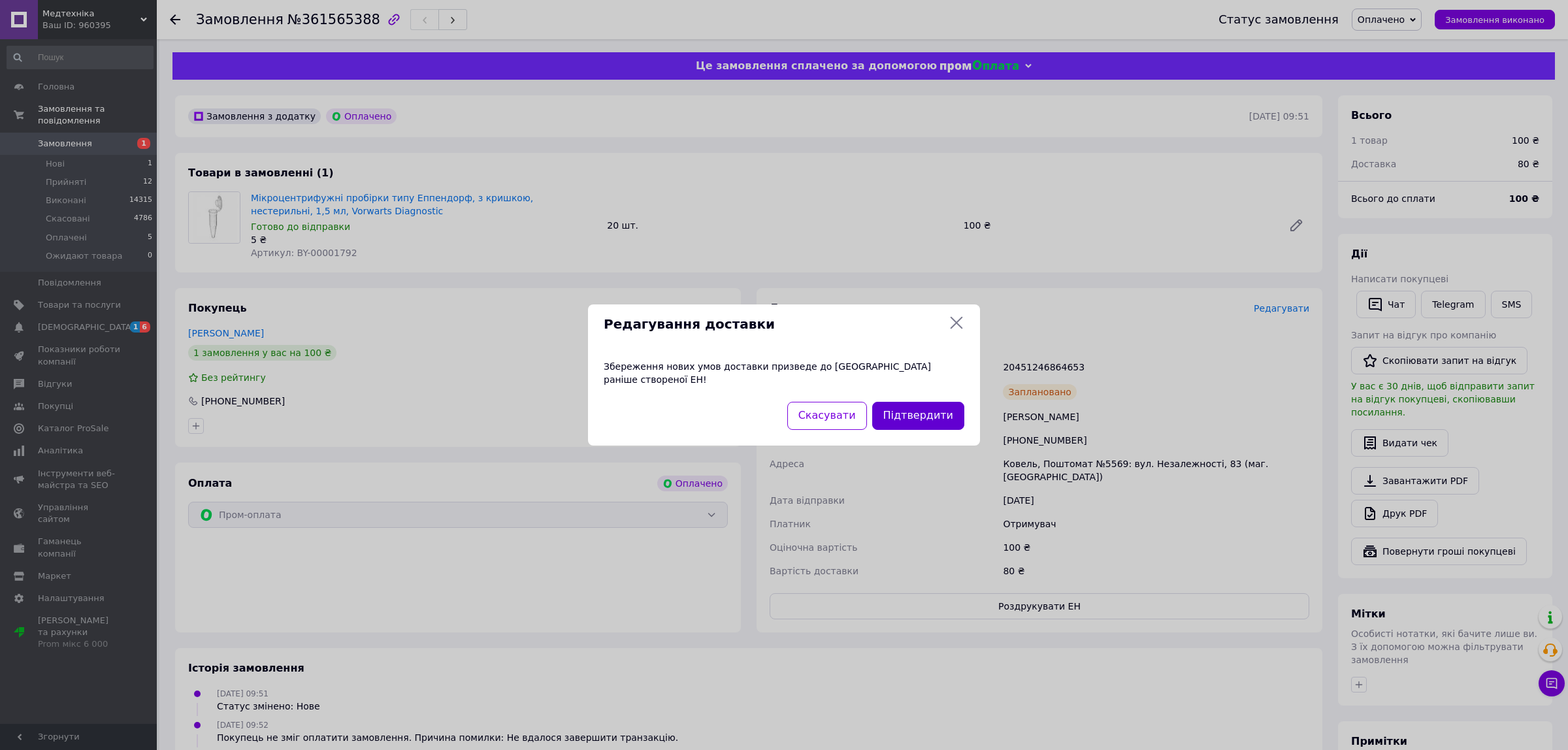
click at [941, 403] on button "Підтвердити" at bounding box center [918, 416] width 92 height 28
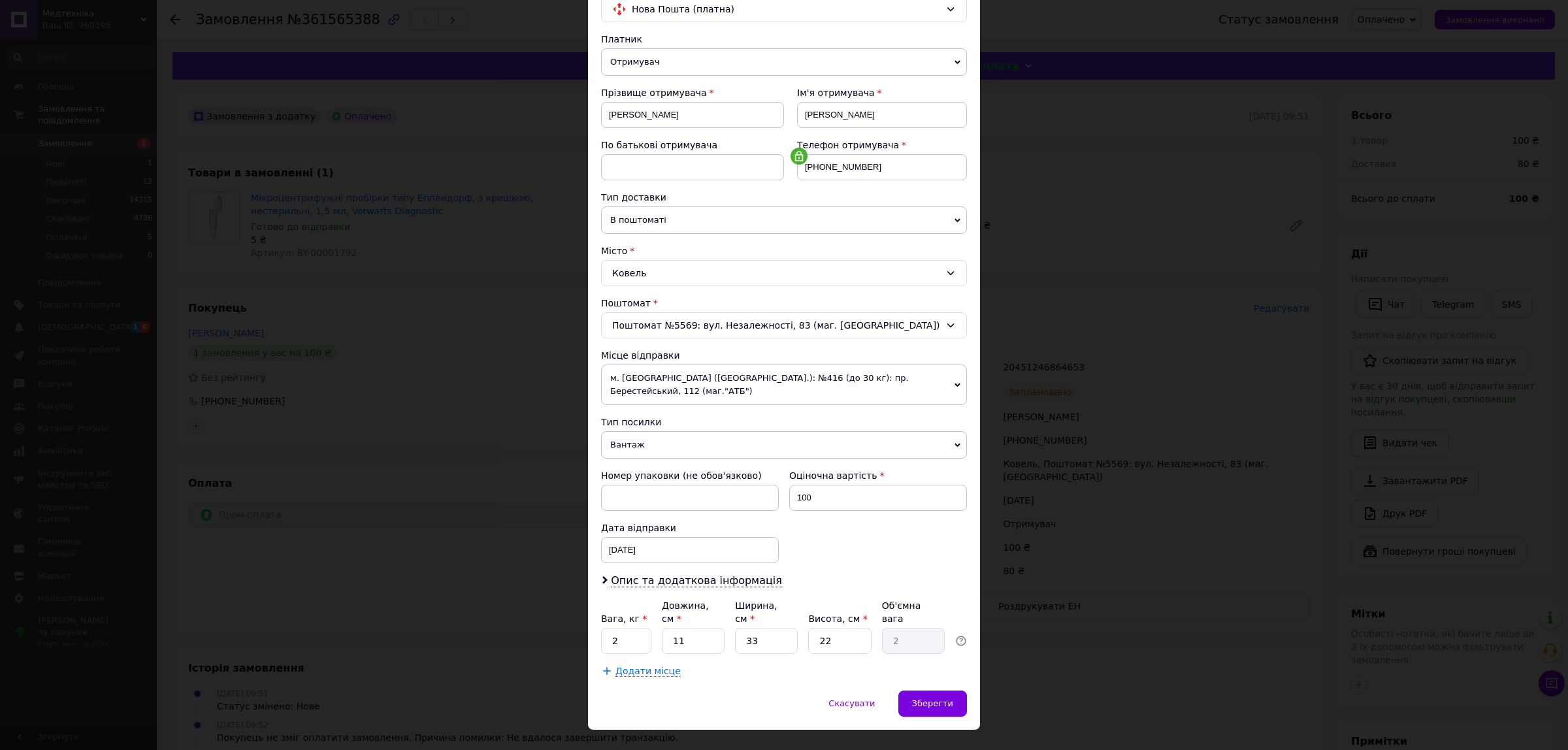
scroll to position [121, 0]
click at [661, 572] on span "Опис та додаткова інформація" at bounding box center [697, 578] width 171 height 13
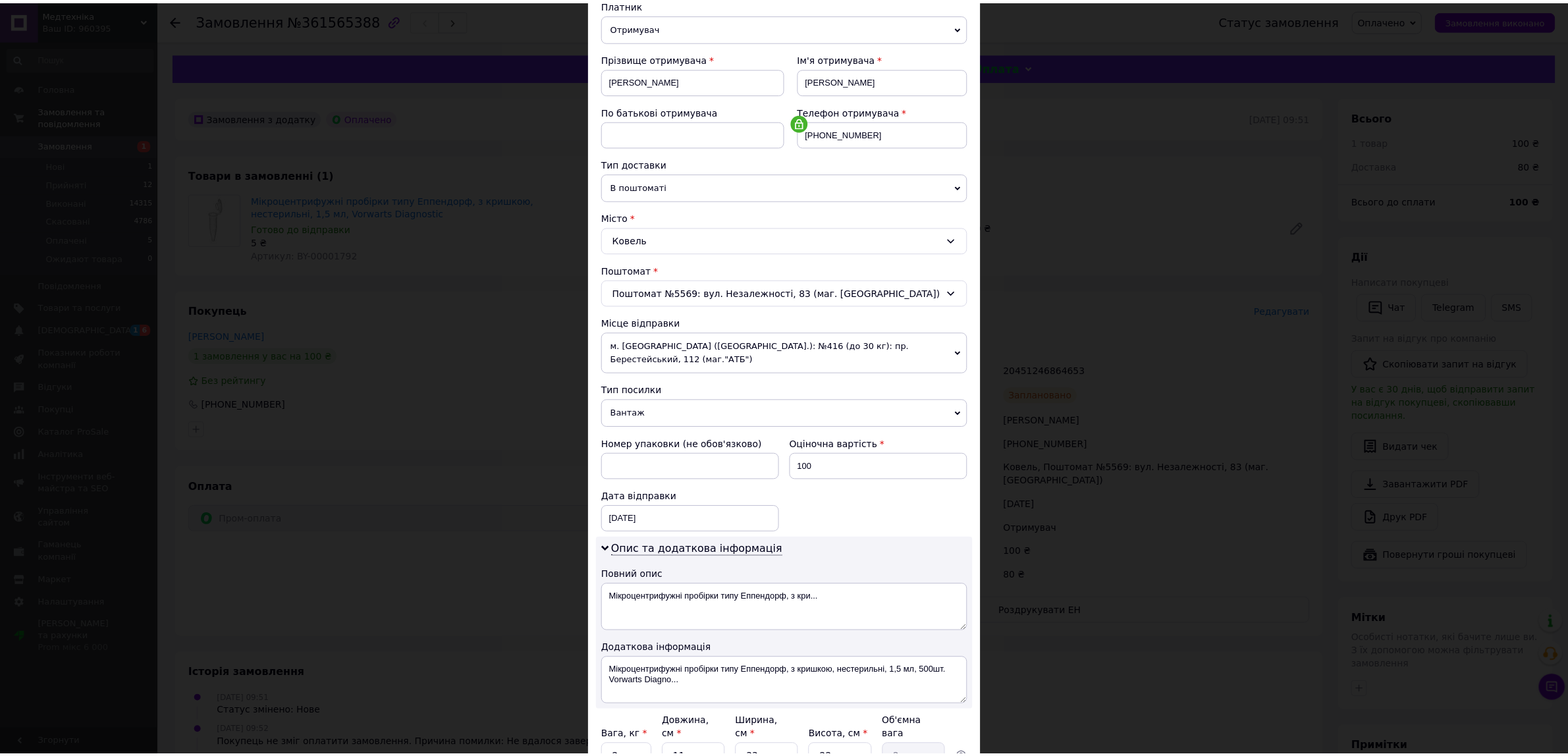
scroll to position [231, 0]
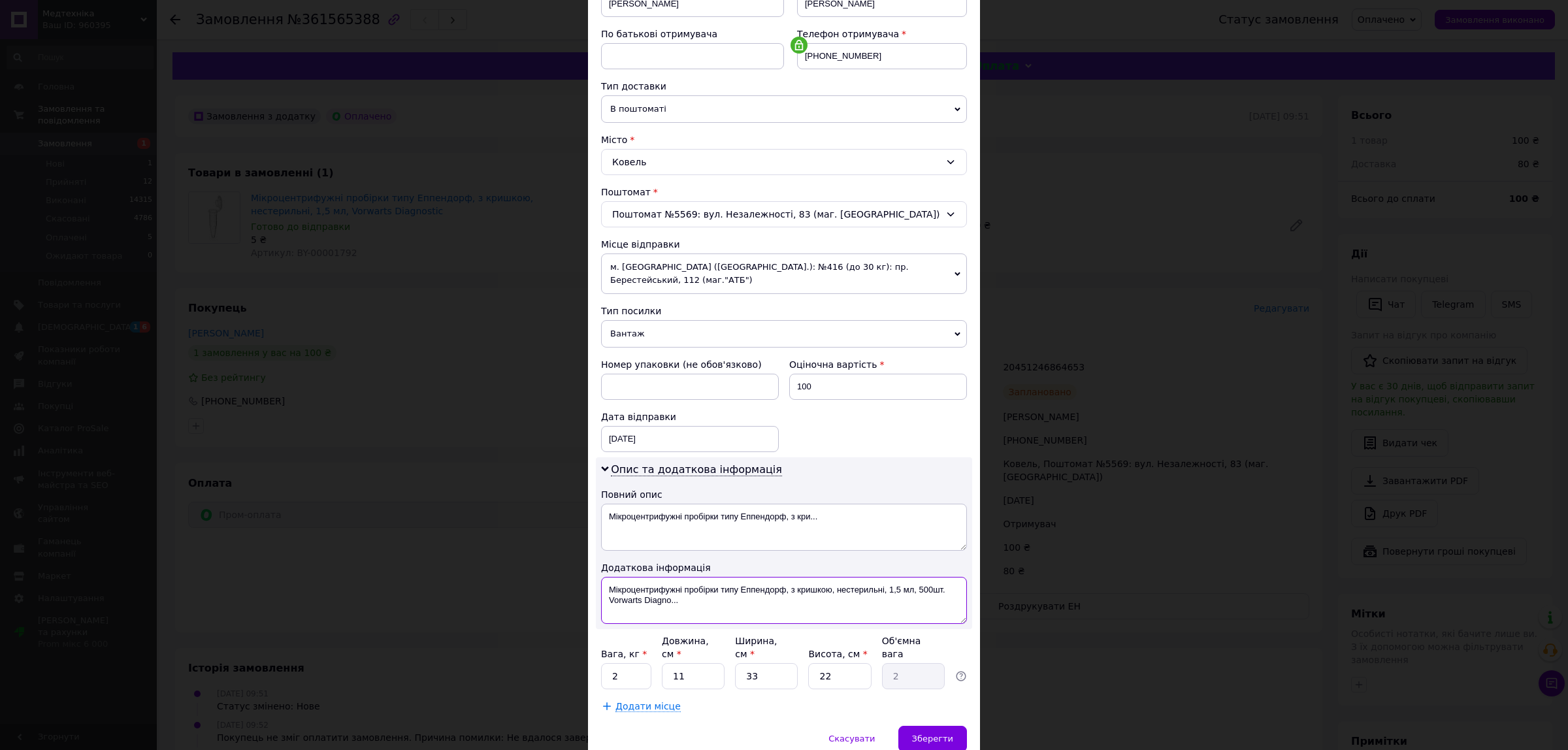
drag, startPoint x: 916, startPoint y: 579, endPoint x: 954, endPoint y: 579, distance: 38.0
click at [954, 579] on textarea "Мікроцентрифужні пробірки типу Еппендорф, з кришкою, нестерильні, 1,5 мл, 500шт…" at bounding box center [784, 600] width 366 height 47
type textarea "Мікроцентрифужні пробірки типу Еппендорф, з кришкою, нестерильні, 1,5 мл, Vorwa…"
click at [928, 734] on span "Зберегти" at bounding box center [933, 739] width 41 height 10
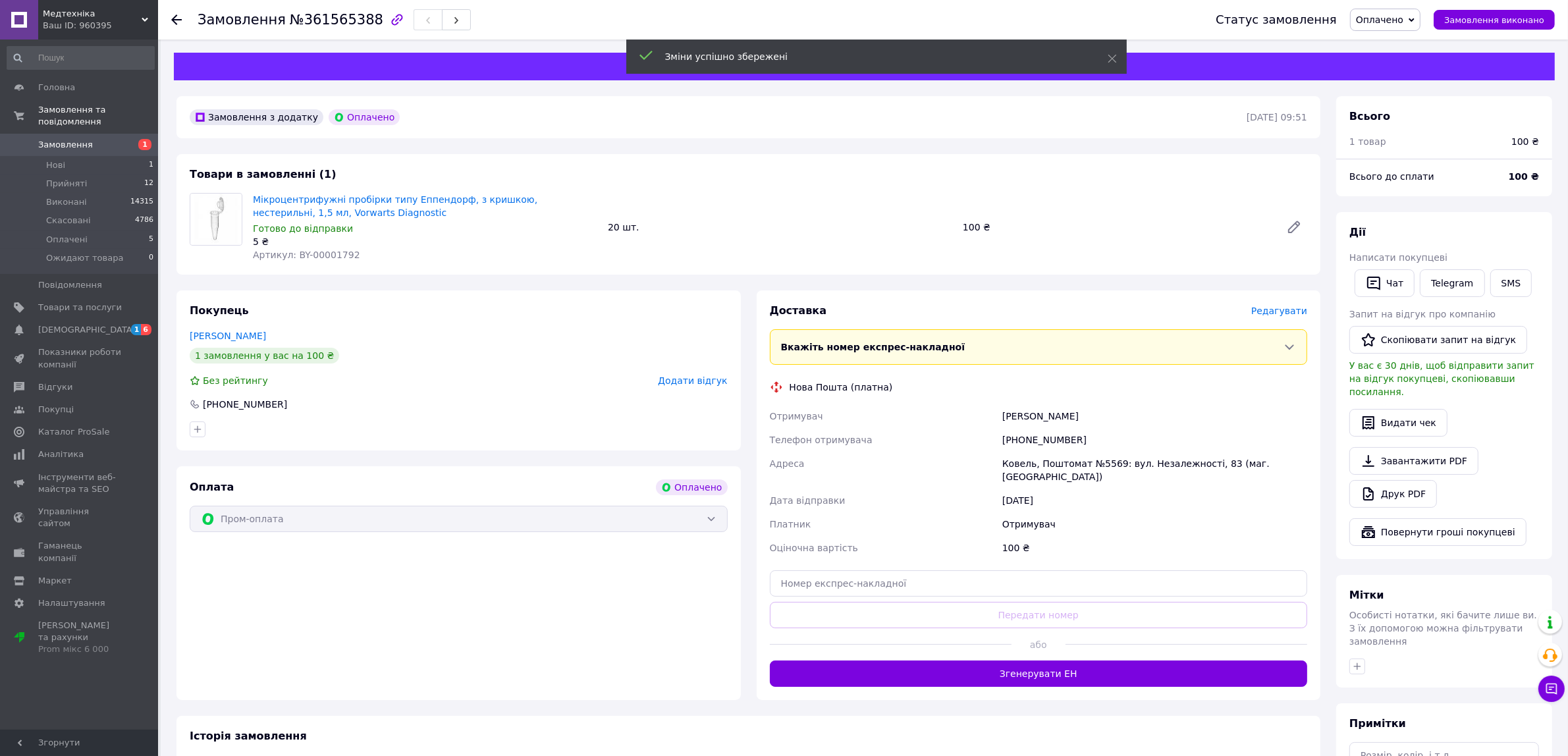
click at [1038, 660] on button "Згенерувати ЕН" at bounding box center [1039, 673] width 538 height 26
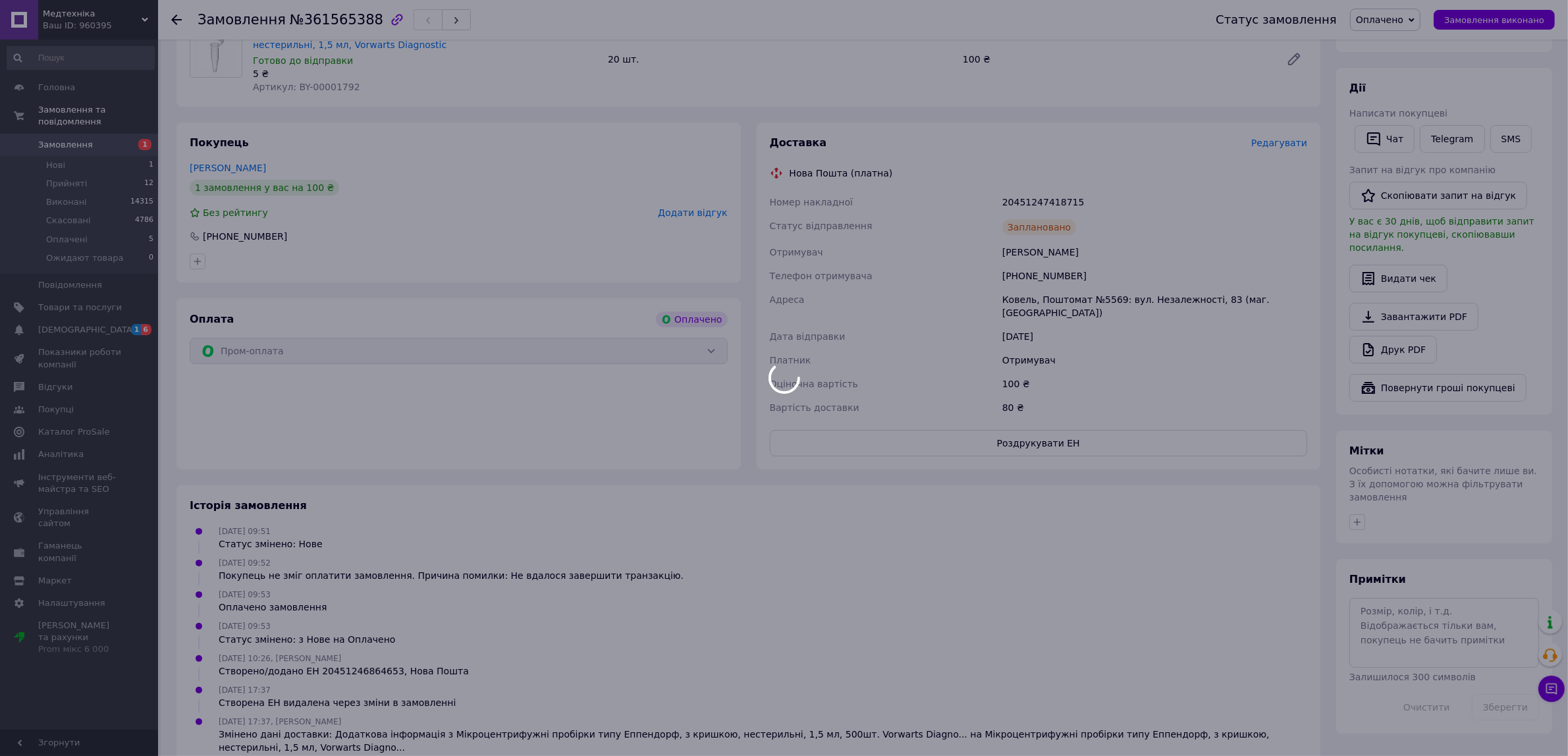
scroll to position [192, 0]
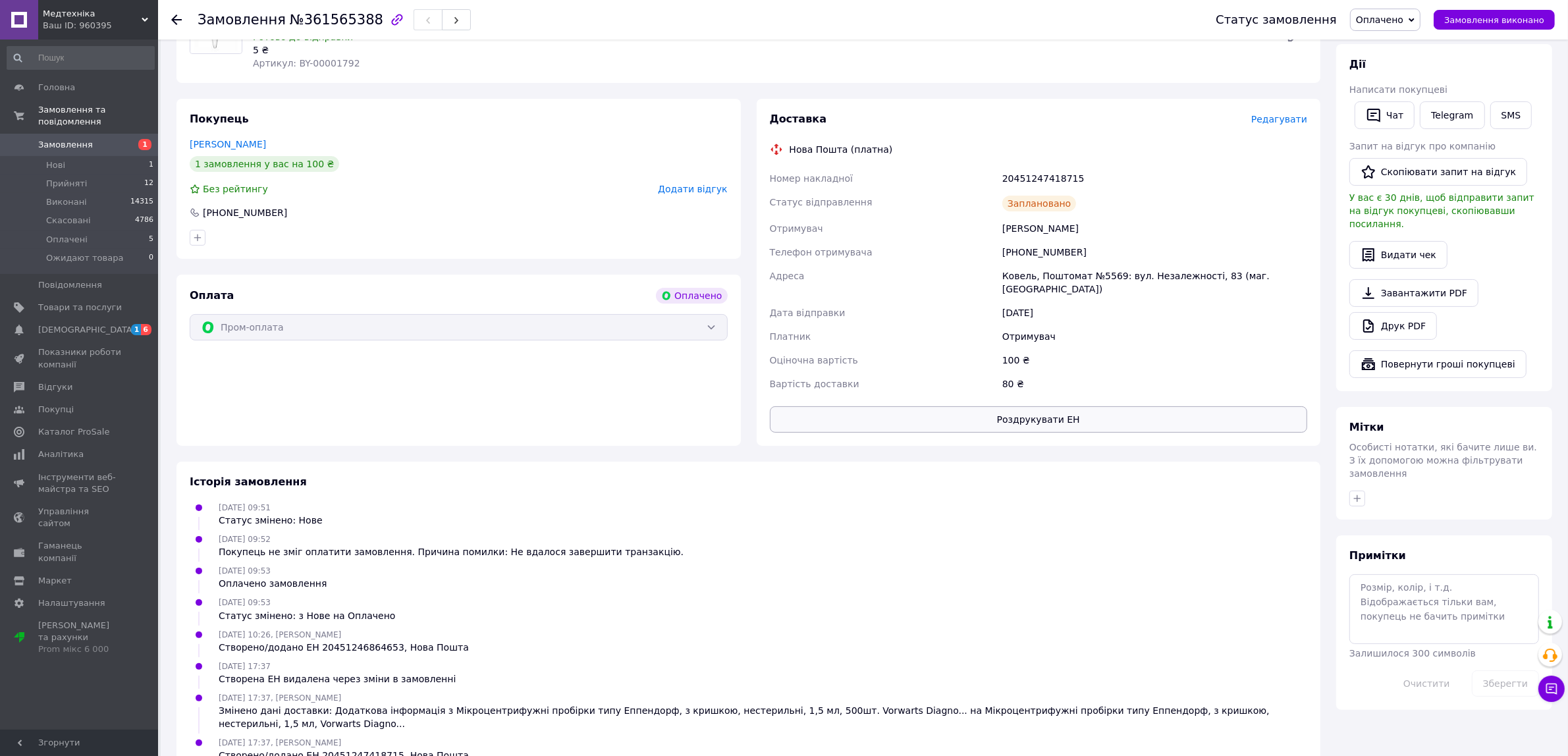
click at [1055, 406] on button "Роздрукувати ЕН" at bounding box center [1039, 419] width 538 height 26
click at [93, 17] on span "Медтехніка" at bounding box center [92, 13] width 99 height 12
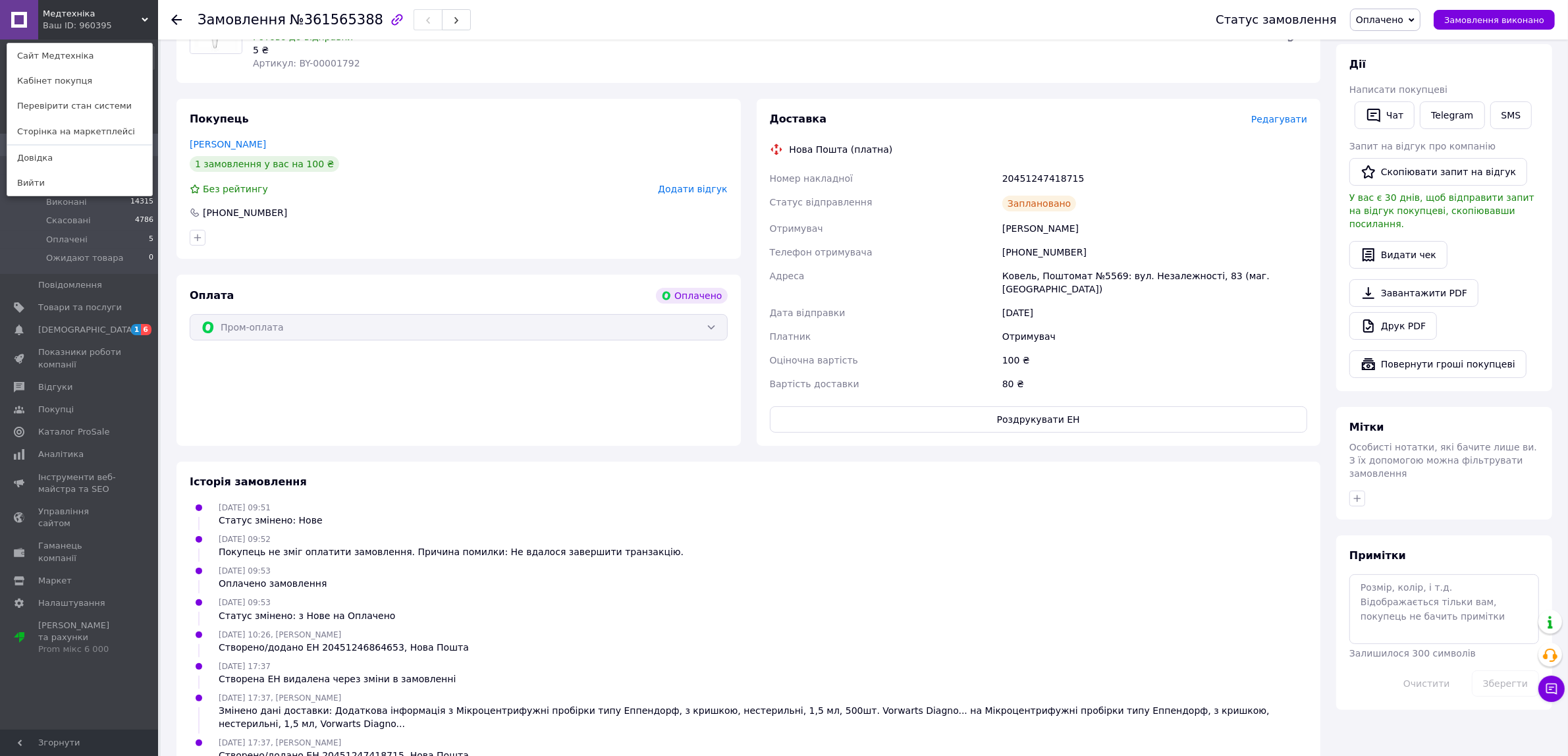
click at [379, 127] on div "Покупець Шамайда Анна 1 замовлення у вас на 100 ₴ Без рейтингу Додати відгук +3…" at bounding box center [458, 179] width 564 height 160
click at [423, 152] on div "Покупець Шамайда Анна 1 замовлення у вас на 100 ₴ Без рейтингу Додати відгук +3…" at bounding box center [458, 179] width 564 height 160
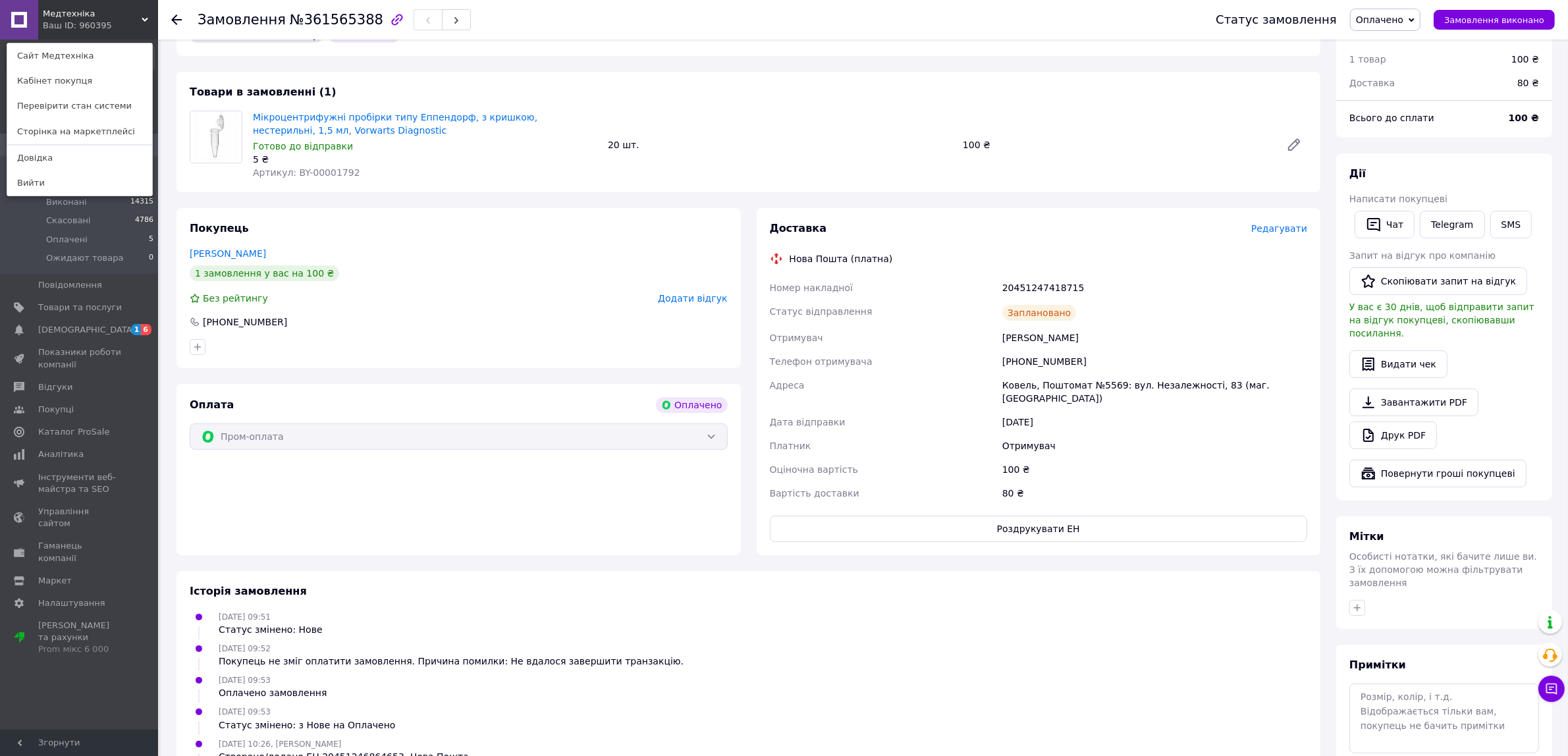
click at [78, 21] on div "Ваш ID: 960395" at bounding box center [70, 25] width 55 height 12
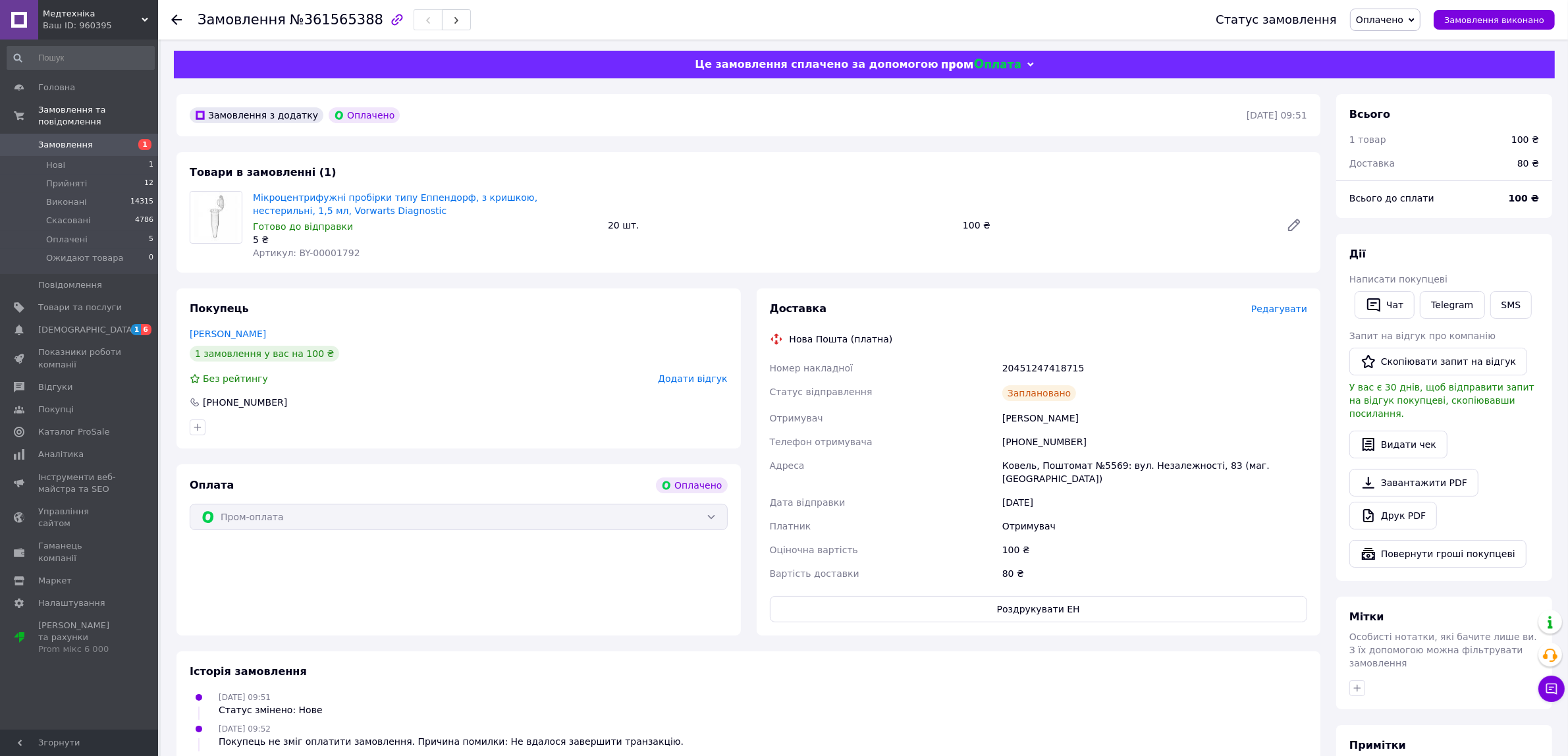
scroll to position [0, 0]
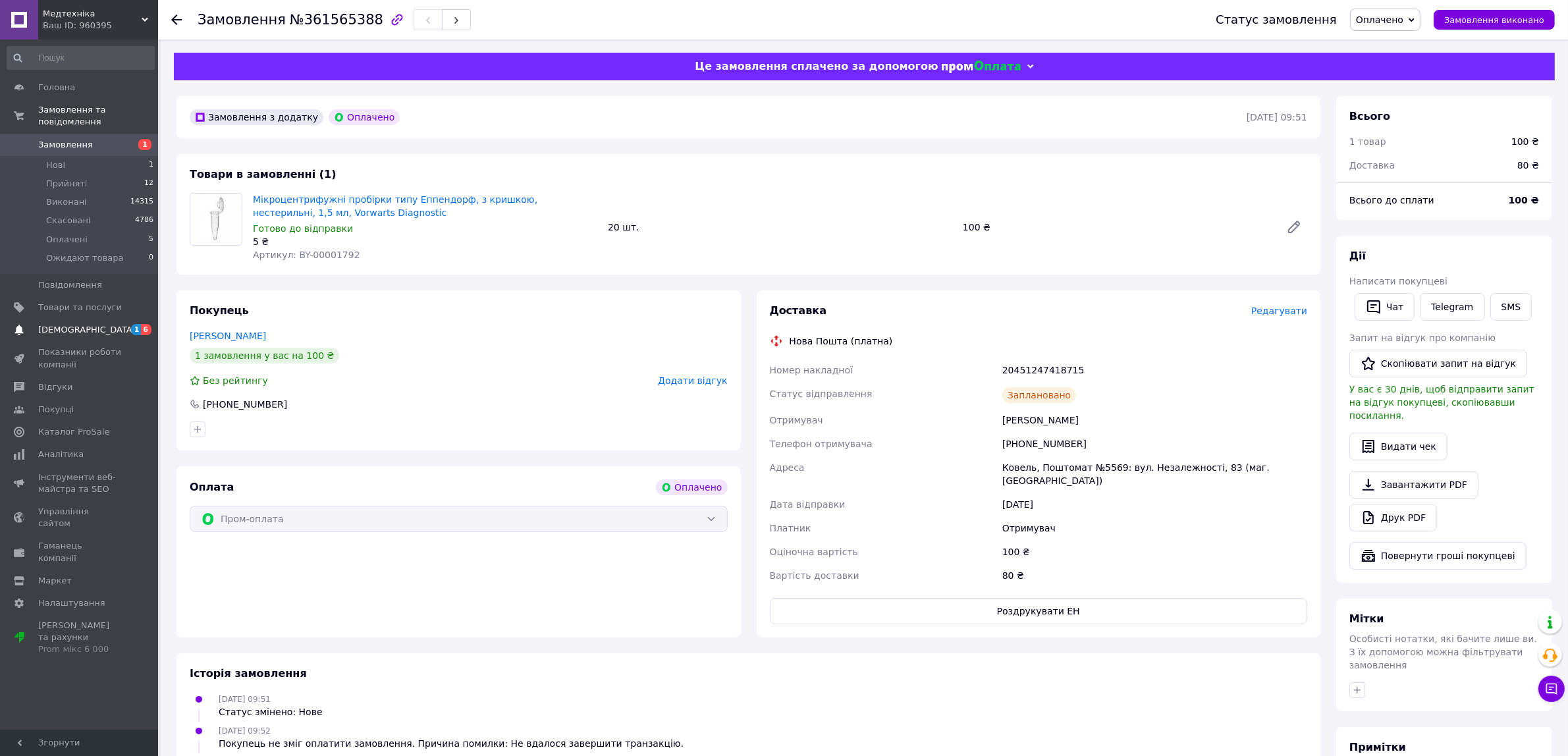
click at [118, 324] on span "[DEMOGRAPHIC_DATA]" at bounding box center [80, 330] width 84 height 12
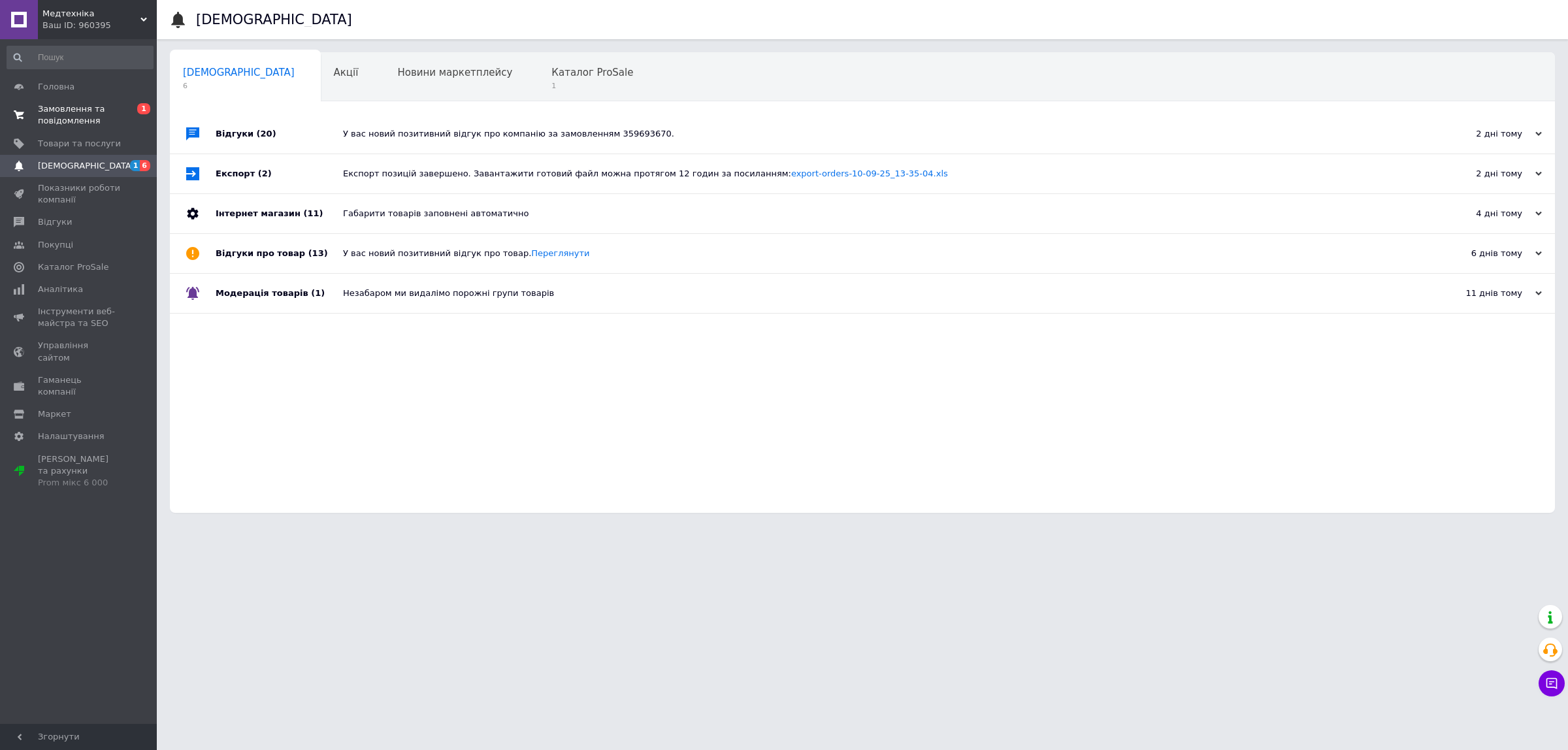
click at [89, 107] on span "Замовлення та повідомлення" at bounding box center [79, 114] width 83 height 23
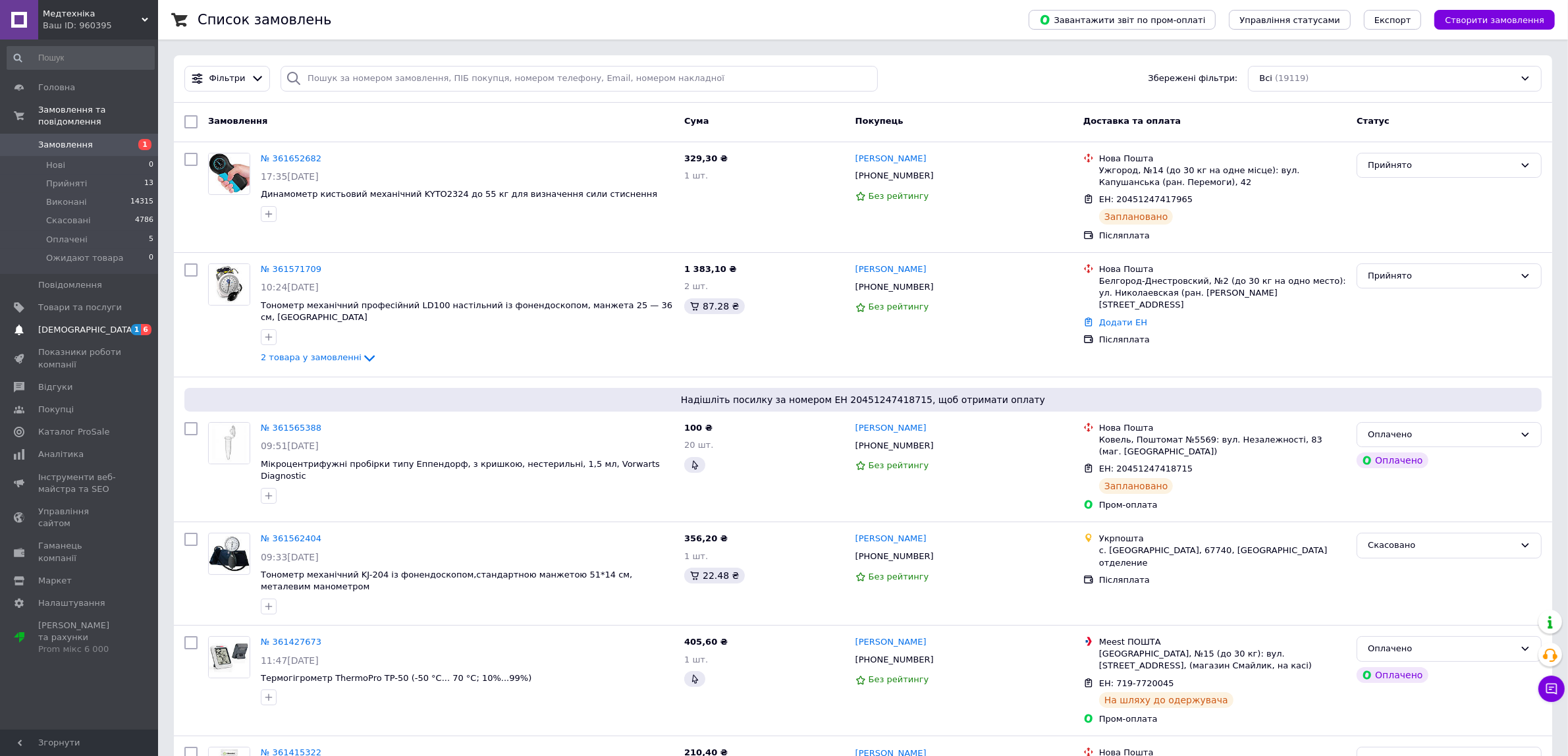
click at [89, 324] on span "[DEMOGRAPHIC_DATA]" at bounding box center [80, 330] width 84 height 12
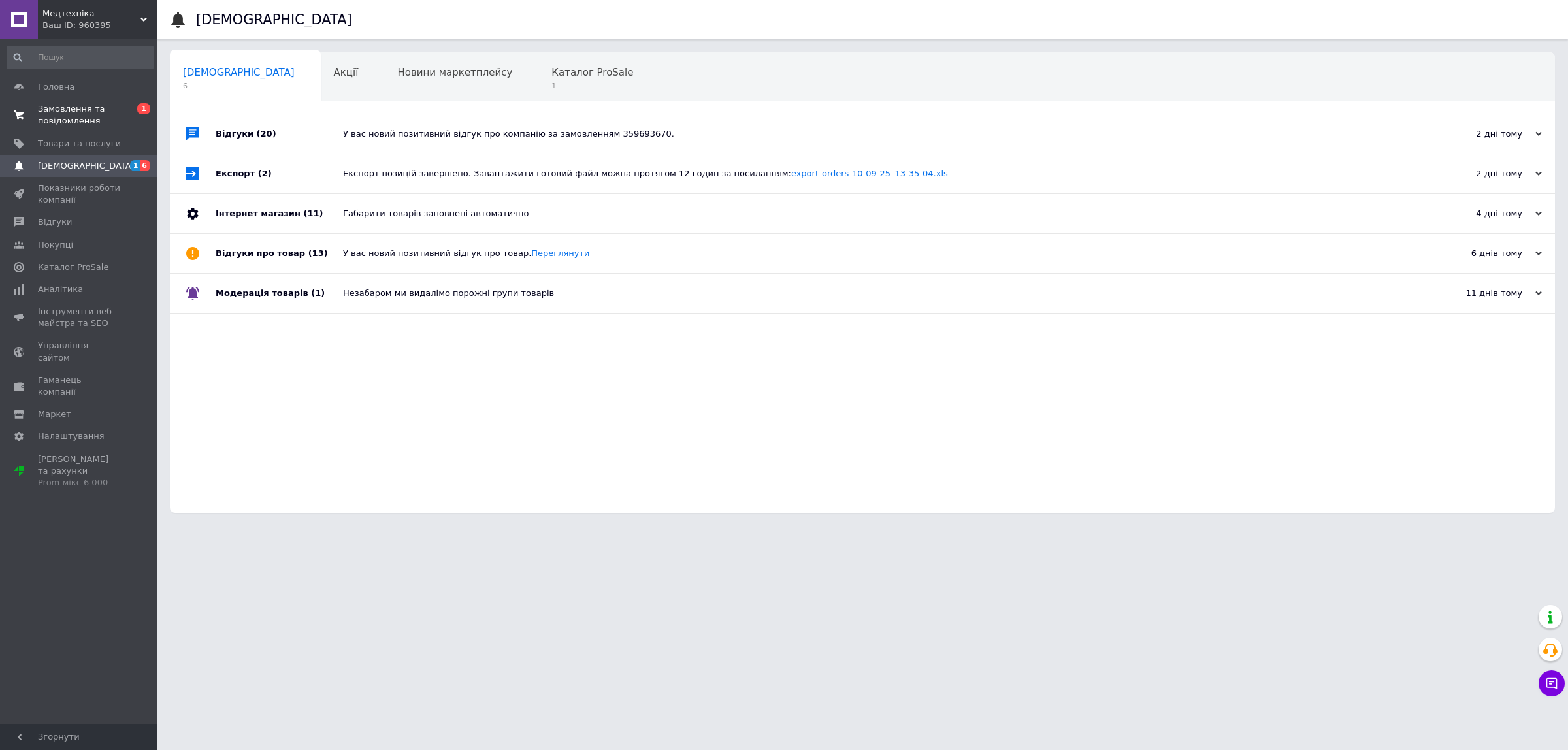
click at [93, 116] on span "Замовлення та повідомлення" at bounding box center [79, 114] width 83 height 23
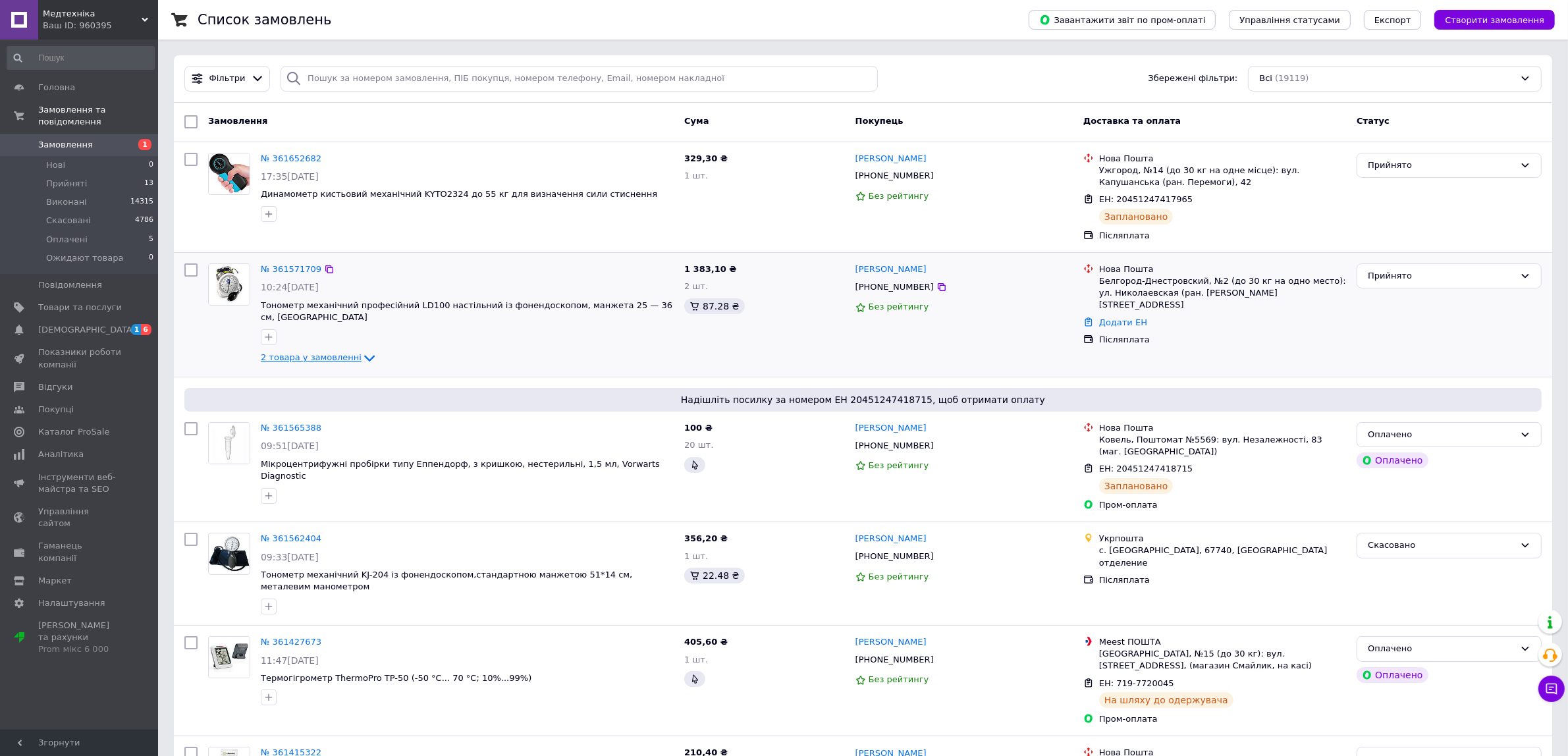
click at [362, 350] on icon at bounding box center [370, 358] width 16 height 16
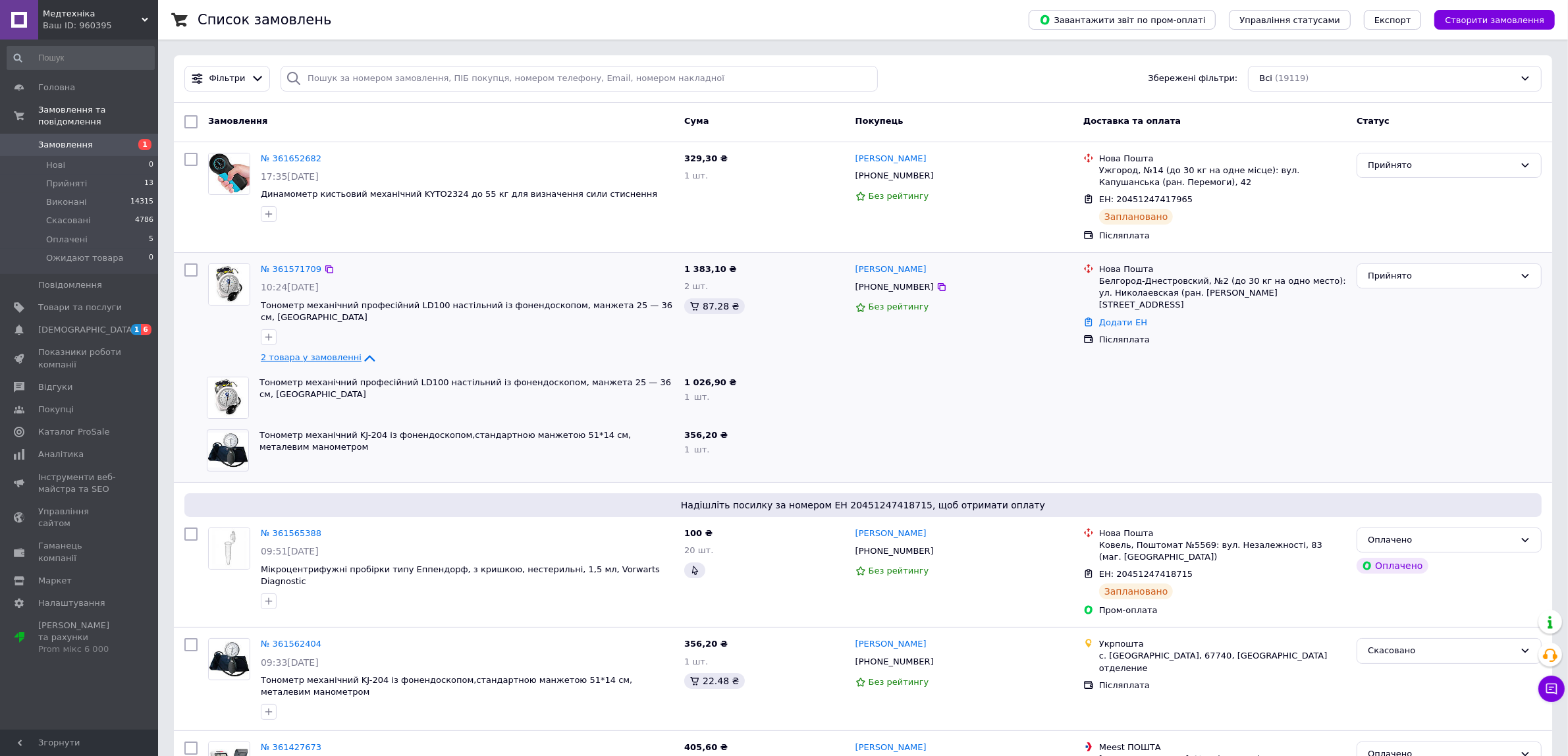
click at [362, 350] on icon at bounding box center [370, 358] width 16 height 16
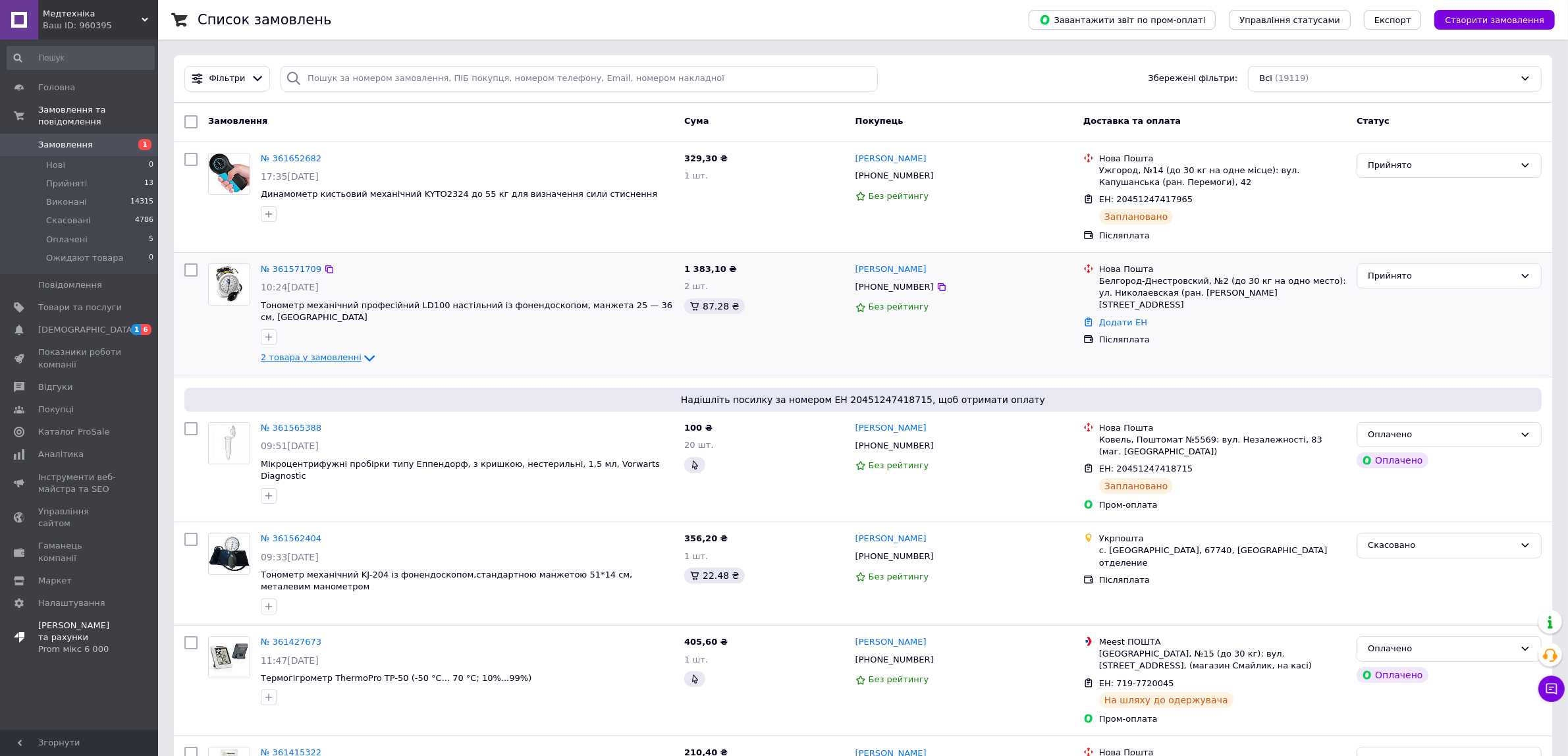
click at [99, 643] on div "Prom мікс 6 000" at bounding box center [80, 649] width 84 height 12
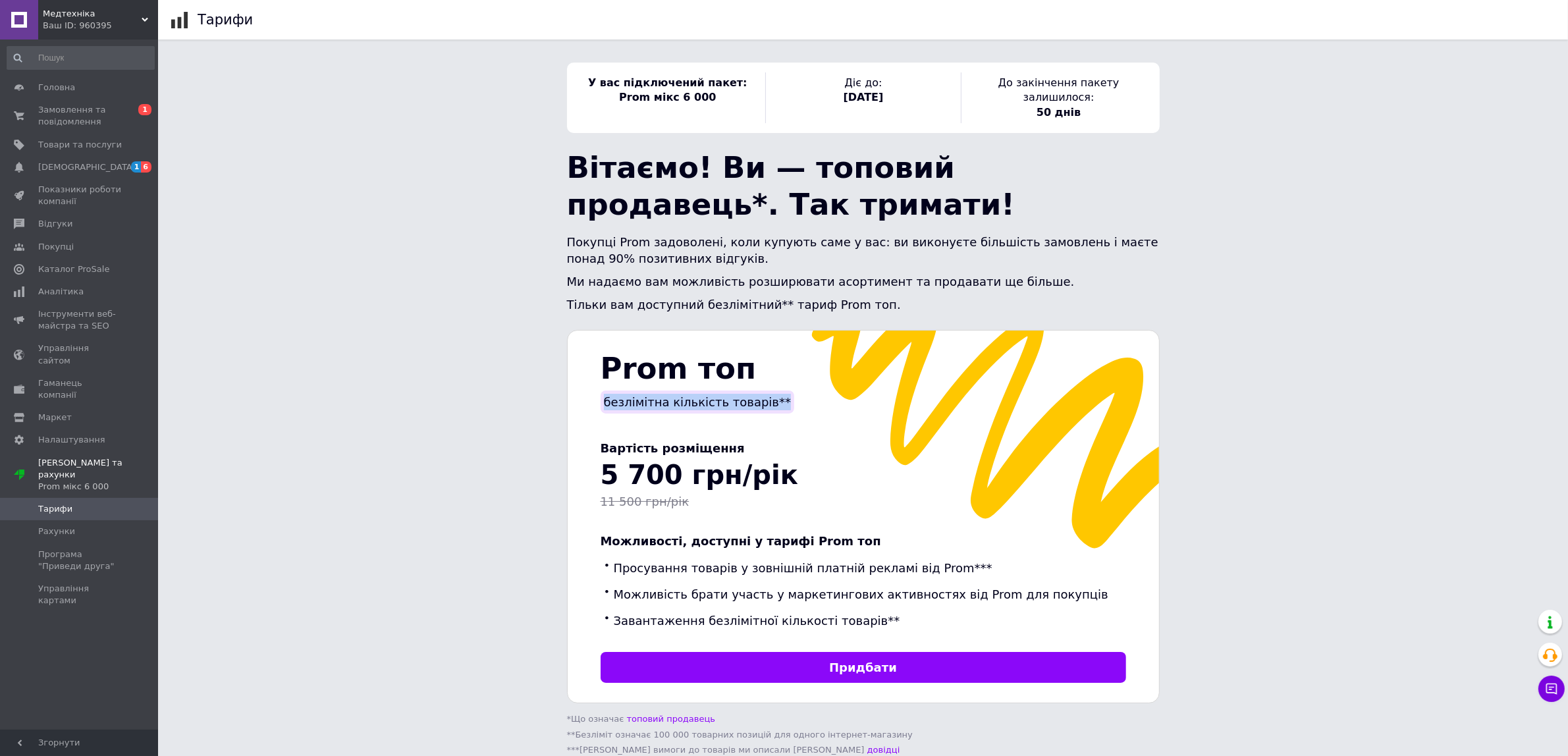
drag, startPoint x: 764, startPoint y: 390, endPoint x: 607, endPoint y: 392, distance: 157.0
click at [607, 392] on div "безлімітна кількість товарів**" at bounding box center [697, 402] width 194 height 23
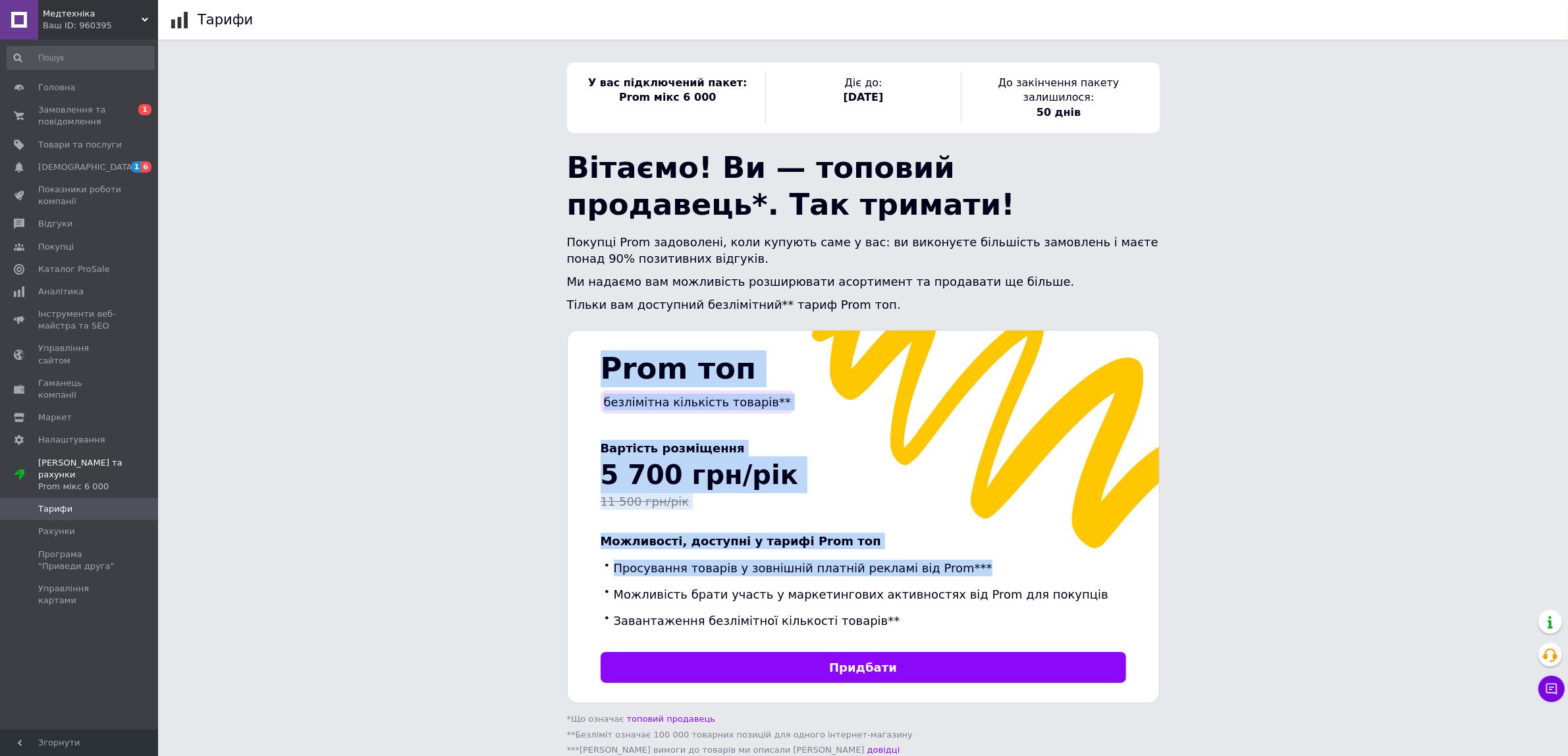
drag, startPoint x: 606, startPoint y: 355, endPoint x: 949, endPoint y: 549, distance: 394.1
click at [943, 558] on div "Prom топ безлімітна кількість товарів** Вартість розміщення 5 700 грн/рік 11 50…" at bounding box center [863, 517] width 593 height 374
click at [949, 554] on li "Просування товарів у зовнішній платній рекламі від Prom***" at bounding box center [863, 567] width 525 height 26
drag, startPoint x: 967, startPoint y: 545, endPoint x: 590, endPoint y: 392, distance: 406.9
click at [590, 397] on div "Prom топ безлімітна кількість товарів** Вартість розміщення 5 700 грн/рік 11 50…" at bounding box center [863, 517] width 593 height 374
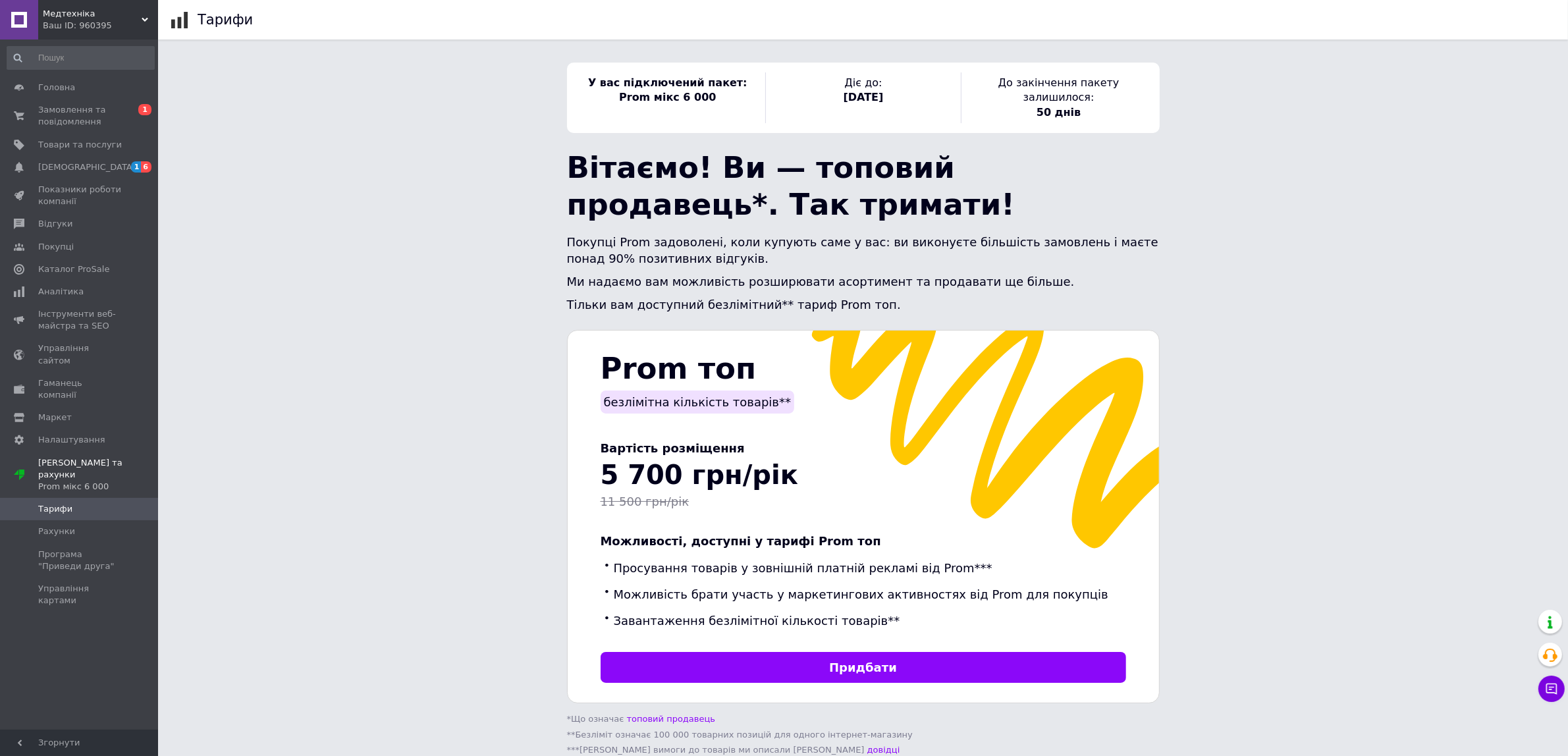
drag, startPoint x: 597, startPoint y: 369, endPoint x: 598, endPoint y: 355, distance: 14.0
click at [597, 367] on div "Prom топ безлімітна кількість товарів** Вартість розміщення 5 700 грн/рік 11 50…" at bounding box center [863, 517] width 593 height 374
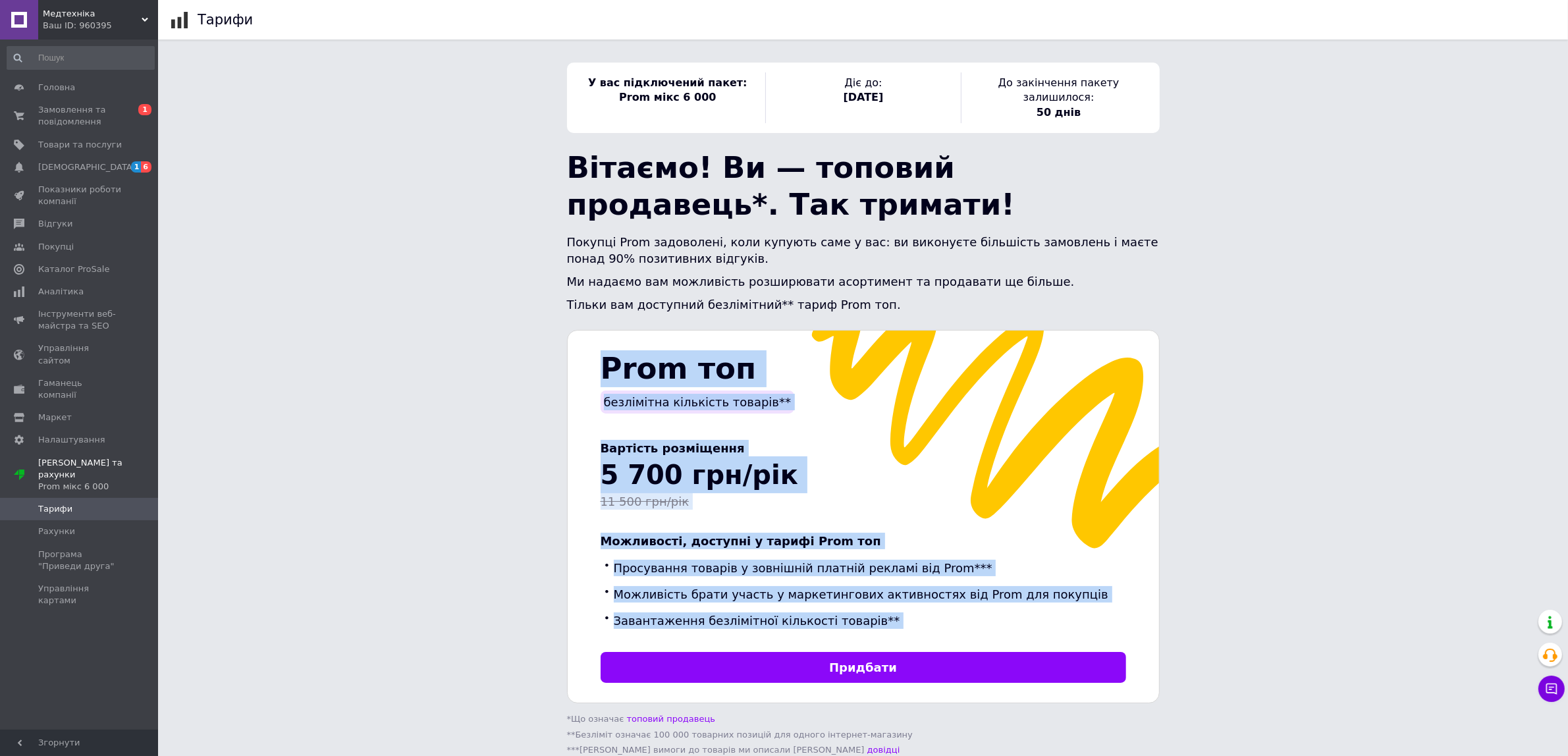
drag, startPoint x: 598, startPoint y: 355, endPoint x: 988, endPoint y: 622, distance: 472.6
click at [988, 622] on div "Prom топ безлімітна кількість товарів** Вартість розміщення 5 700 грн/рік 11 50…" at bounding box center [863, 517] width 593 height 374
click at [966, 613] on li "Завантаження безлімітної кількості товарів**" at bounding box center [863, 621] width 525 height 26
drag, startPoint x: 960, startPoint y: 607, endPoint x: 554, endPoint y: 338, distance: 487.0
click at [554, 338] on div "У вас підключений пакет: Prom мікс 6 000 Діє до: 01.11.2025 До закінчення пакет…" at bounding box center [863, 496] width 632 height 869
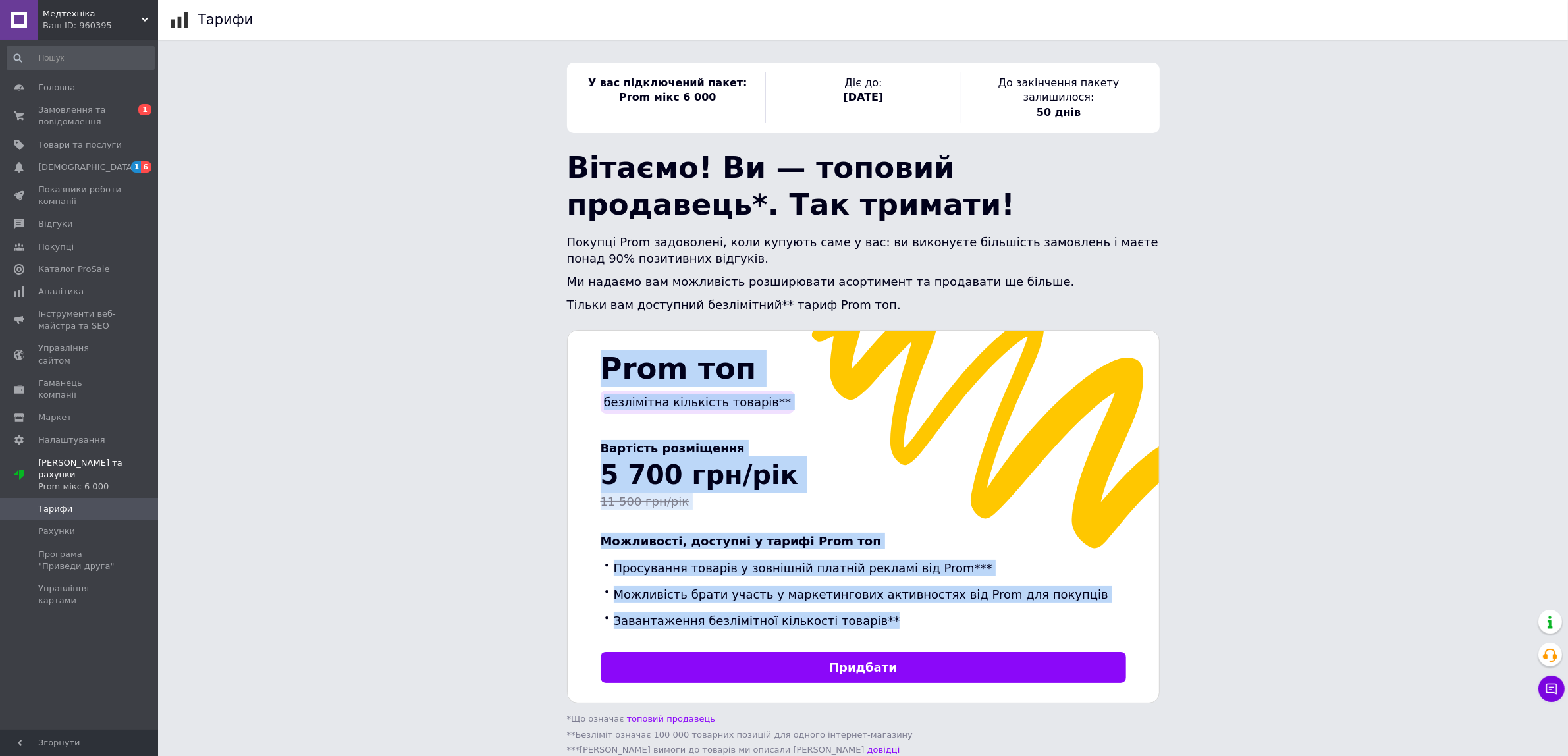
click at [656, 373] on span "Prom топ" at bounding box center [678, 368] width 156 height 35
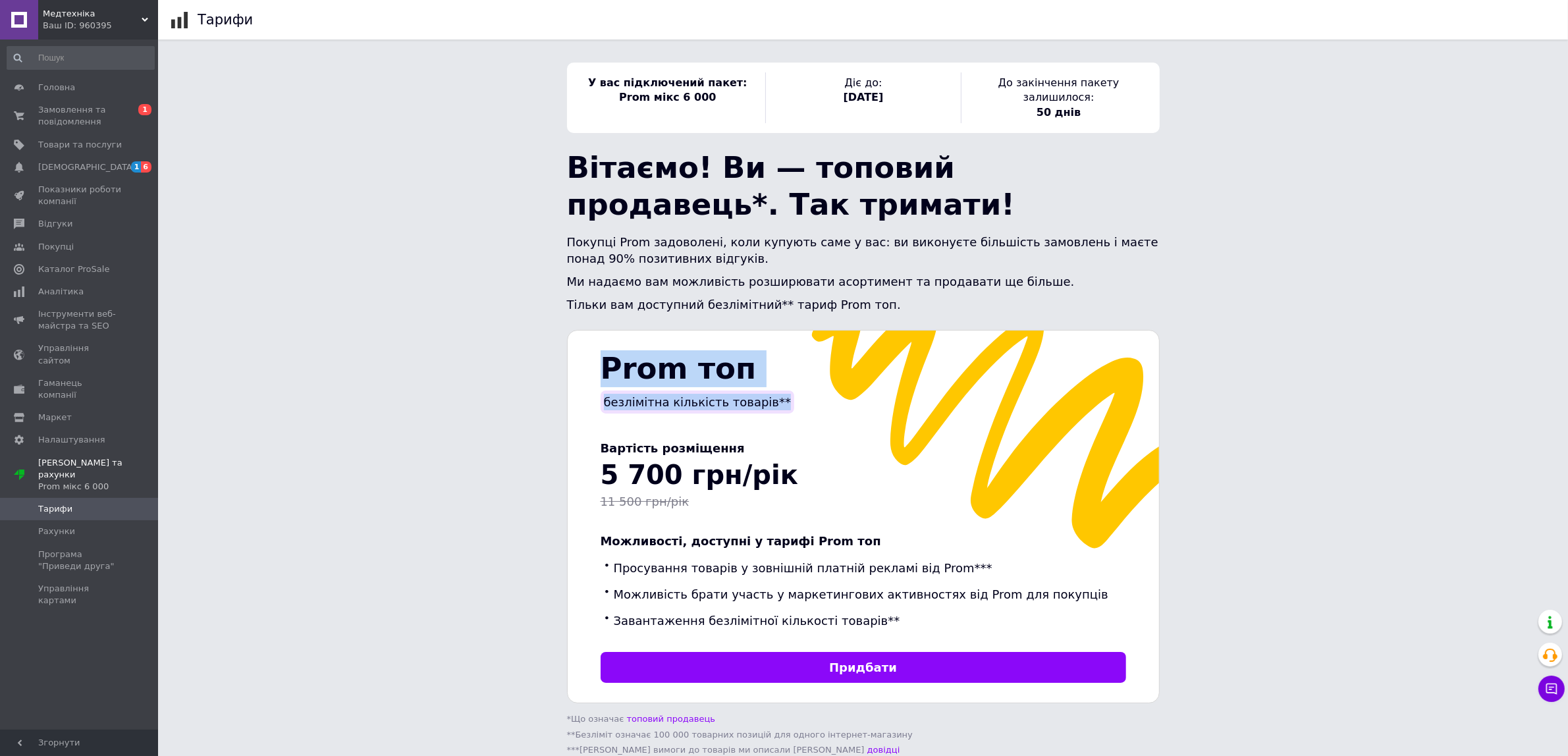
drag, startPoint x: 820, startPoint y: 382, endPoint x: 583, endPoint y: 356, distance: 238.4
click at [583, 356] on div "Prom топ безлімітна кількість товарів** Вартість розміщення 5 700 грн/рік 11 50…" at bounding box center [863, 517] width 593 height 374
click at [884, 418] on div "Prom топ безлімітна кількість товарів** Вартість розміщення 5 700 грн/рік 11 50…" at bounding box center [863, 517] width 593 height 374
click at [110, 166] on span "[DEMOGRAPHIC_DATA]" at bounding box center [80, 167] width 84 height 12
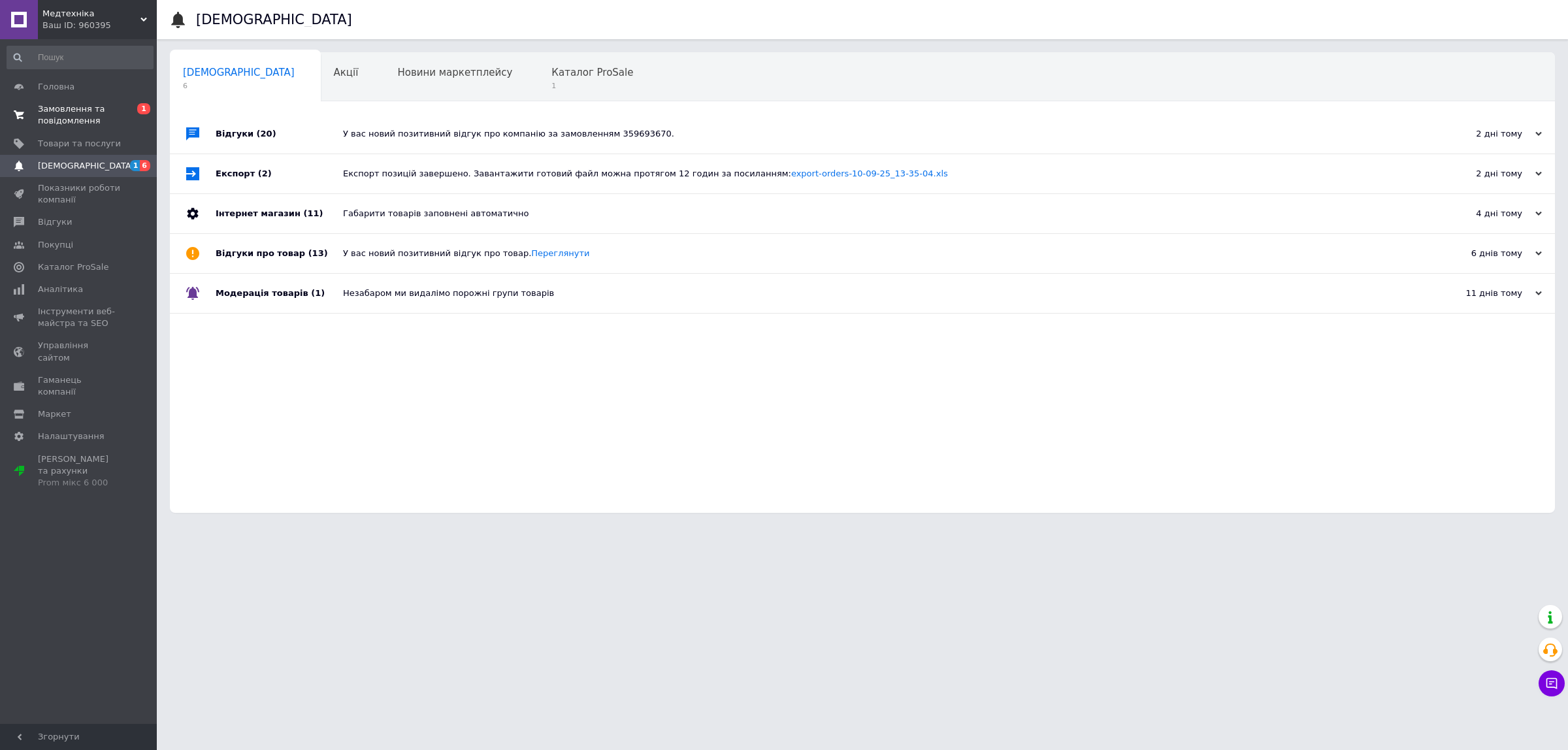
click at [103, 110] on span "Замовлення та повідомлення" at bounding box center [79, 114] width 83 height 23
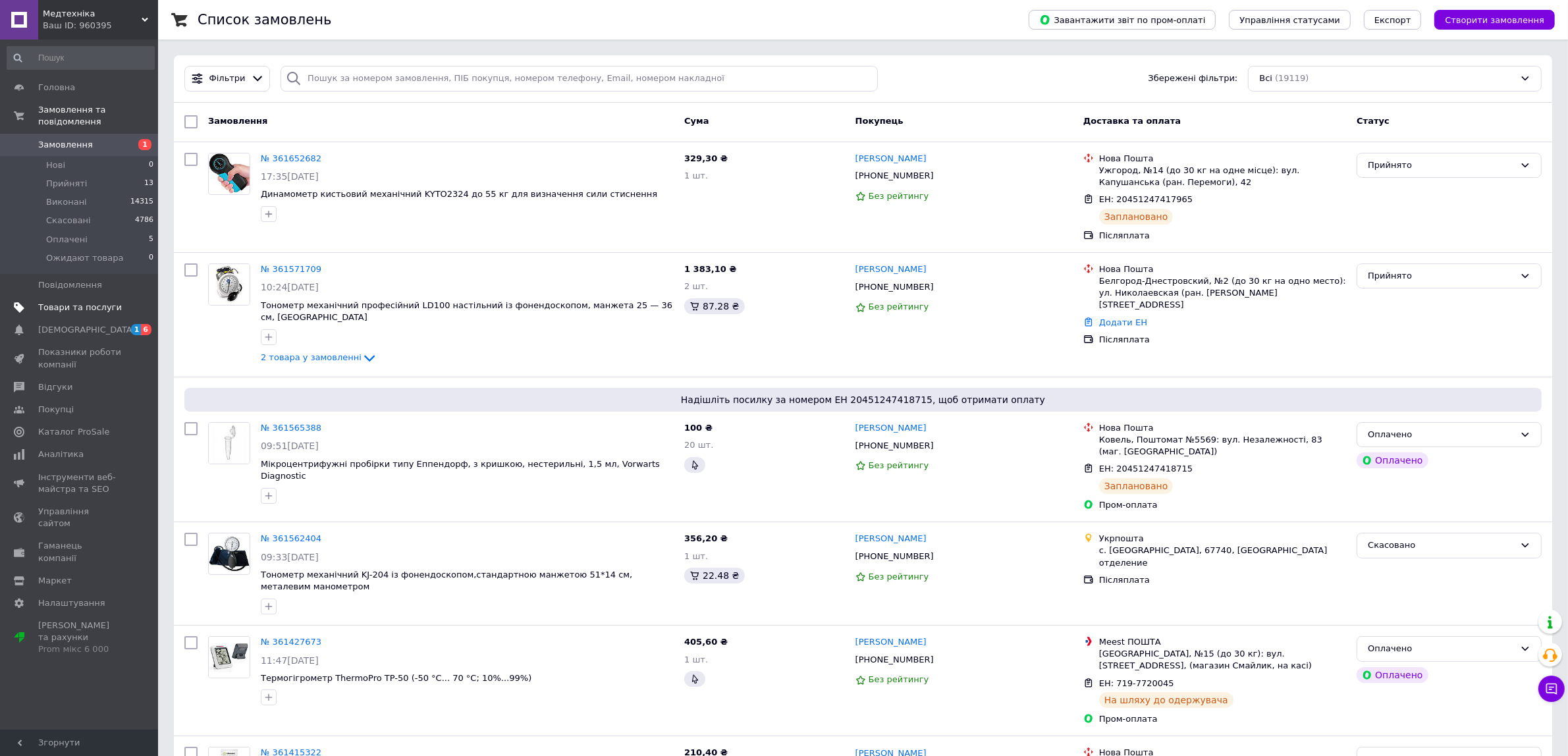
click at [97, 302] on span "Товари та послуги" at bounding box center [80, 307] width 84 height 12
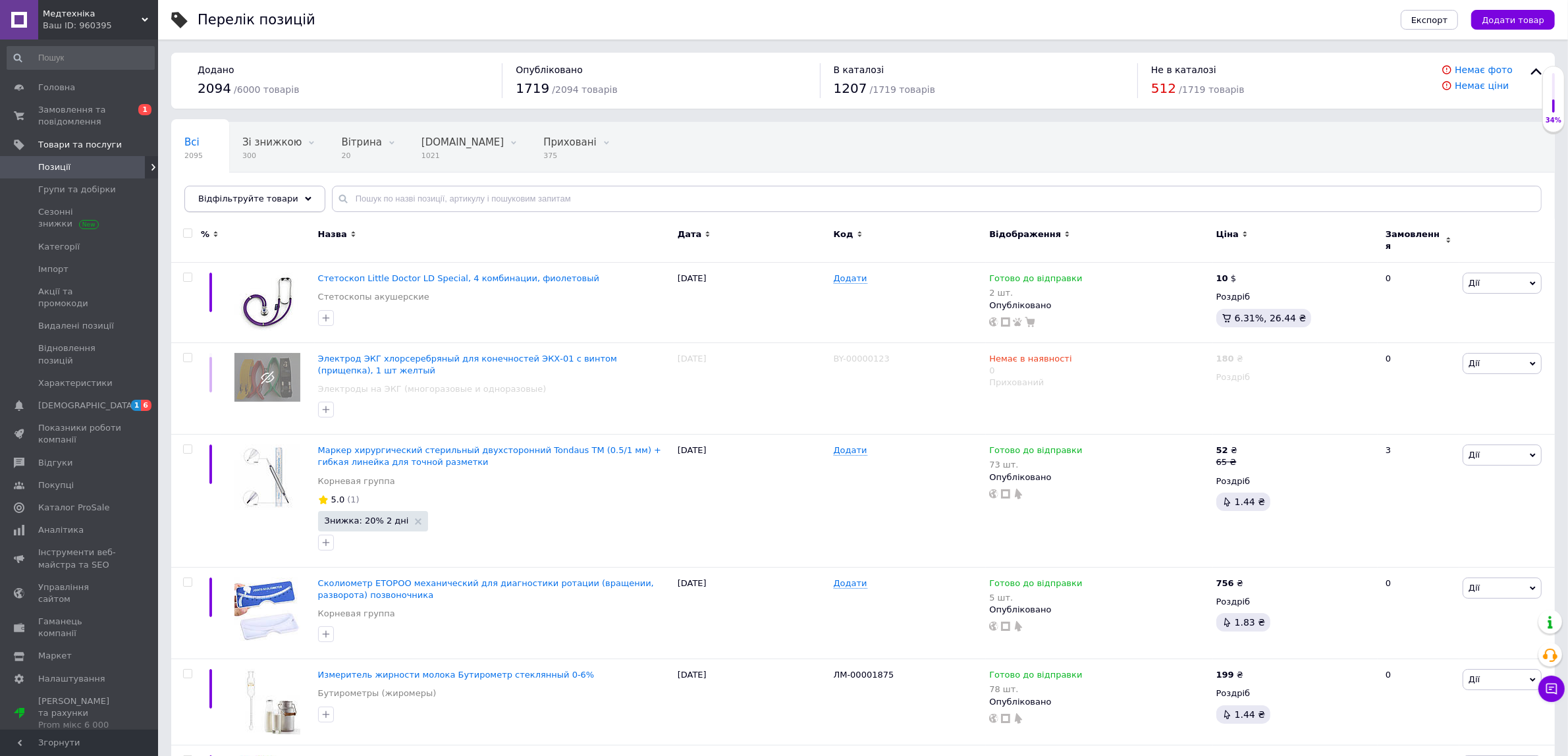
click at [264, 191] on div "Відфільтруйте товари" at bounding box center [255, 198] width 141 height 26
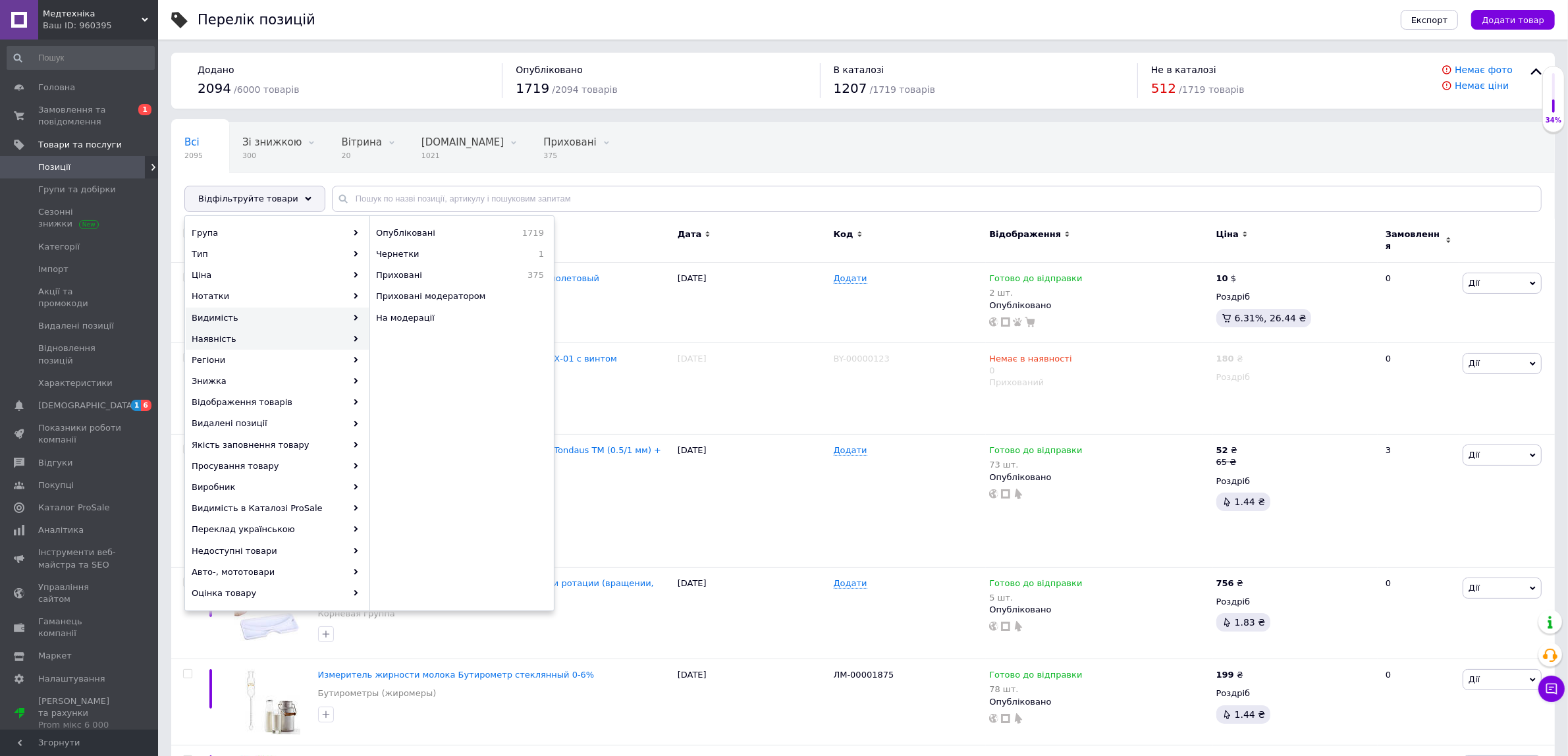
click at [274, 336] on div "Наявність" at bounding box center [277, 339] width 183 height 21
click at [420, 291] on span "Готово до відправки" at bounding box center [440, 296] width 128 height 12
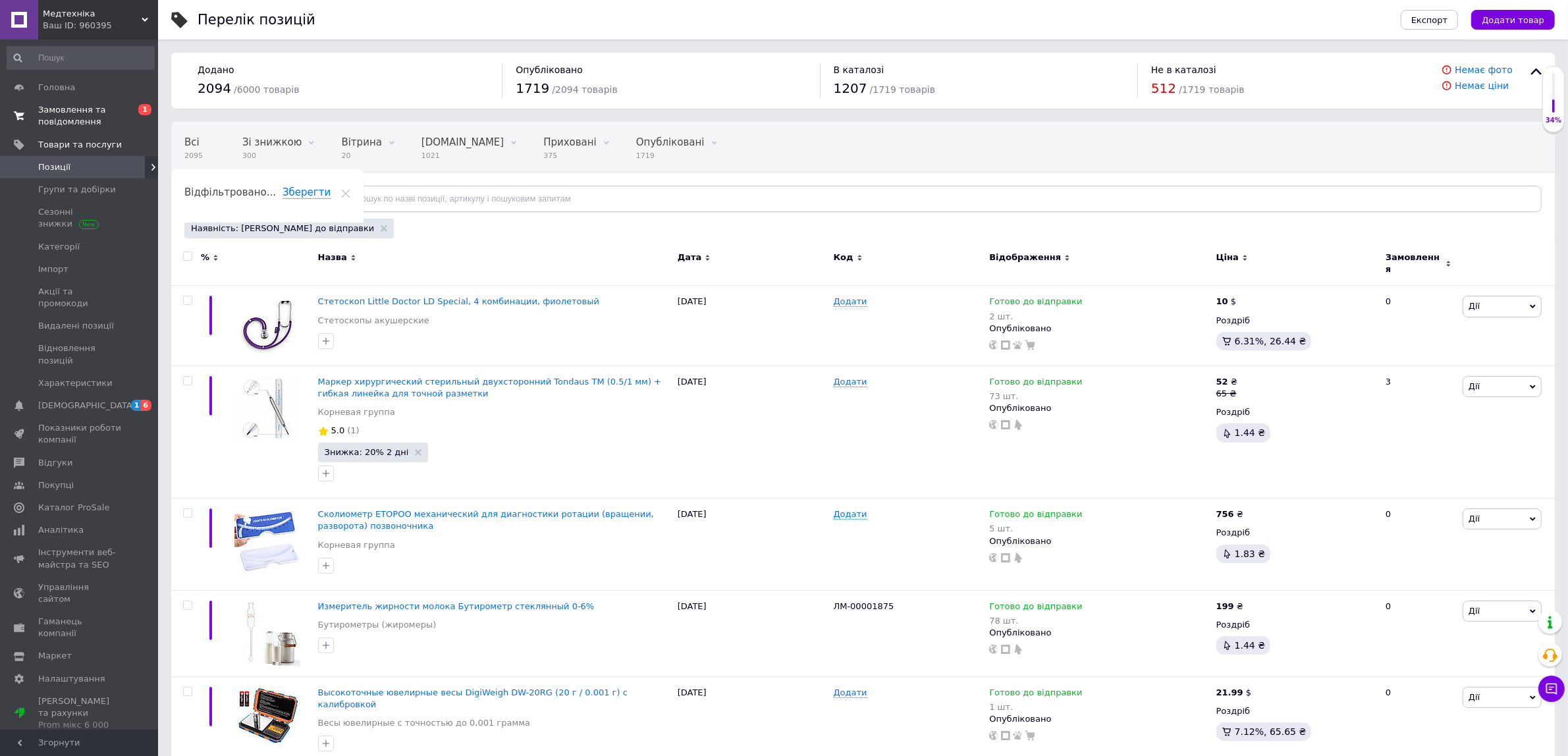
click at [76, 125] on span "Замовлення та повідомлення" at bounding box center [80, 115] width 84 height 23
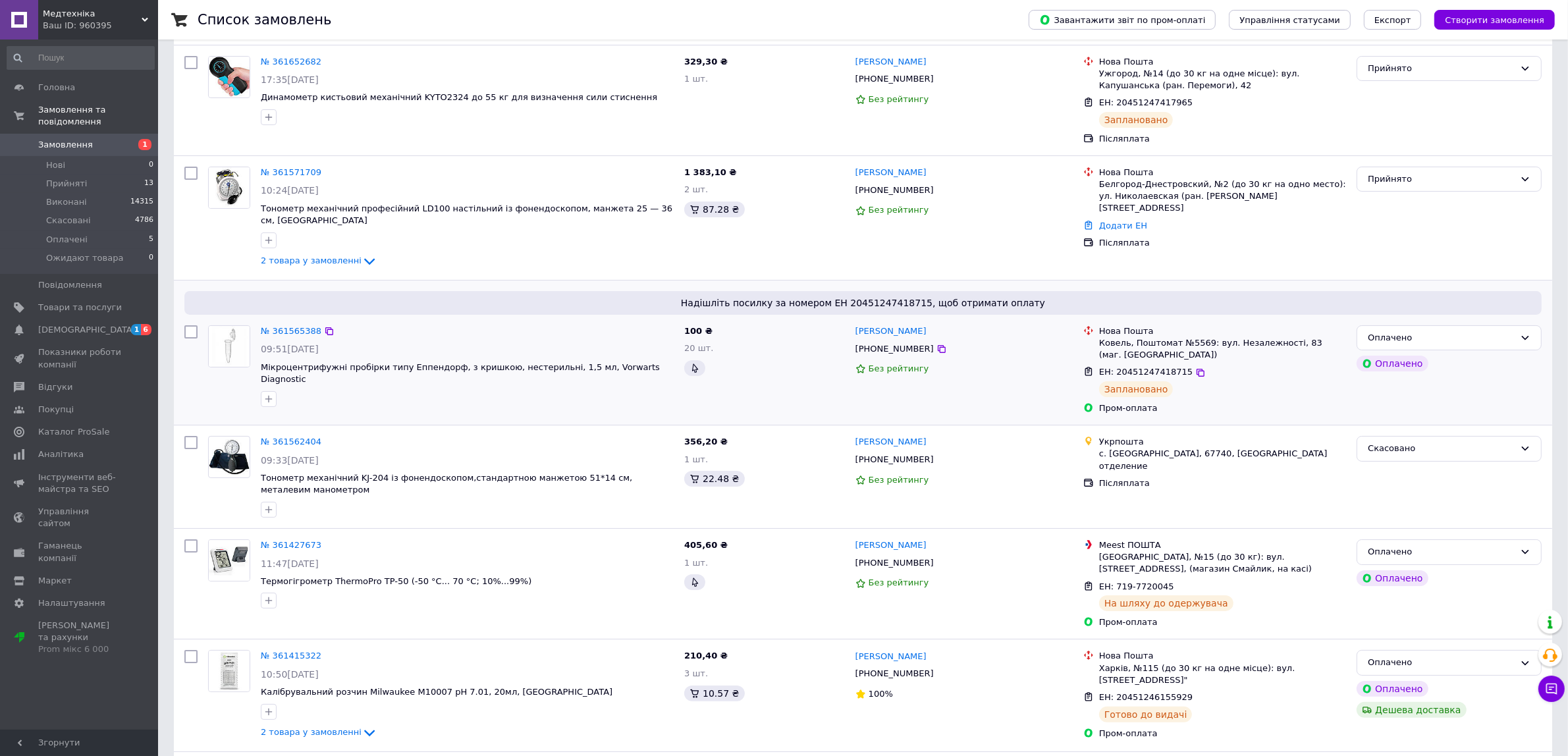
scroll to position [109, 0]
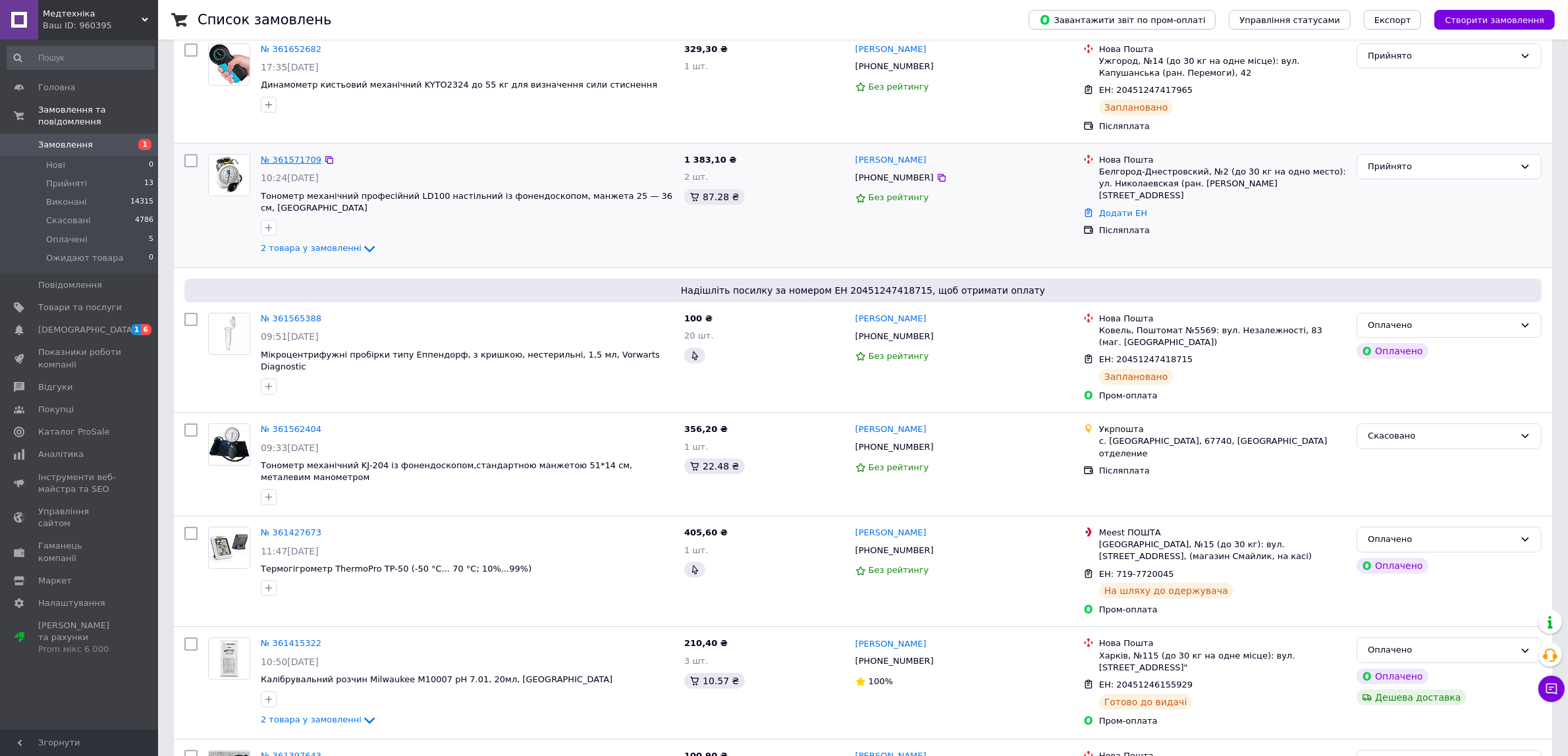
click at [302, 160] on link "№ 361571709" at bounding box center [291, 160] width 61 height 10
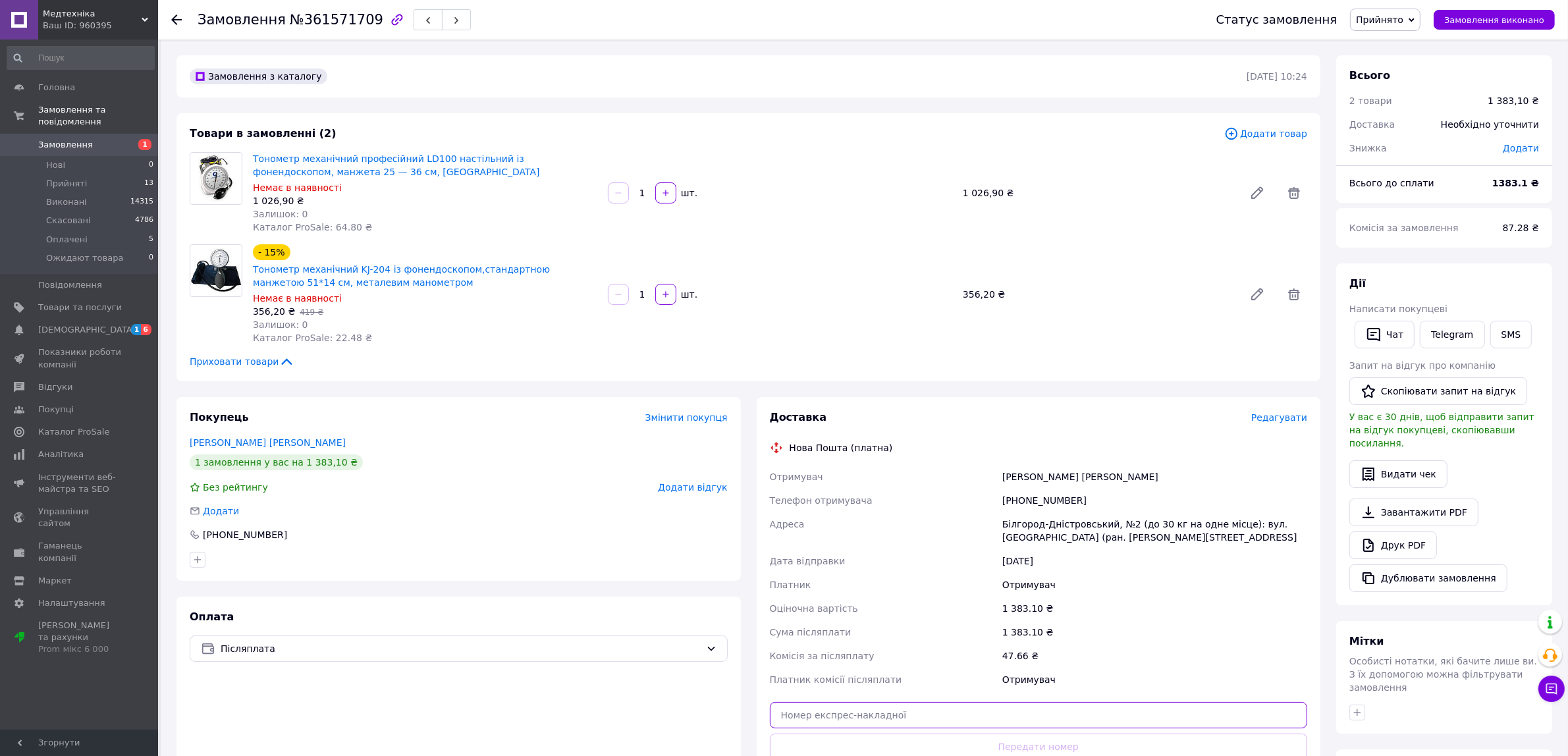
click at [1041, 712] on input "text" at bounding box center [1039, 715] width 538 height 26
paste input "20451246992803"
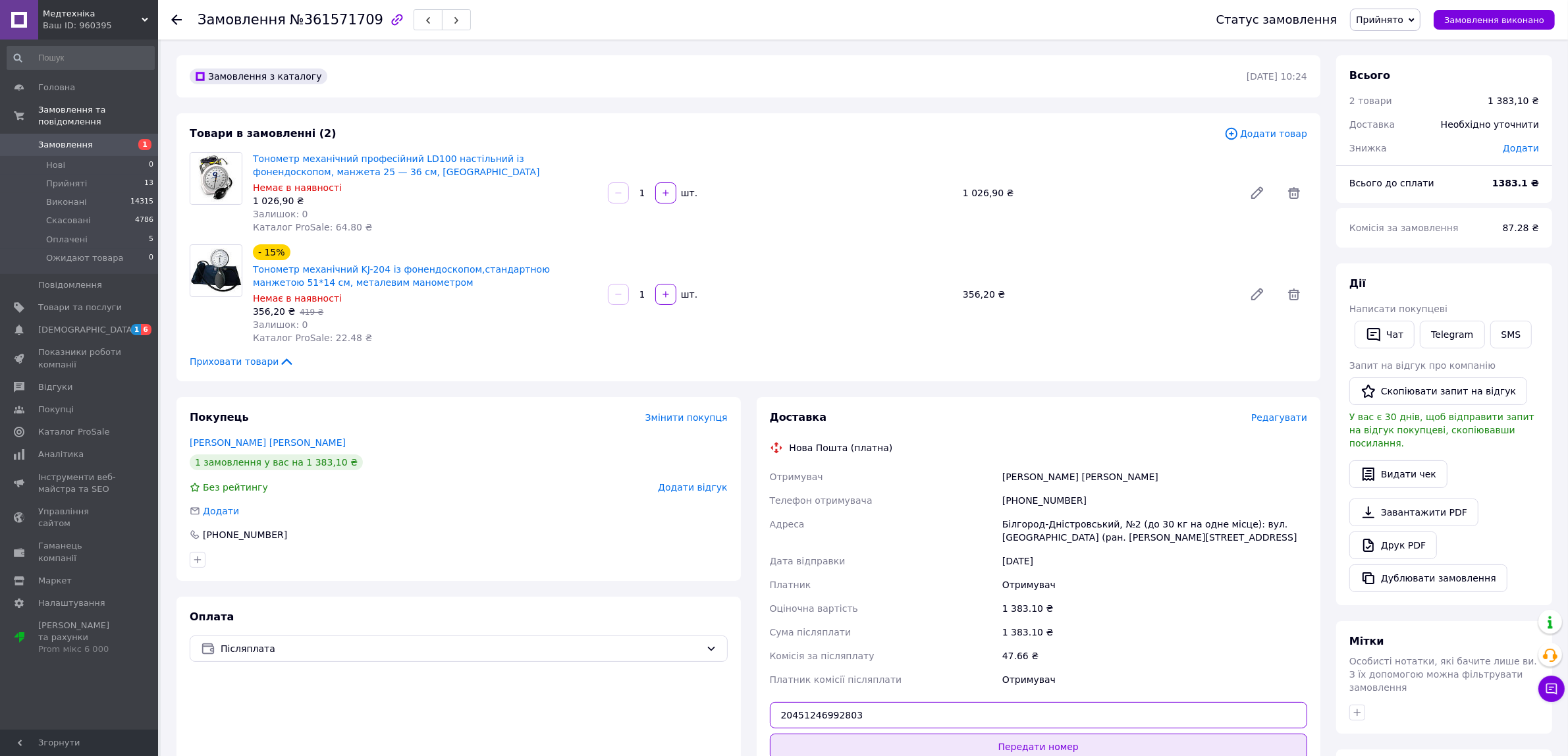
type input "20451246992803"
click at [1035, 740] on button "Передати номер" at bounding box center [1039, 746] width 538 height 26
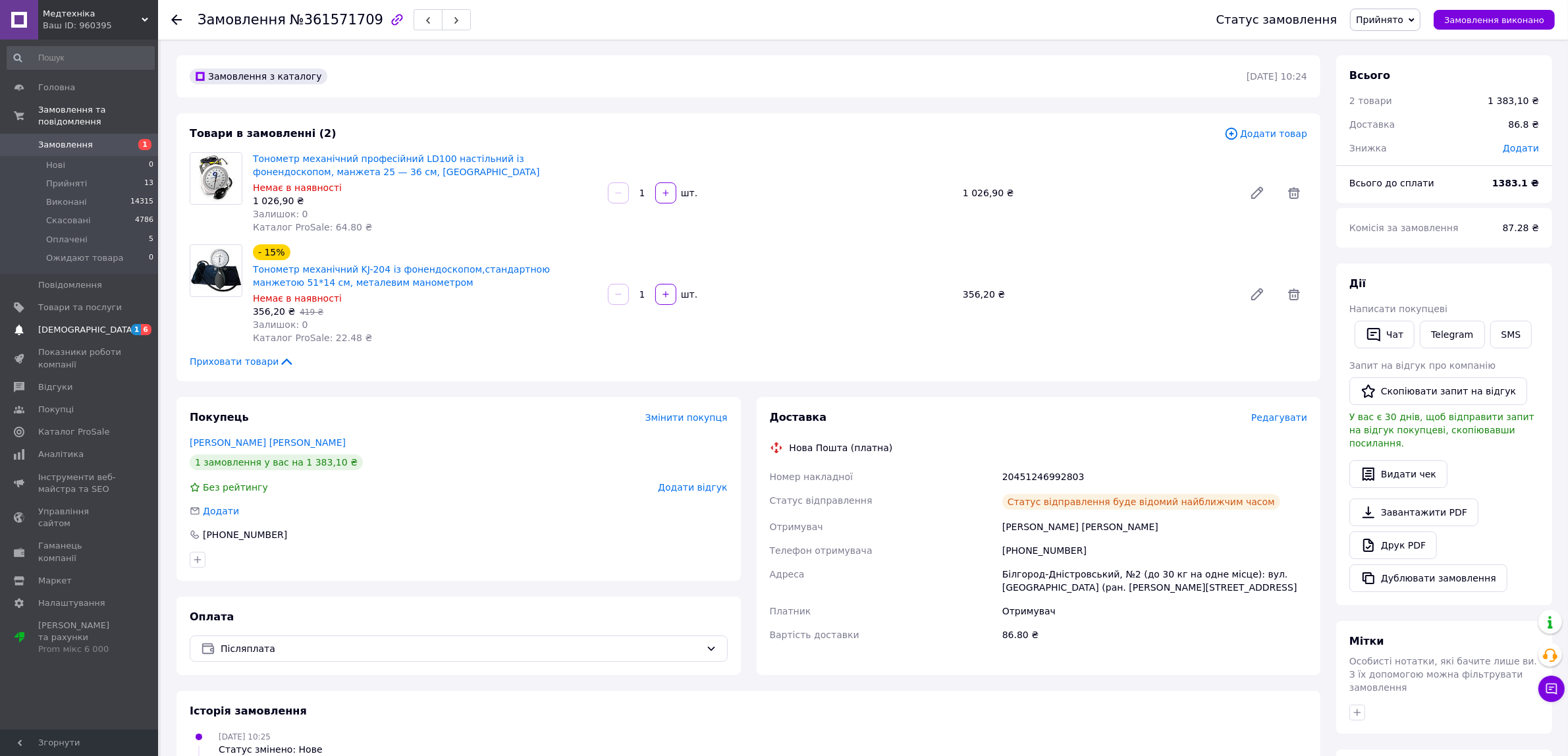
click at [118, 324] on span "[DEMOGRAPHIC_DATA]" at bounding box center [80, 330] width 84 height 12
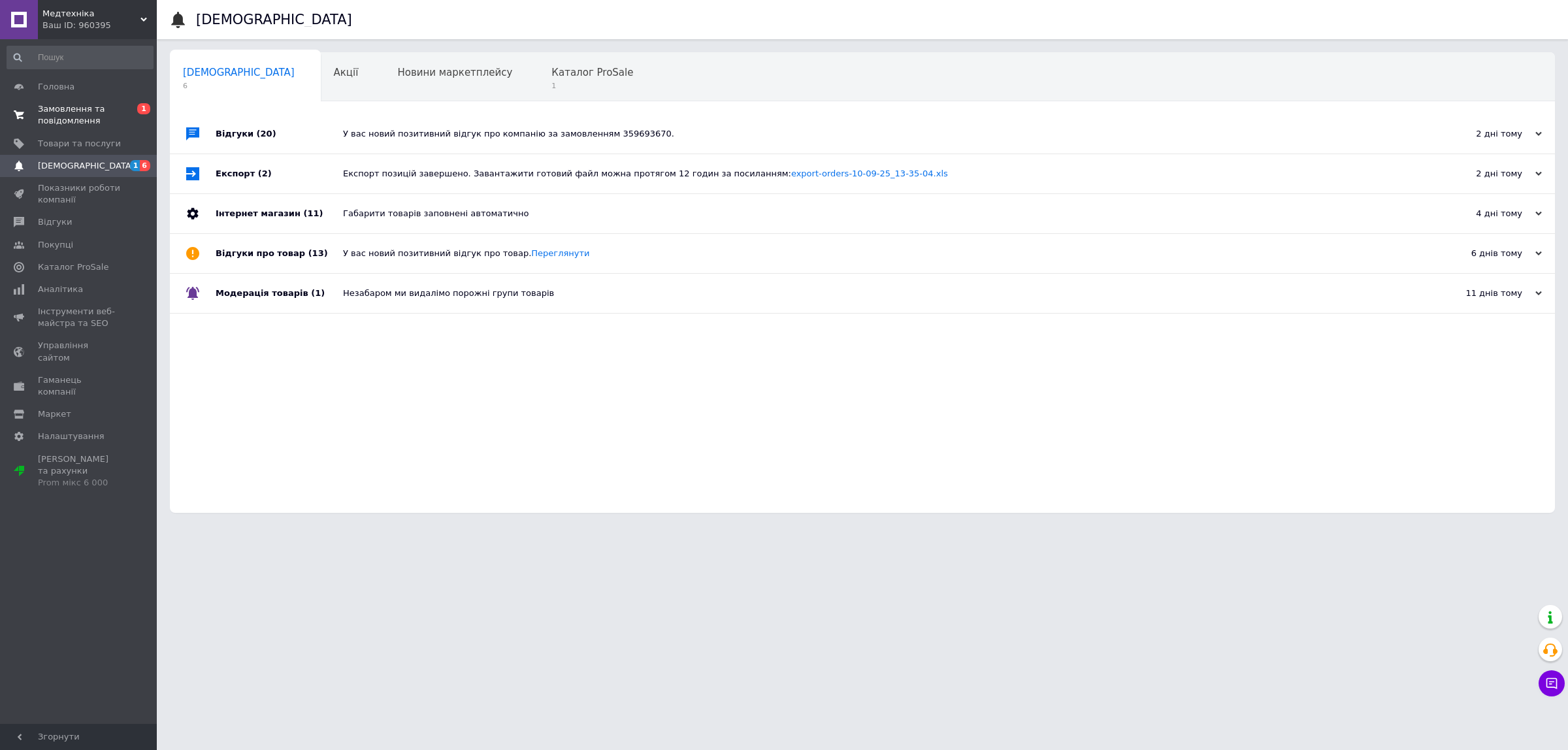
click at [101, 111] on span "Замовлення та повідомлення" at bounding box center [79, 114] width 83 height 23
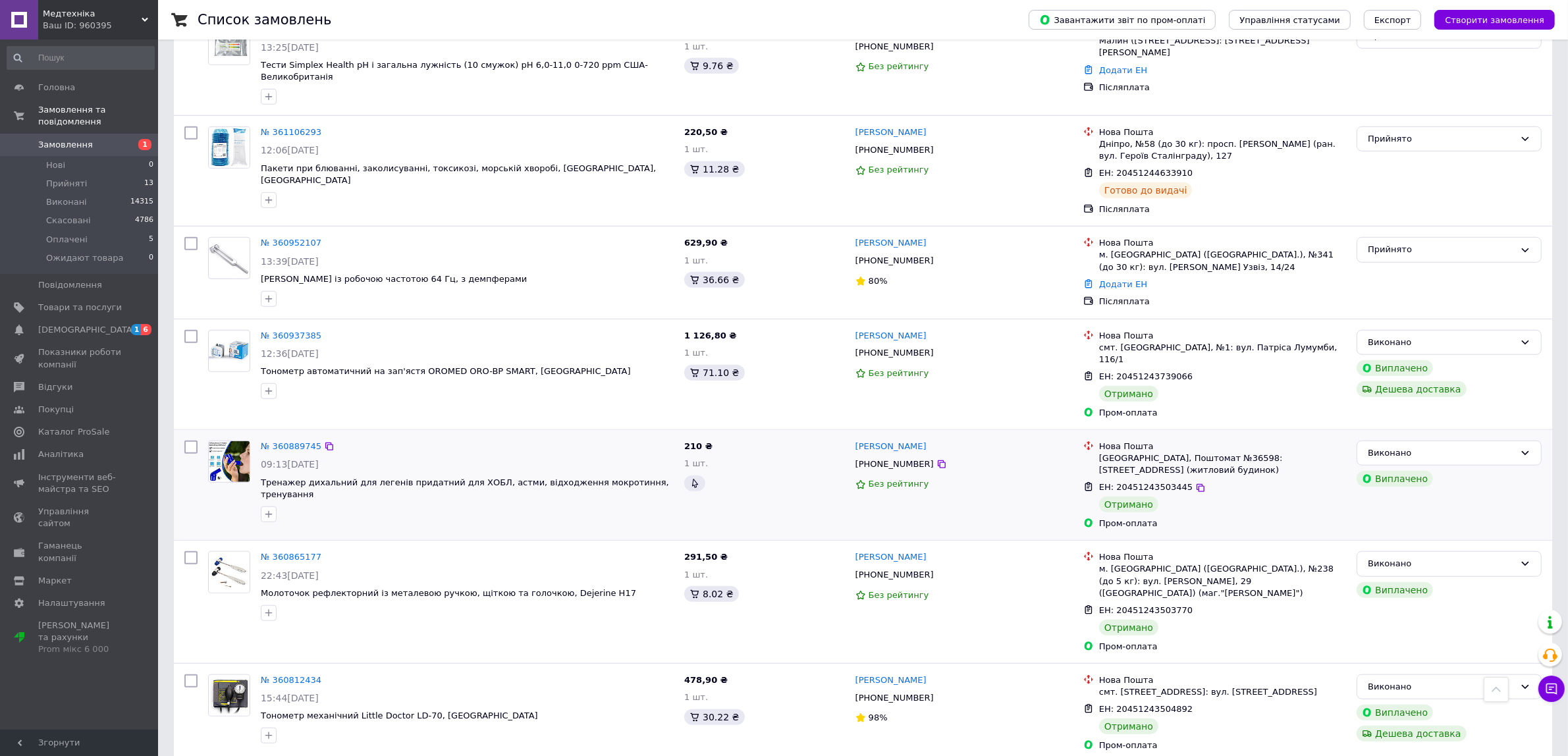
scroll to position [1295, 0]
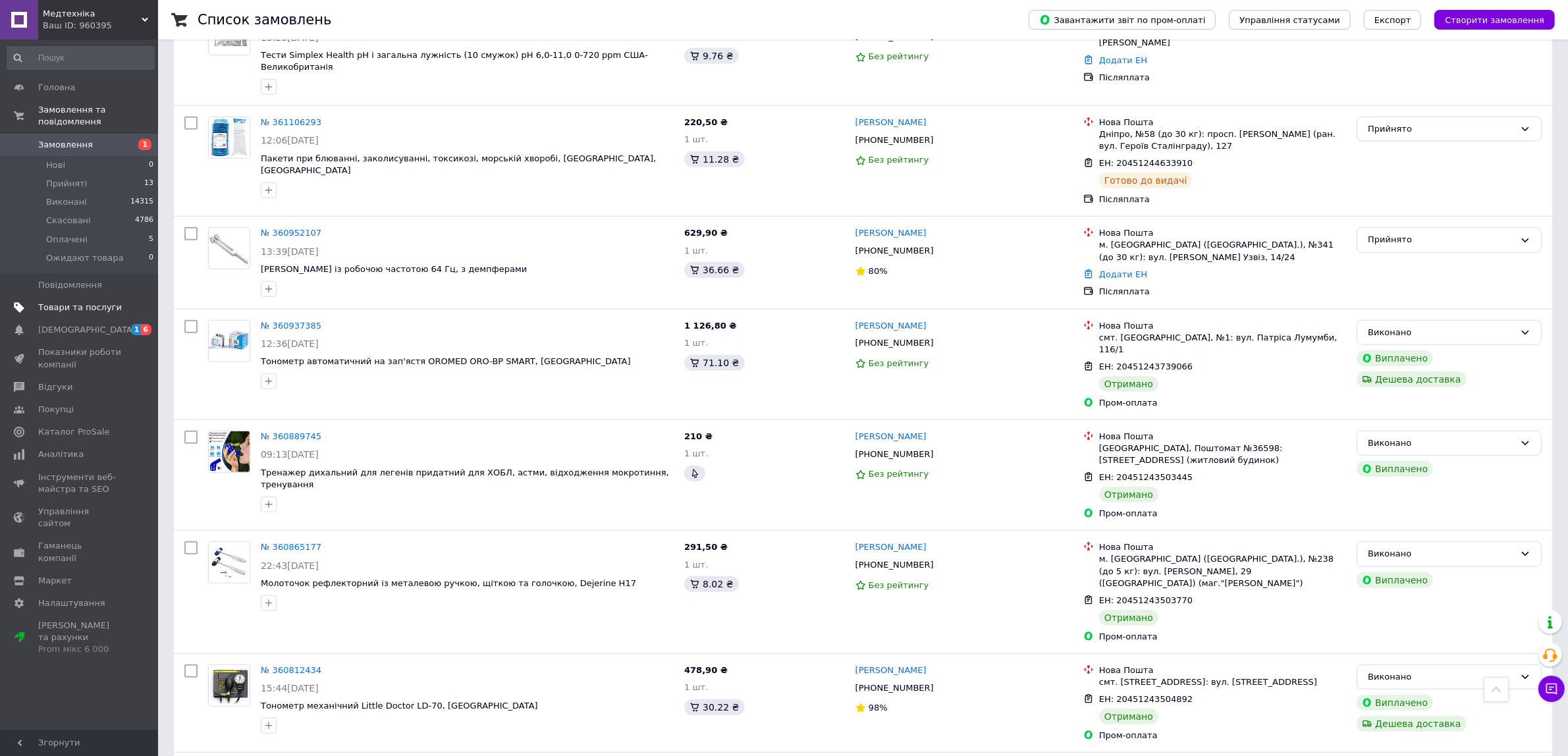
click at [70, 302] on span "Товари та послуги" at bounding box center [80, 307] width 84 height 12
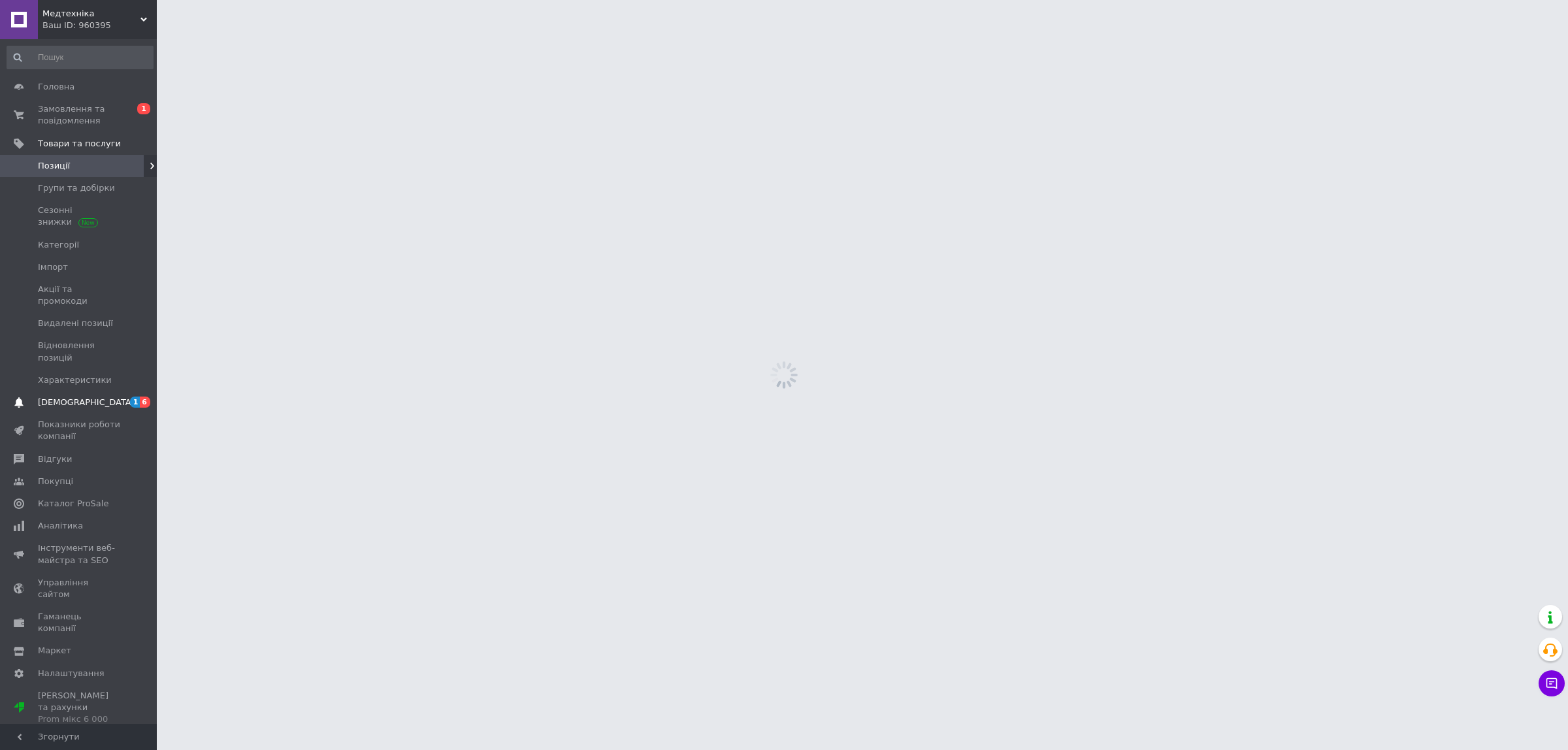
click at [98, 391] on link "Сповіщення 1 6" at bounding box center [80, 402] width 160 height 22
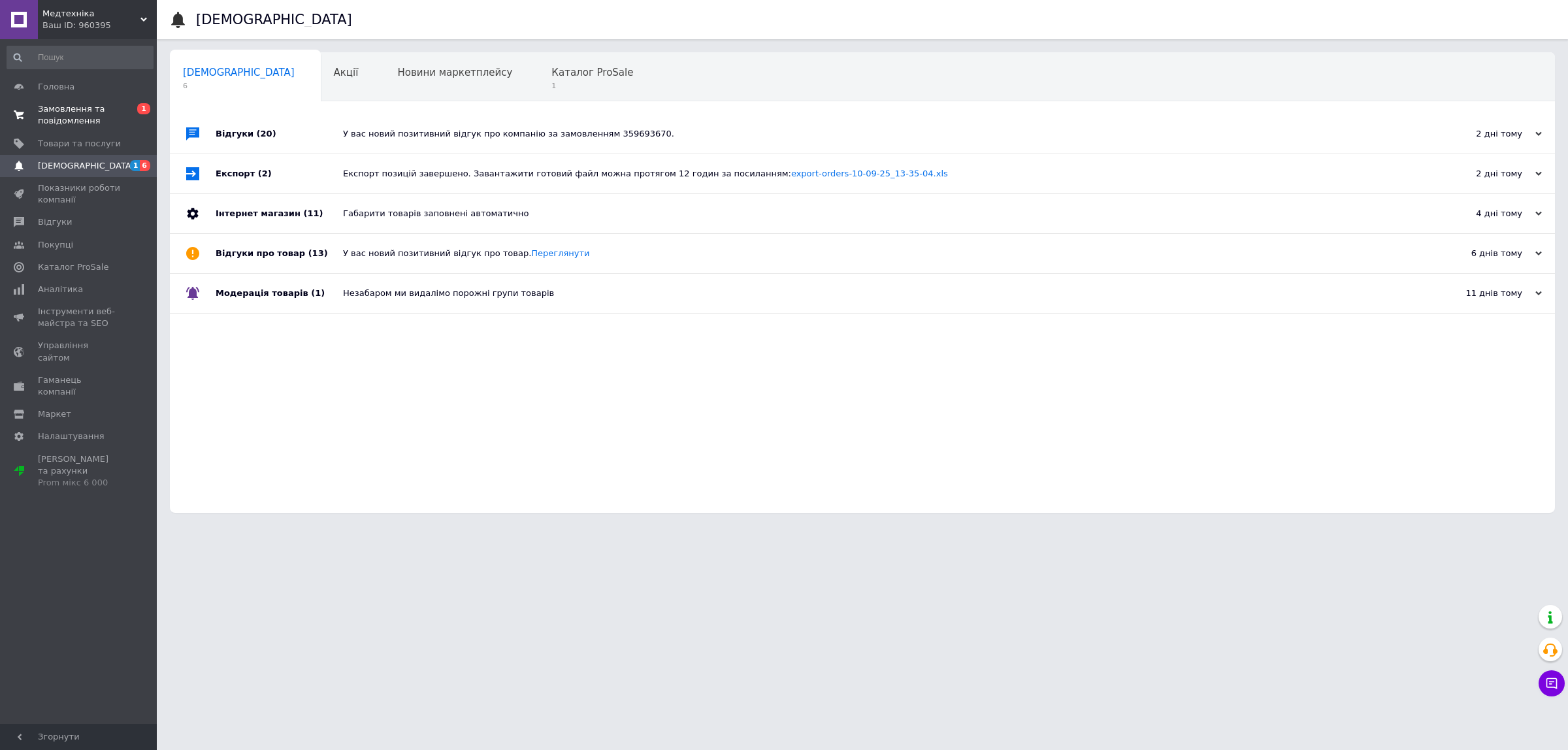
click at [114, 117] on span "Замовлення та повідомлення" at bounding box center [79, 114] width 83 height 23
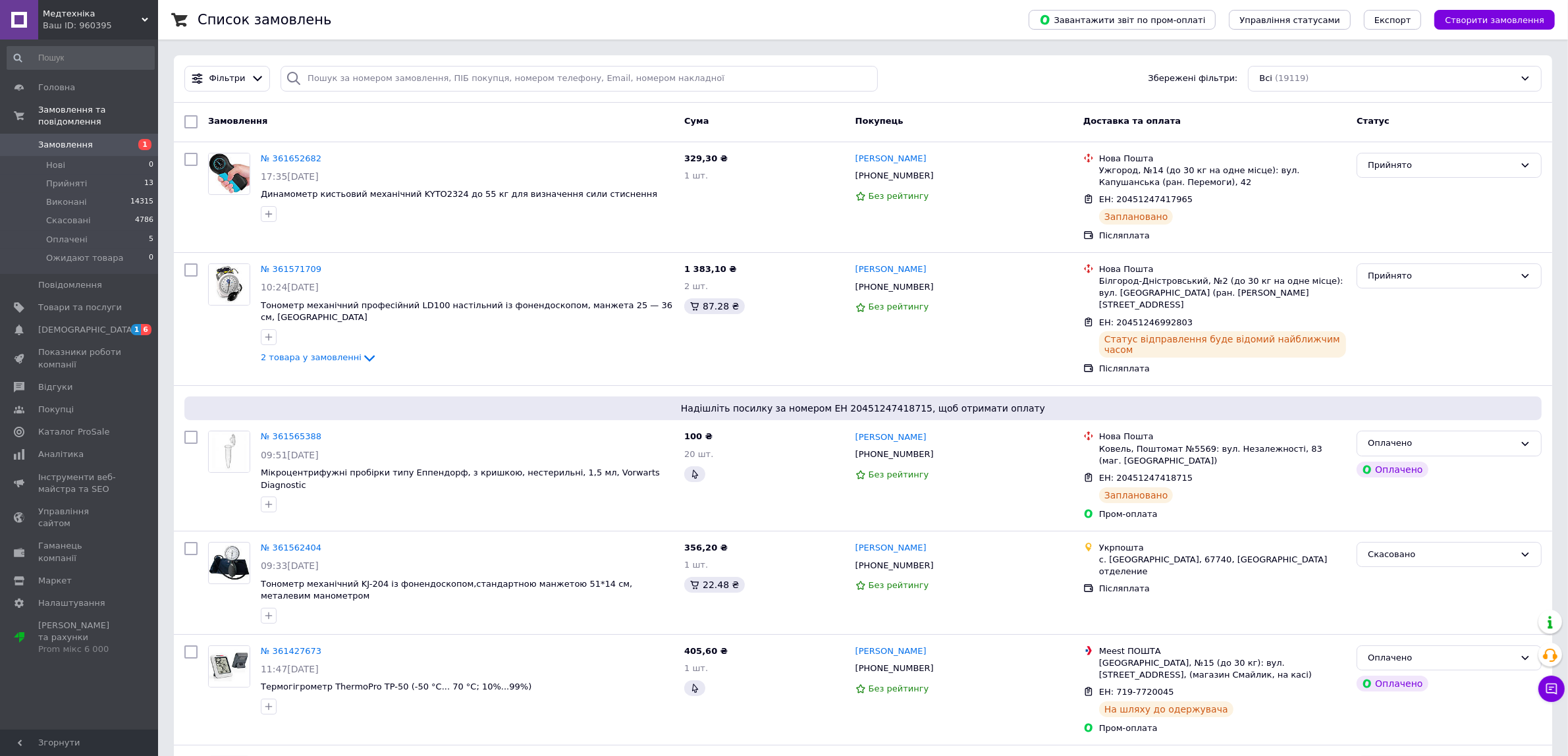
click at [125, 139] on span "1" at bounding box center [139, 144] width 36 height 12
drag, startPoint x: 96, startPoint y: 22, endPoint x: 99, endPoint y: 42, distance: 20.2
click at [96, 22] on div "Ваш ID: 960395" at bounding box center [100, 25] width 115 height 12
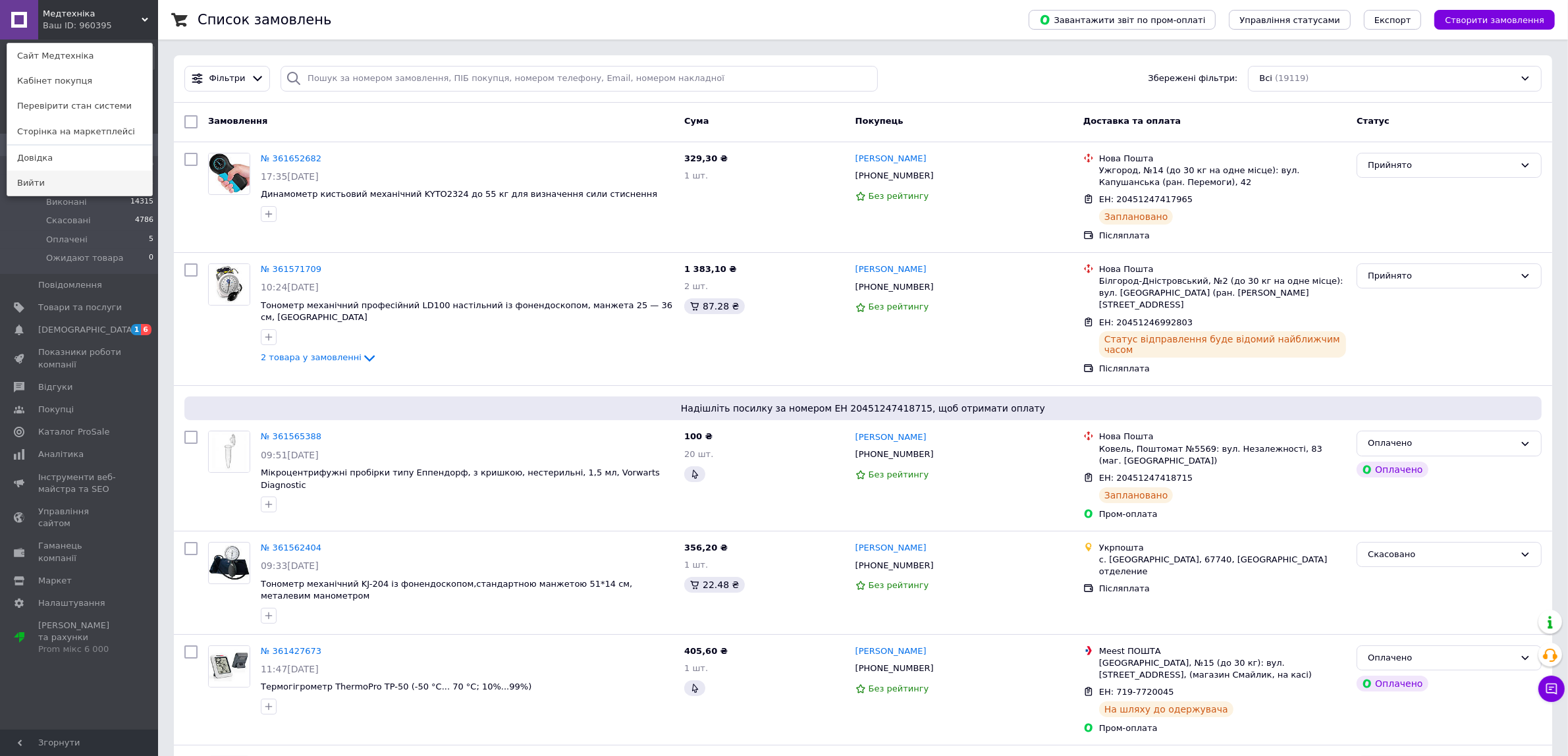
click at [67, 175] on link "Вийти" at bounding box center [79, 183] width 145 height 25
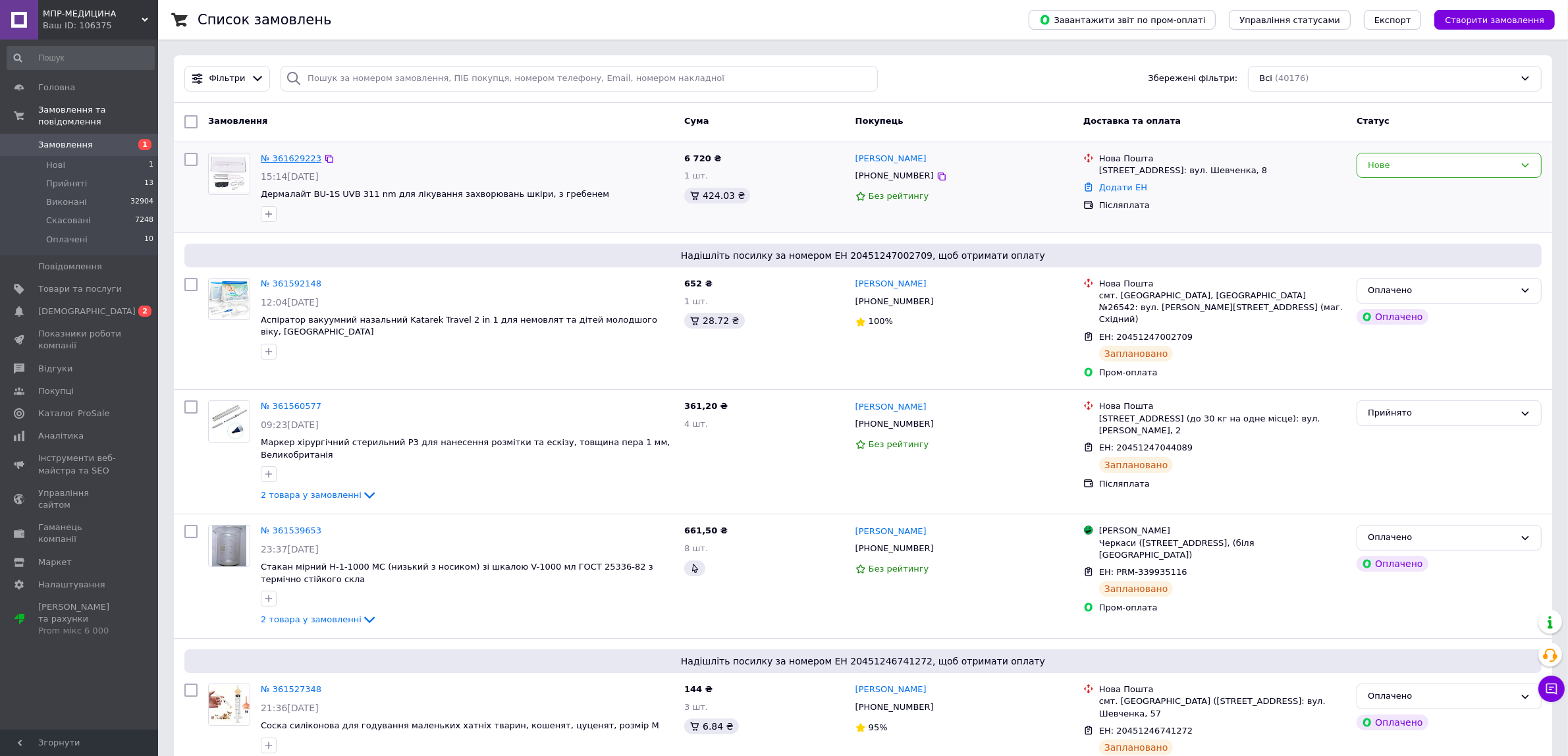
click at [302, 163] on link "№ 361629223" at bounding box center [291, 159] width 61 height 10
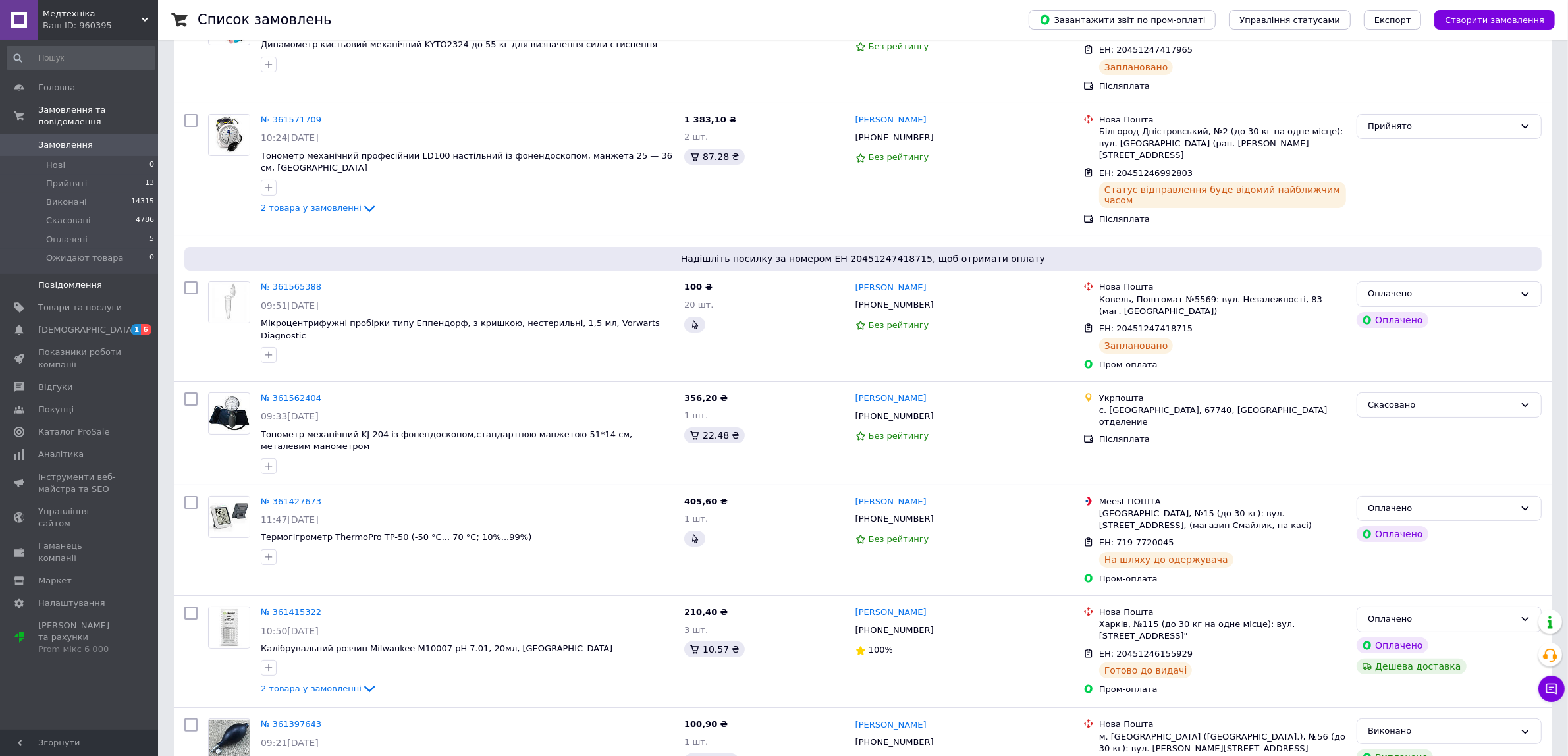
scroll to position [137, 0]
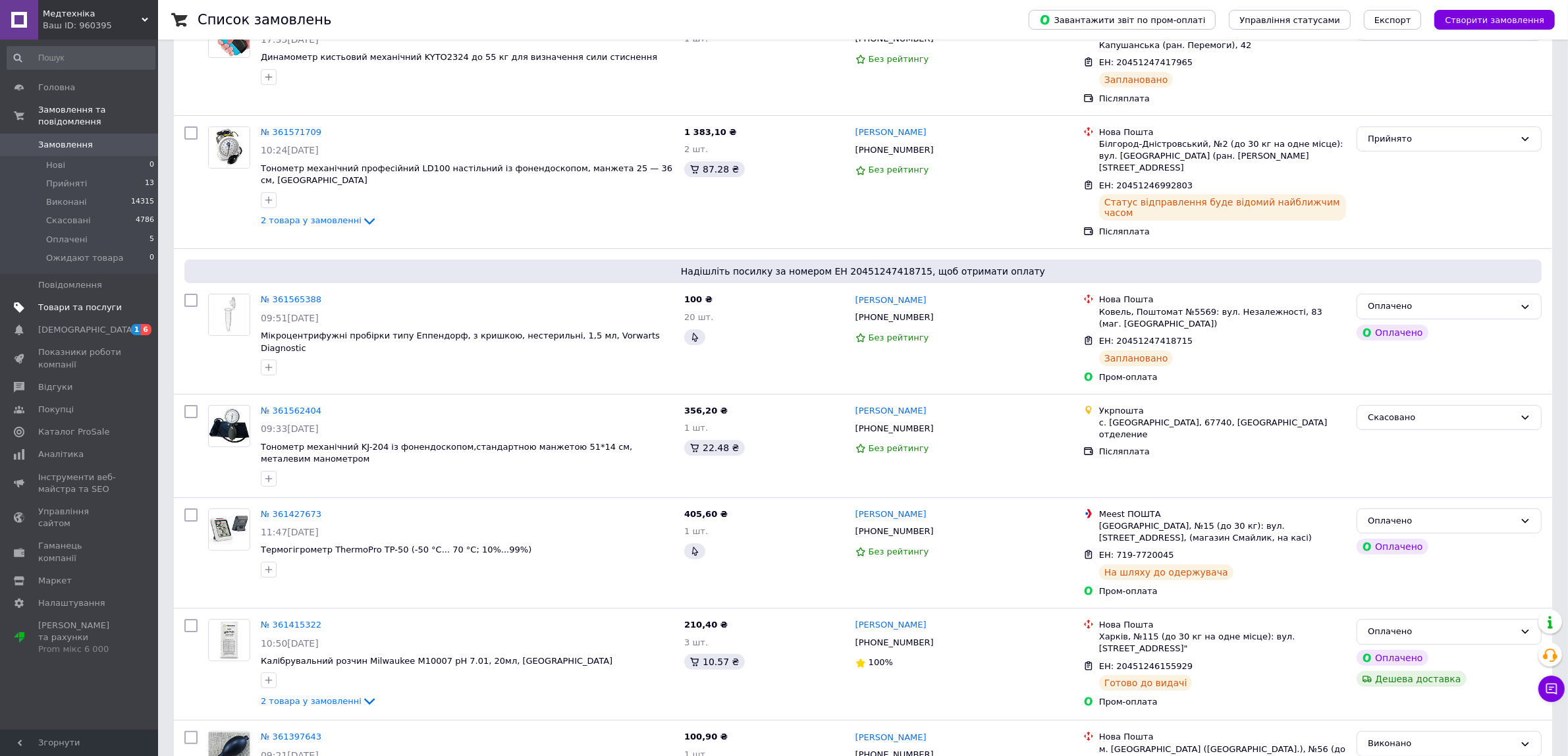
click at [110, 302] on span "Товари та послуги" at bounding box center [80, 307] width 84 height 12
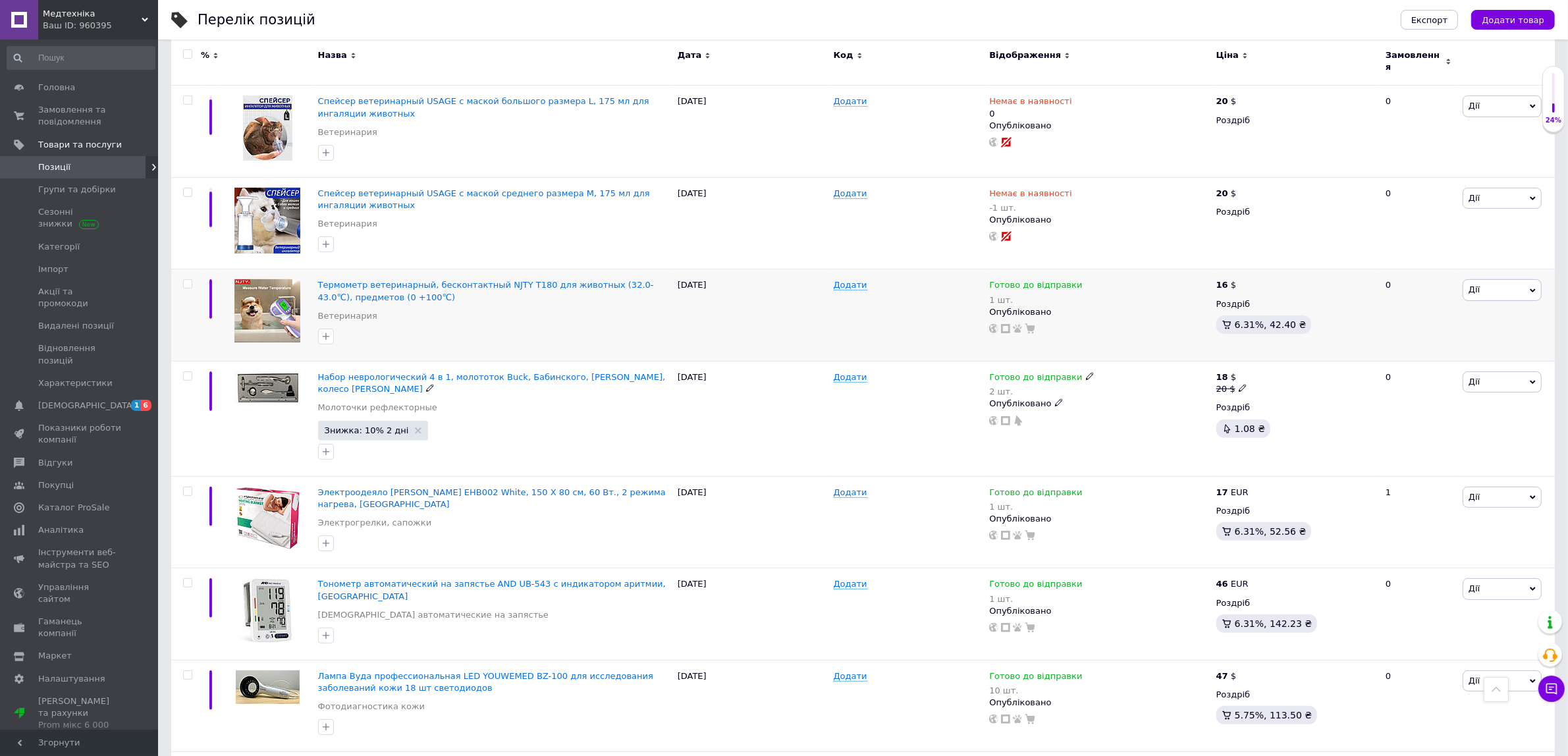
scroll to position [274, 0]
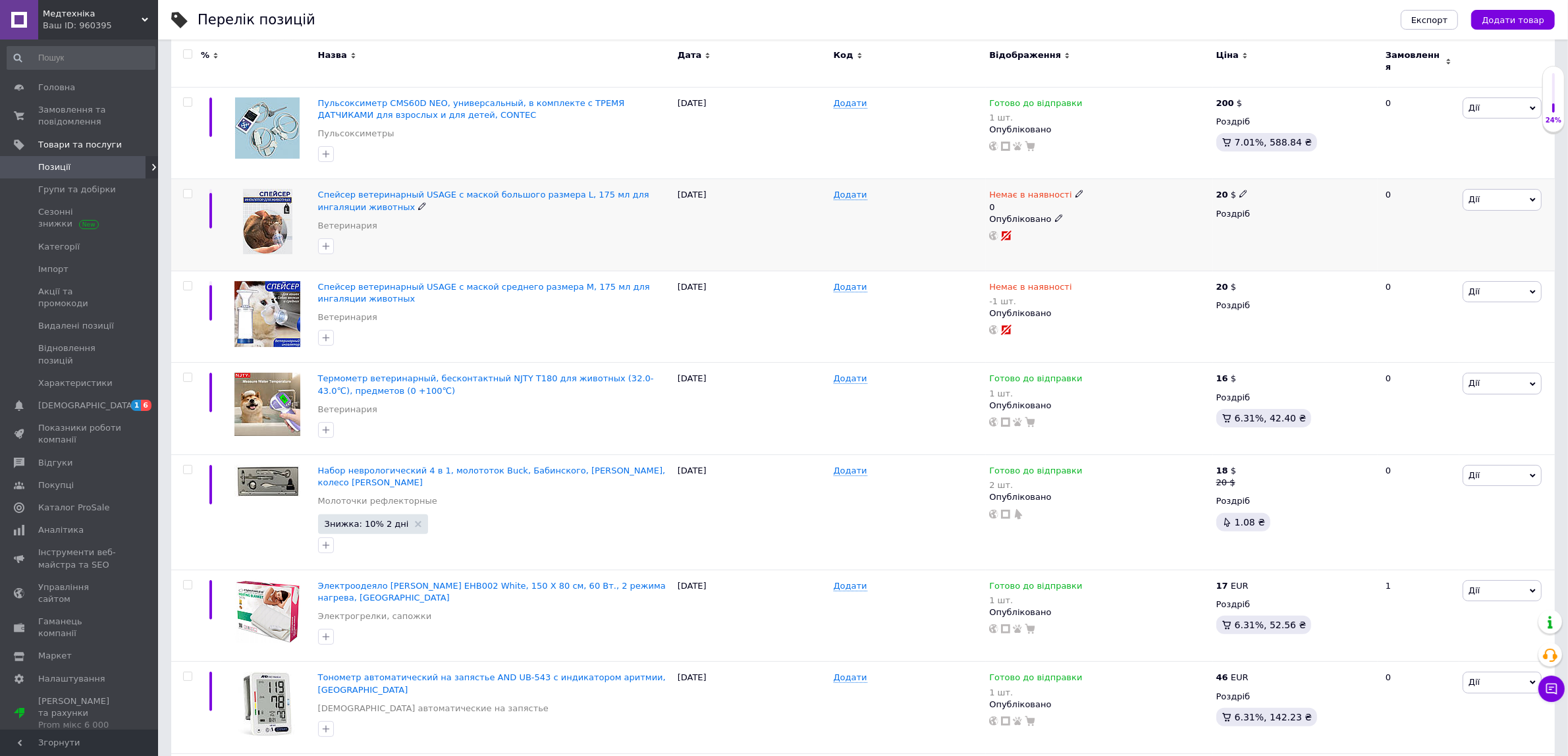
click at [1075, 190] on icon at bounding box center [1079, 193] width 8 height 8
click at [1110, 239] on li "Готово до відправки" at bounding box center [1148, 248] width 125 height 18
drag, startPoint x: 1135, startPoint y: 234, endPoint x: 1077, endPoint y: 234, distance: 58.0
click at [1077, 234] on div "Немає в наявності 0 Наявність Готово до відправки В наявності Немає в наявності…" at bounding box center [1099, 225] width 227 height 92
type input "1"
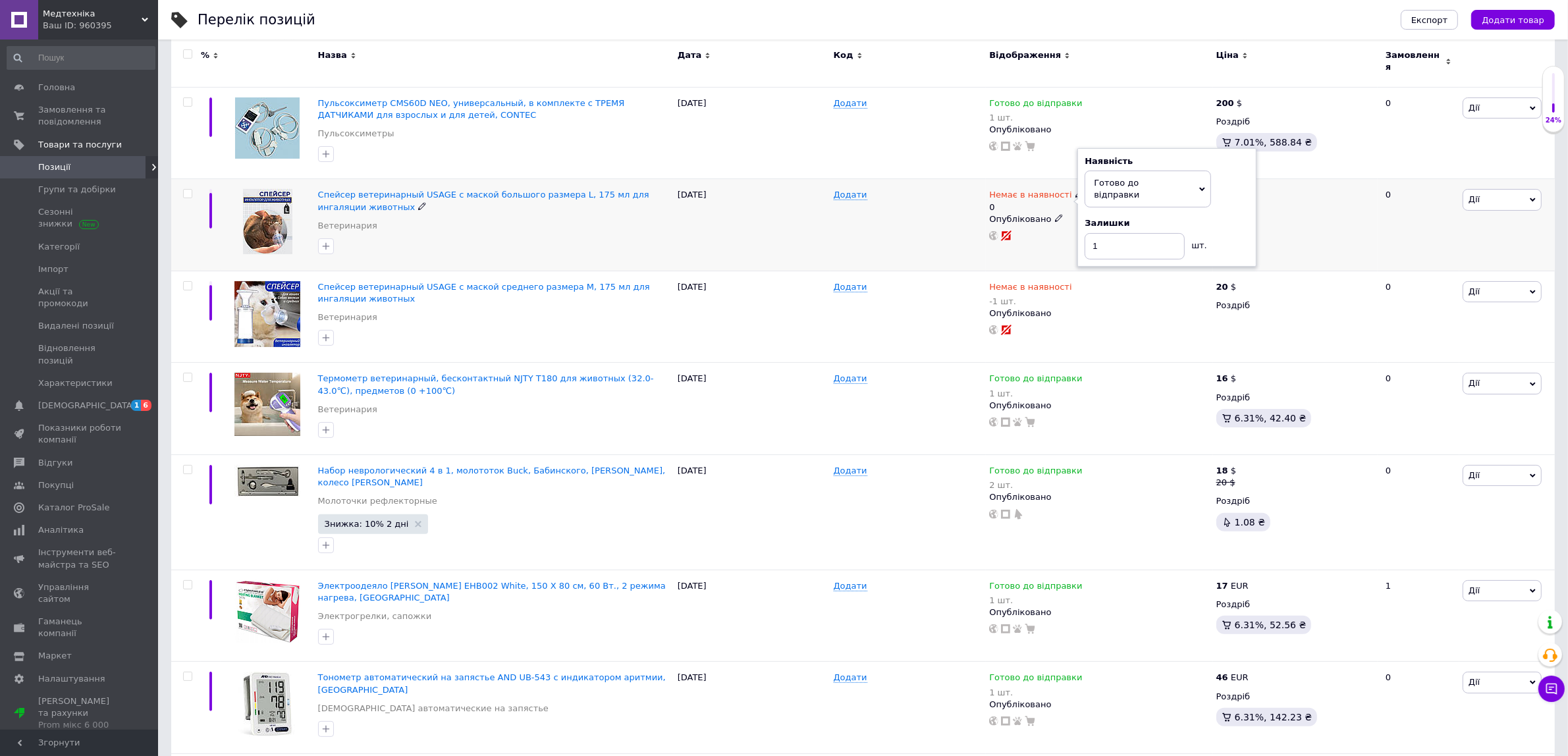
click at [847, 245] on div "Додати" at bounding box center [908, 225] width 156 height 92
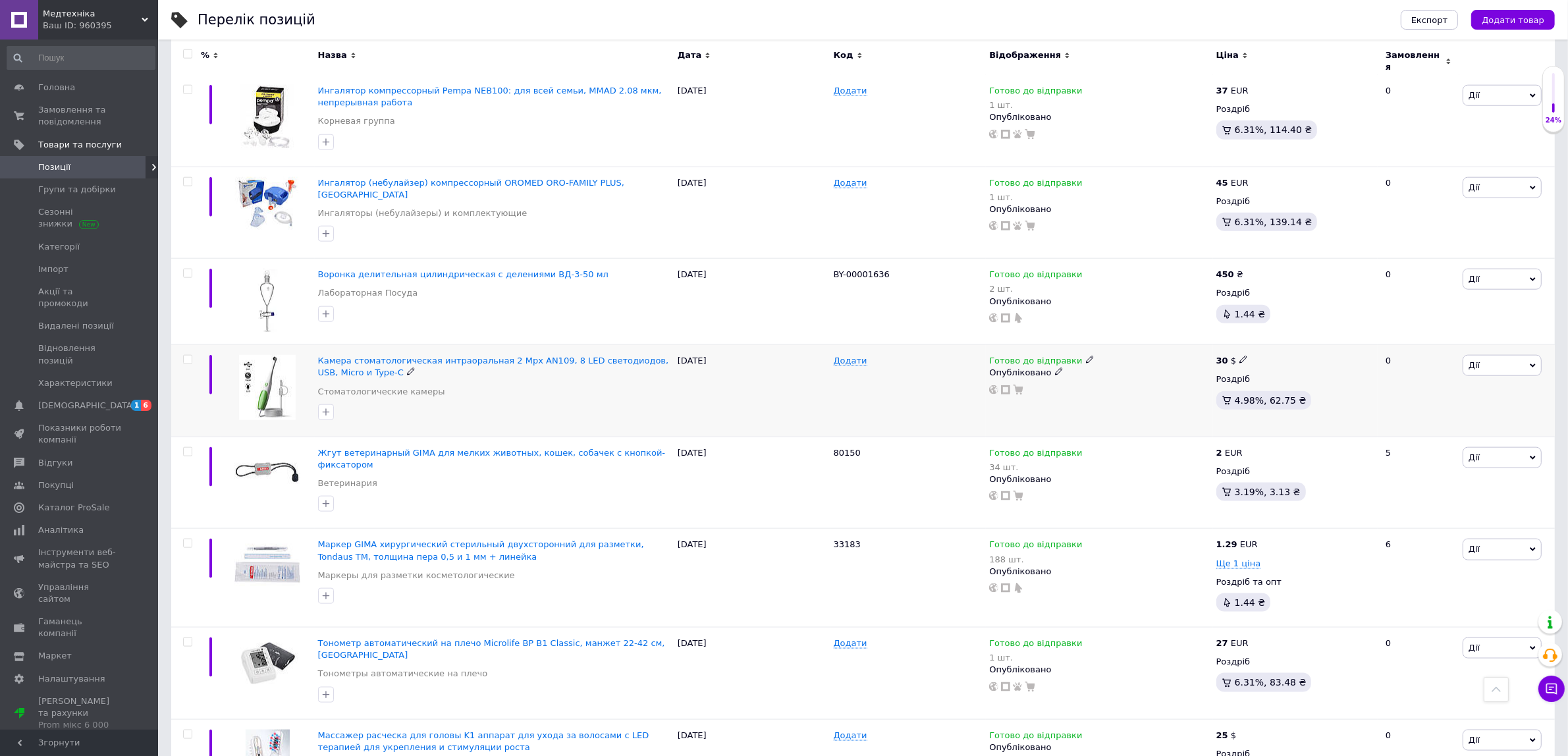
scroll to position [1948, 0]
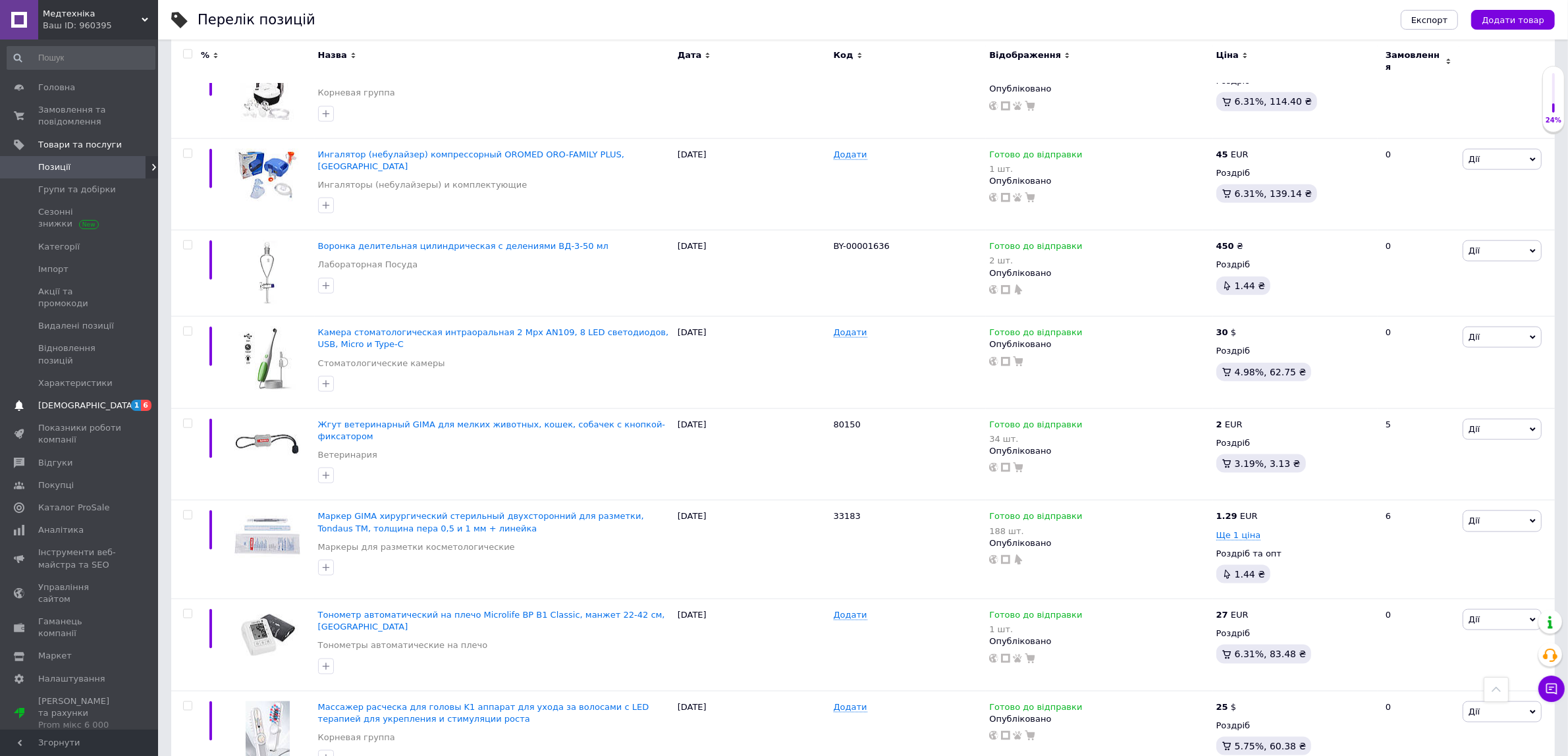
click at [103, 400] on span "[DEMOGRAPHIC_DATA]" at bounding box center [80, 406] width 84 height 12
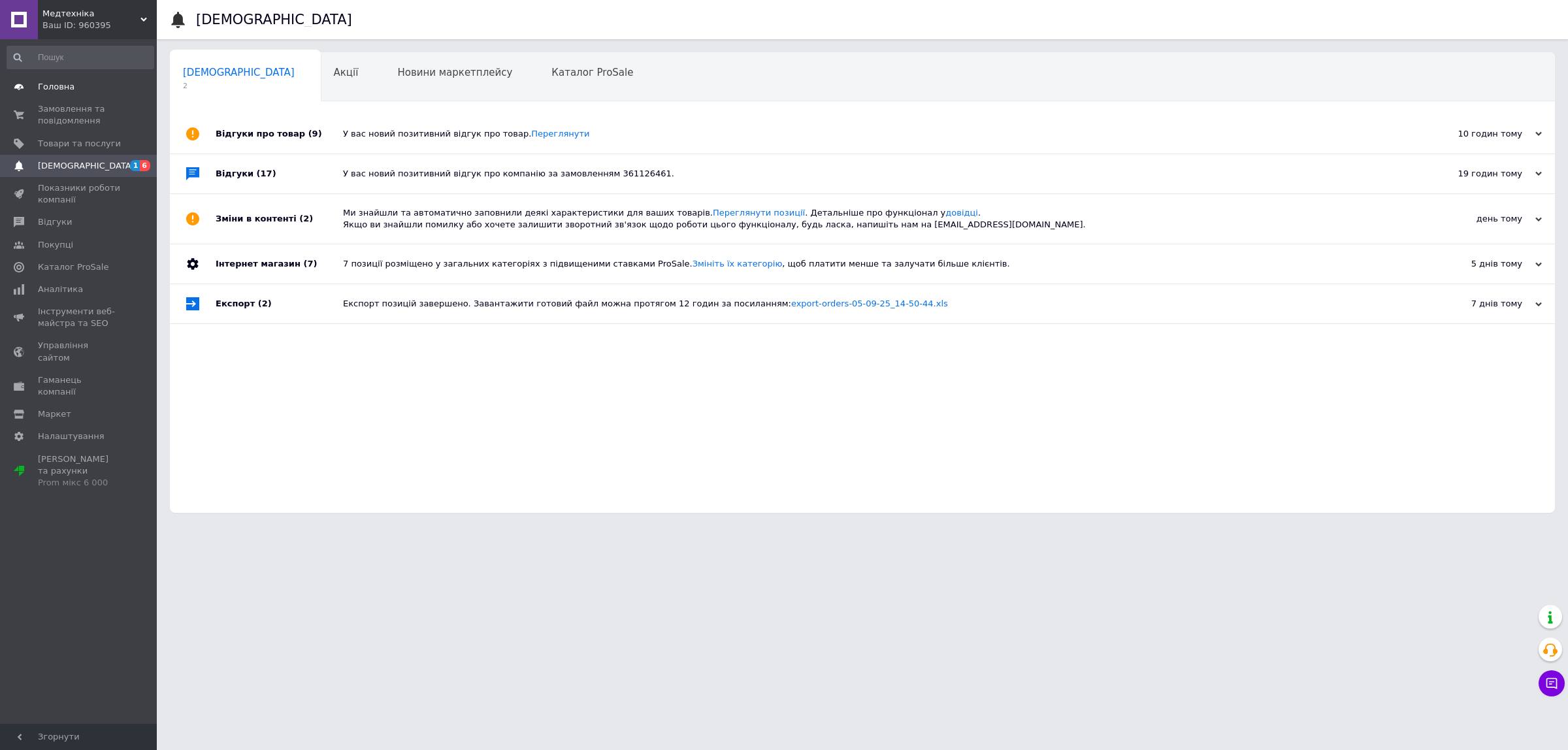
click at [101, 89] on span "Головна" at bounding box center [79, 86] width 83 height 12
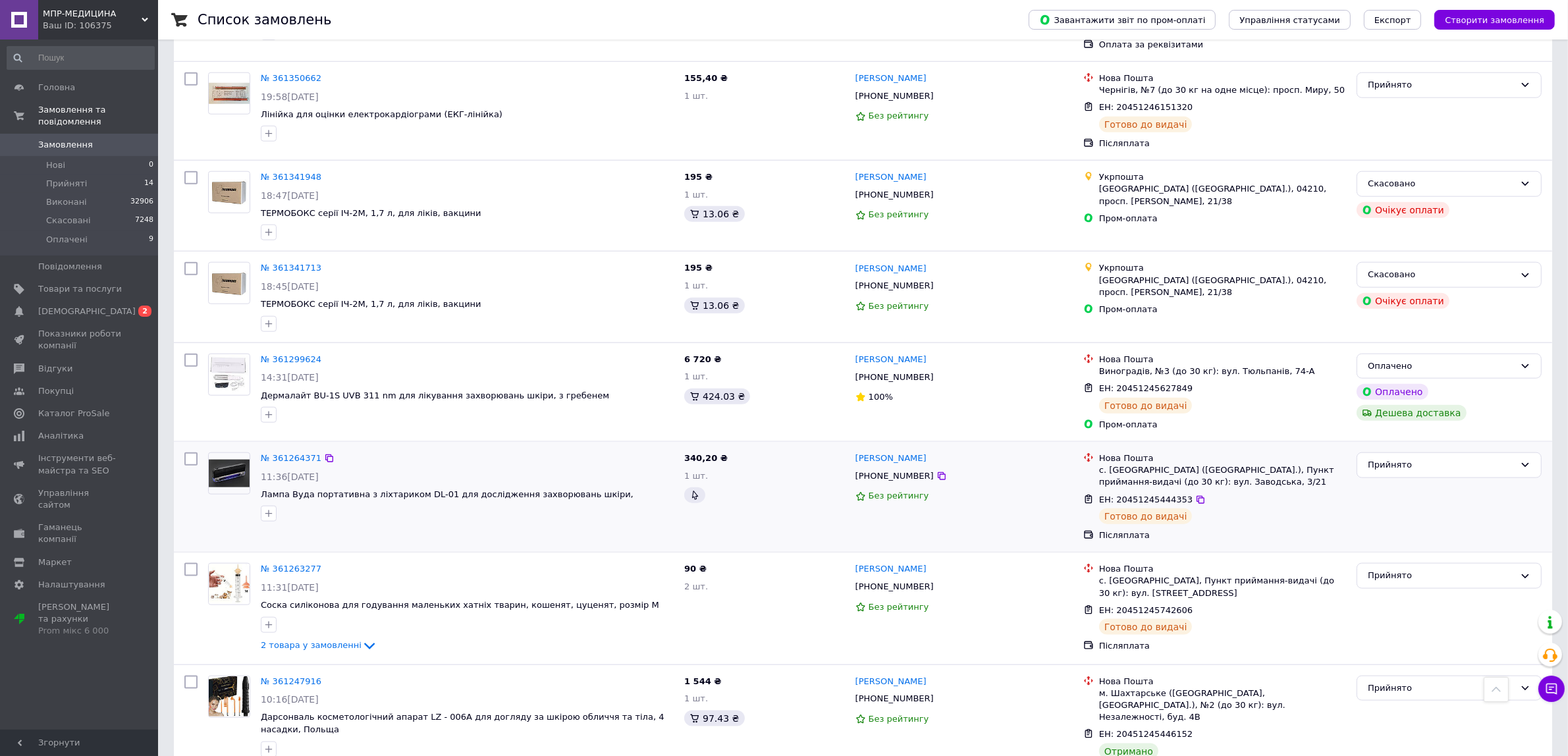
scroll to position [1806, 0]
click at [120, 628] on div "Головна Замовлення та повідомлення Замовлення 0 Нові 0 Прийняті 14 Виконані 329…" at bounding box center [81, 386] width 161 height 694
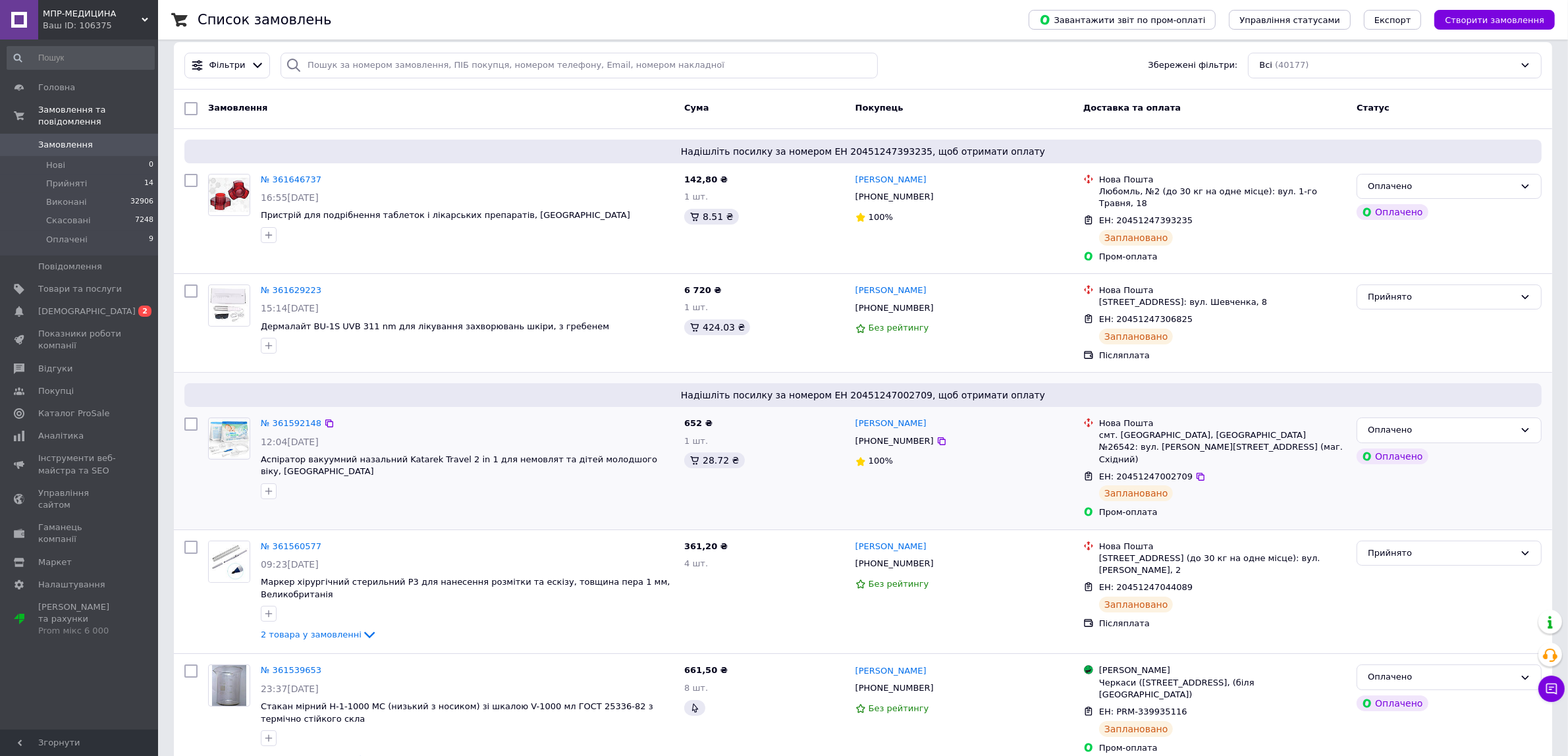
scroll to position [0, 0]
